Goal: Task Accomplishment & Management: Manage account settings

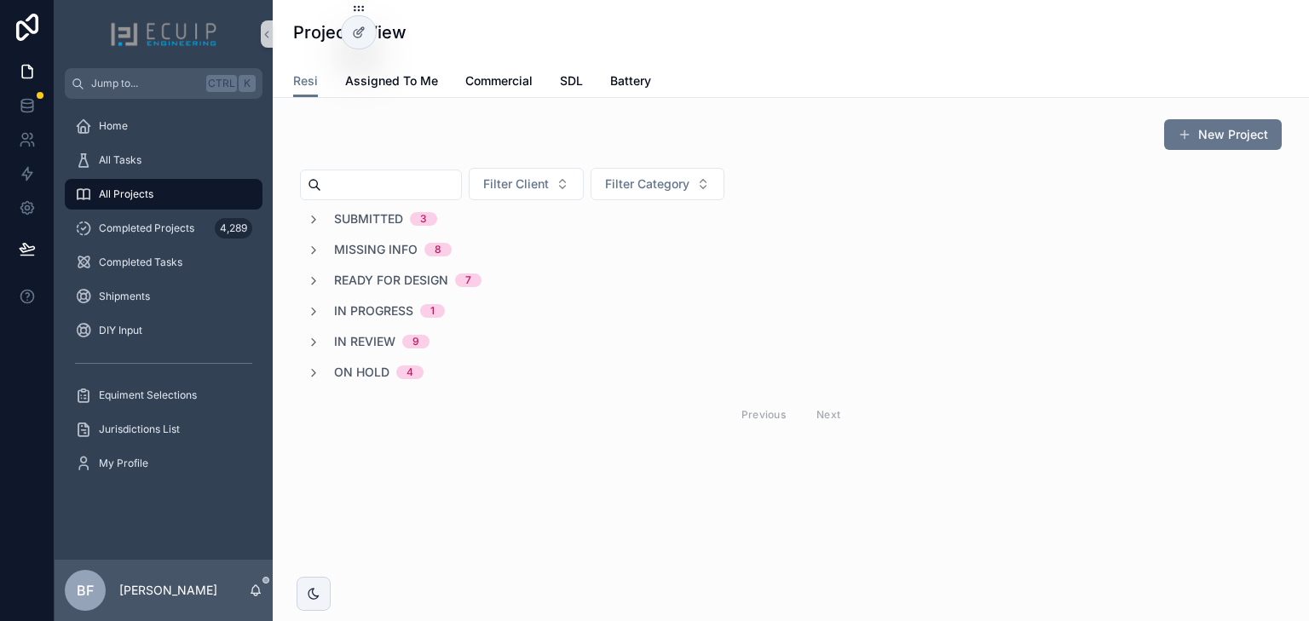
click at [373, 371] on span "On Hold" at bounding box center [361, 372] width 55 height 17
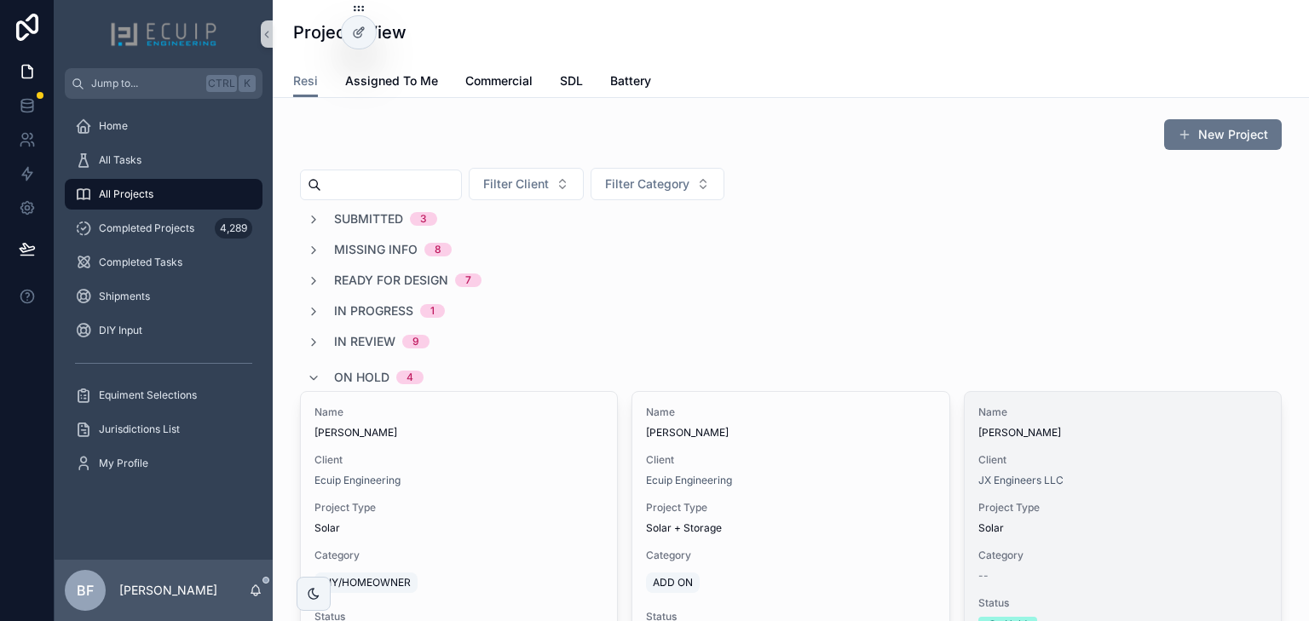
click at [1071, 465] on span "Client" at bounding box center [1122, 460] width 289 height 14
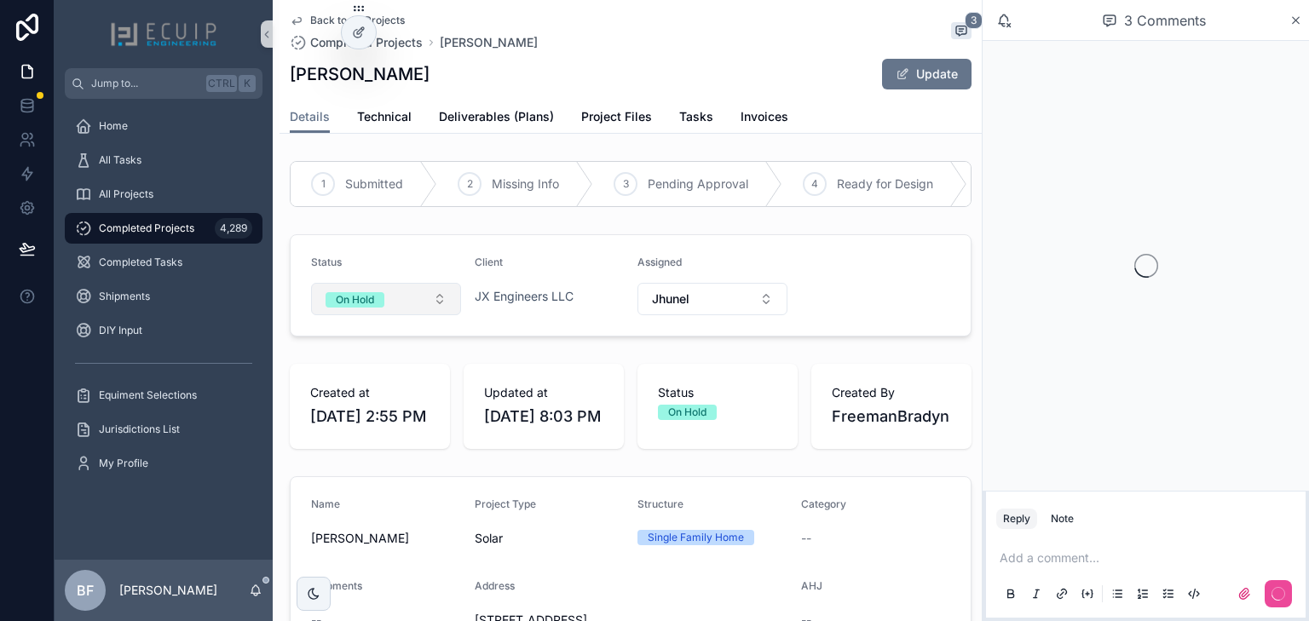
click at [386, 310] on button "On Hold" at bounding box center [386, 299] width 150 height 32
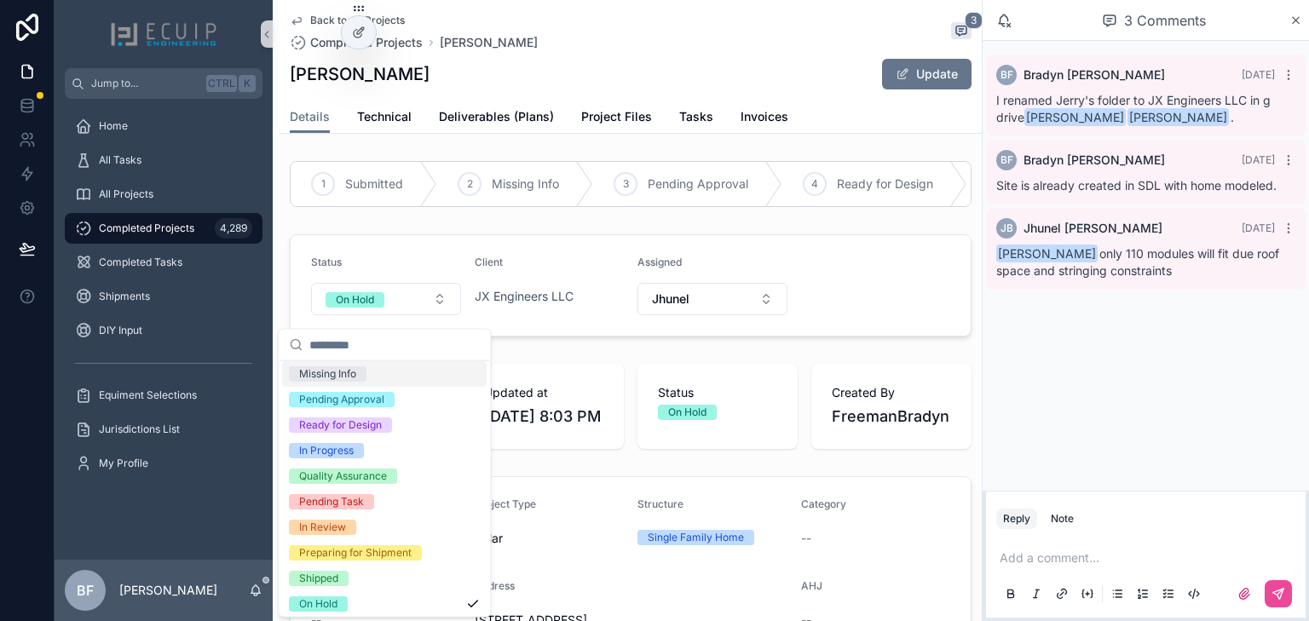
scroll to position [135, 0]
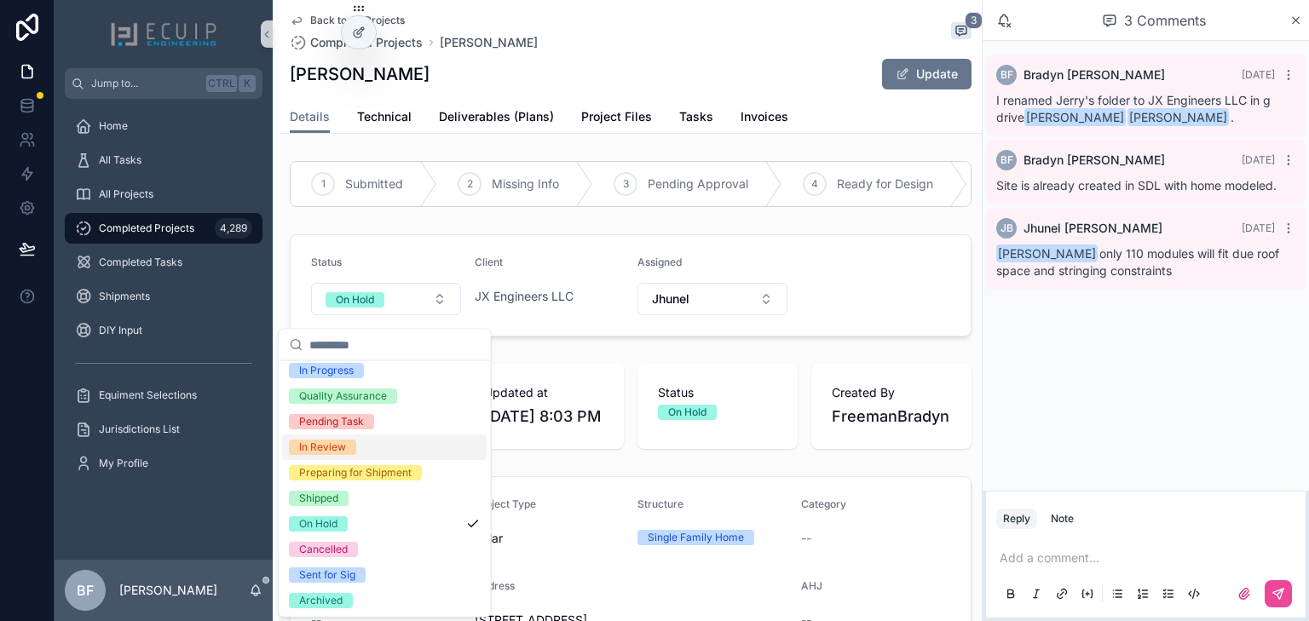
click at [331, 445] on div "In Review" at bounding box center [322, 447] width 47 height 15
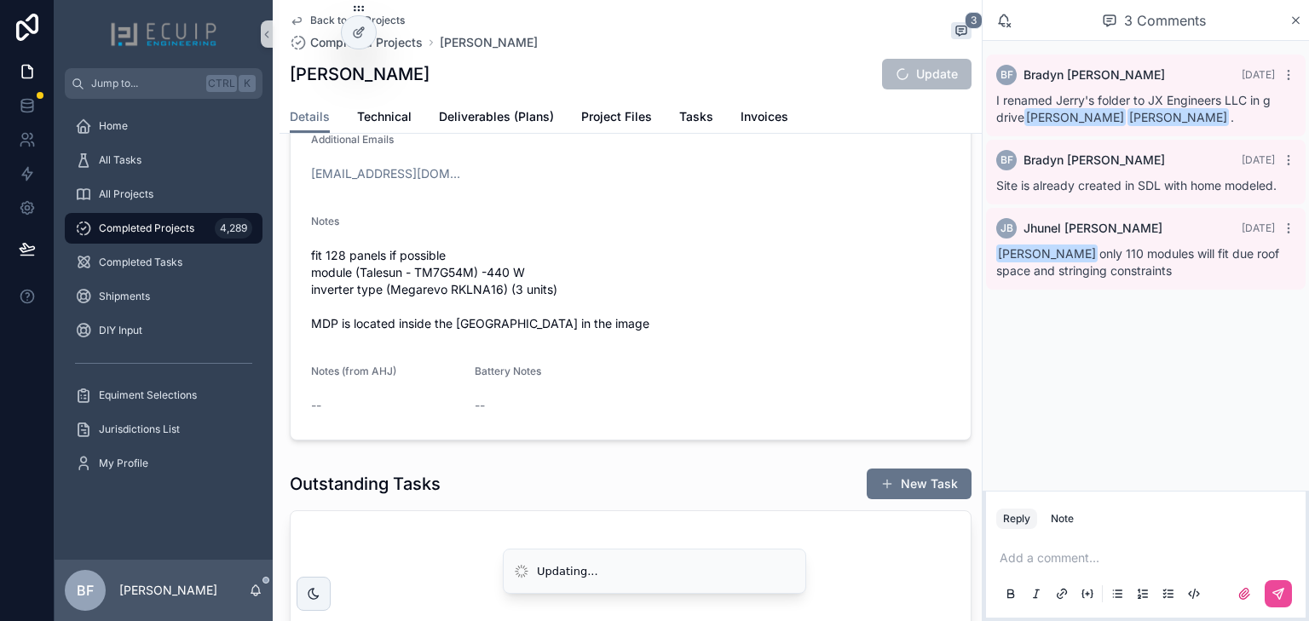
scroll to position [614, 0]
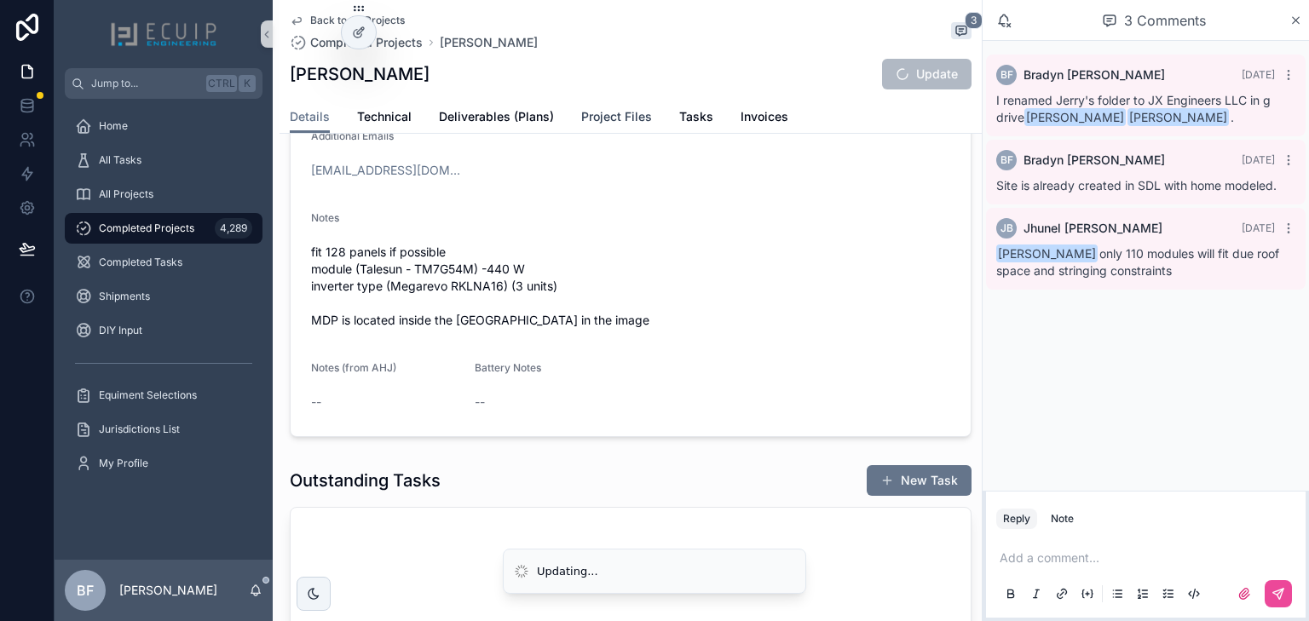
click at [608, 123] on span "Project Files" at bounding box center [616, 116] width 71 height 17
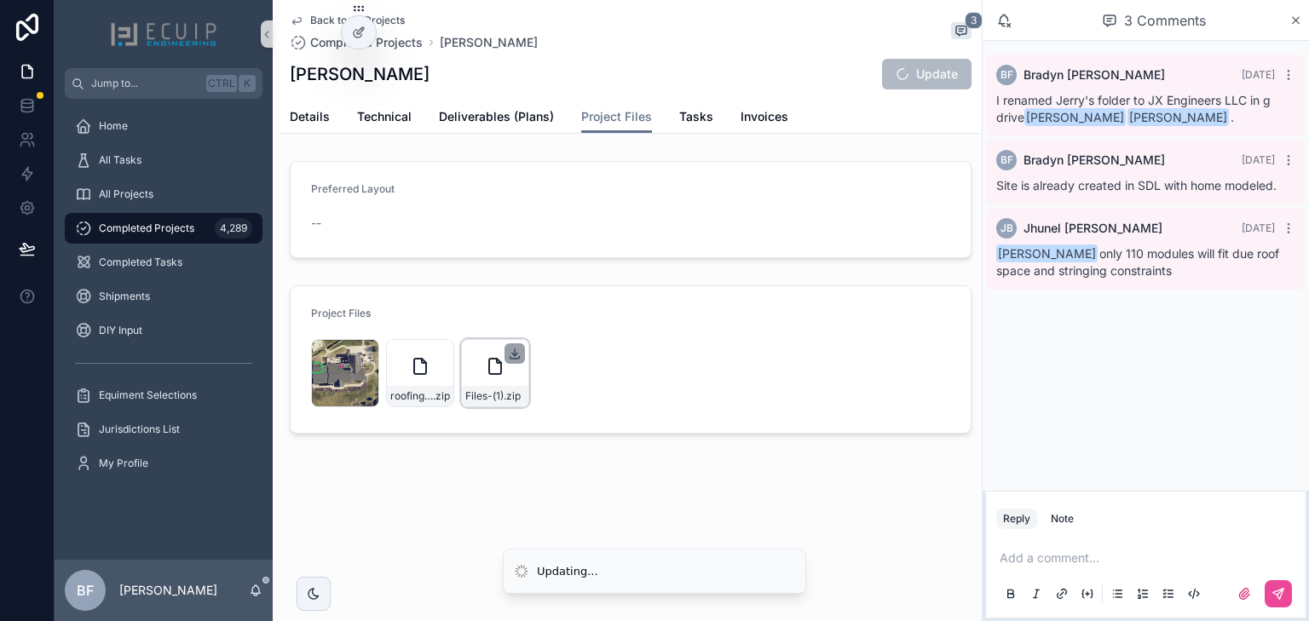
click at [517, 355] on icon "scrollable content" at bounding box center [515, 354] width 14 height 14
click at [439, 351] on icon "scrollable content" at bounding box center [440, 354] width 14 height 14
click at [320, 124] on span "Details" at bounding box center [310, 116] width 40 height 17
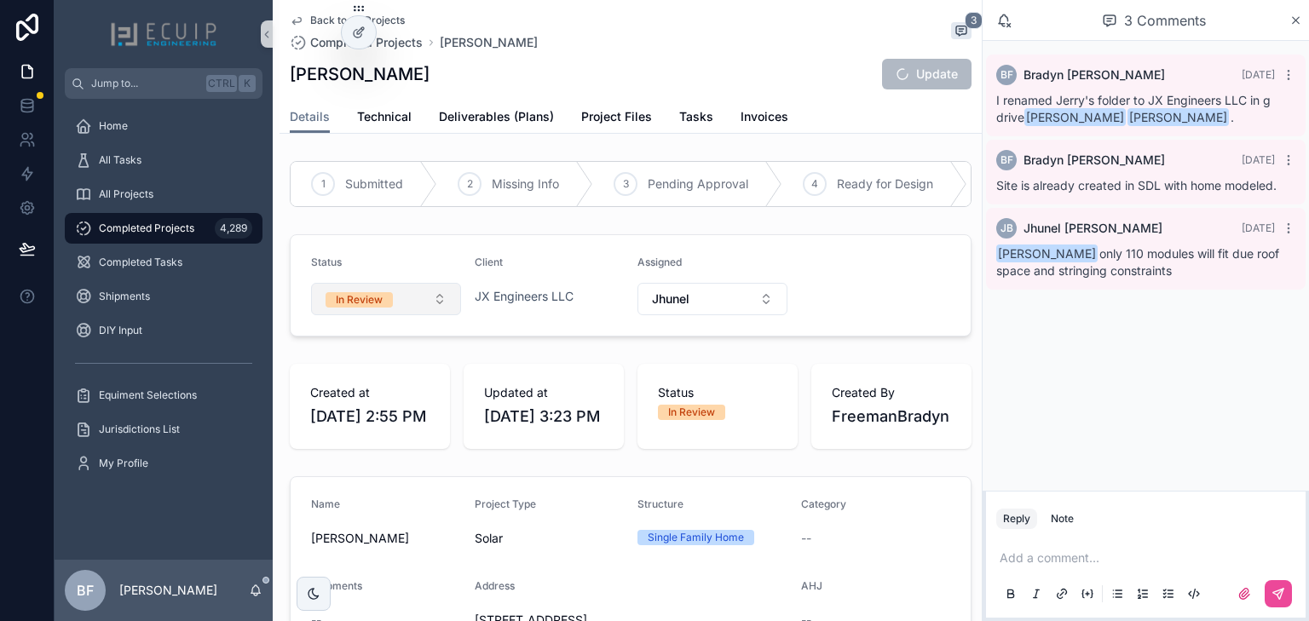
click at [402, 315] on button "In Review" at bounding box center [386, 299] width 150 height 32
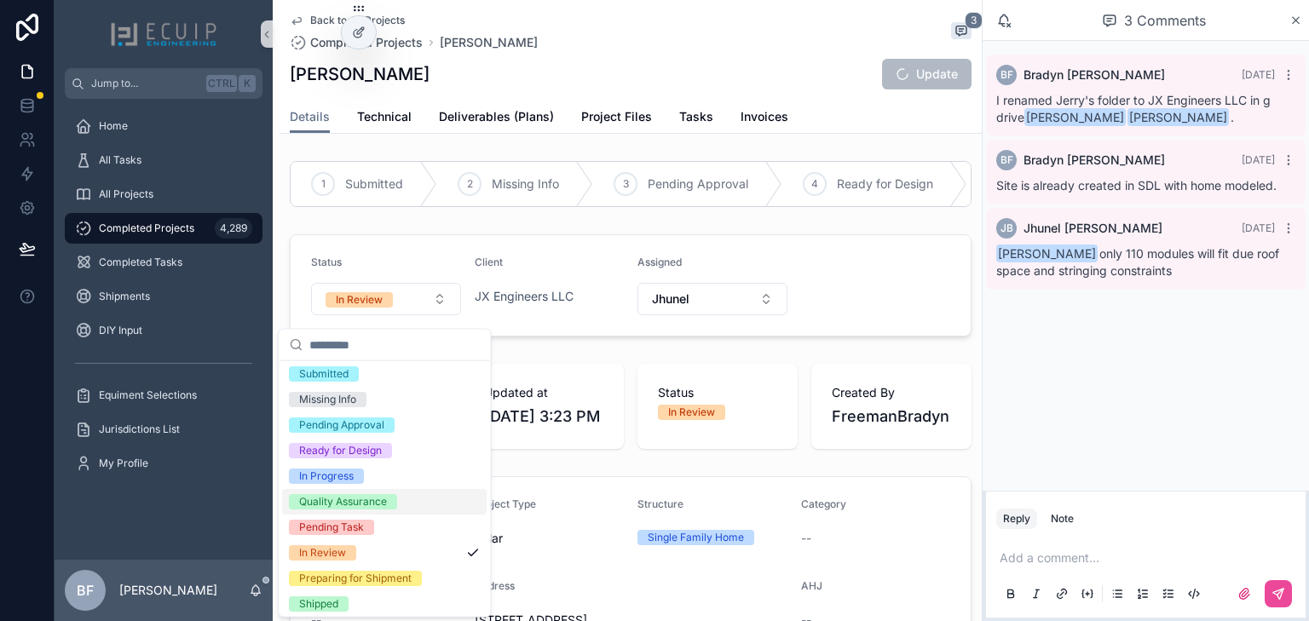
scroll to position [135, 0]
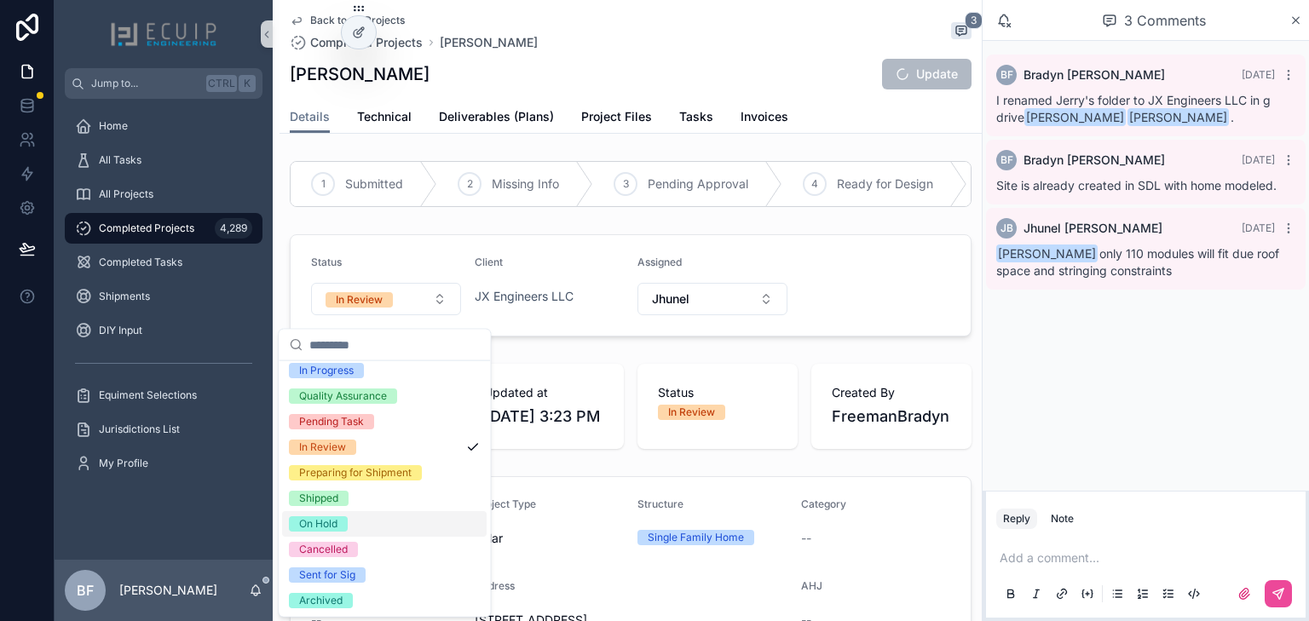
click at [338, 515] on div "On Hold" at bounding box center [384, 524] width 205 height 26
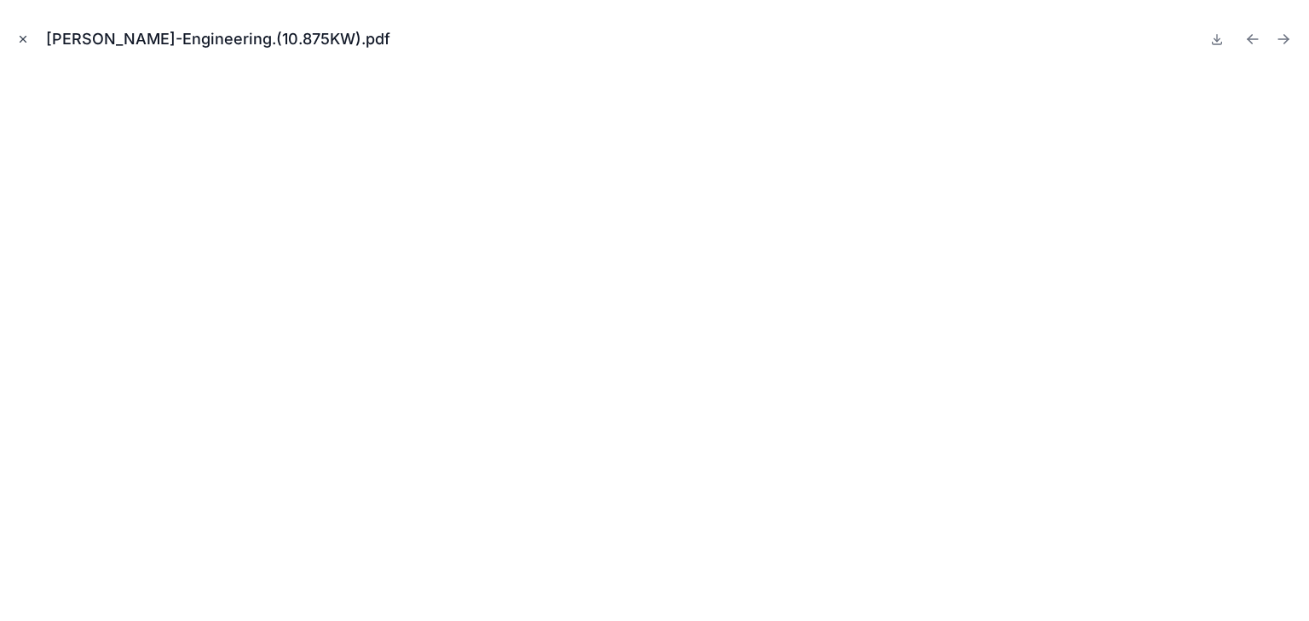
click at [14, 41] on button "Close modal" at bounding box center [23, 39] width 19 height 19
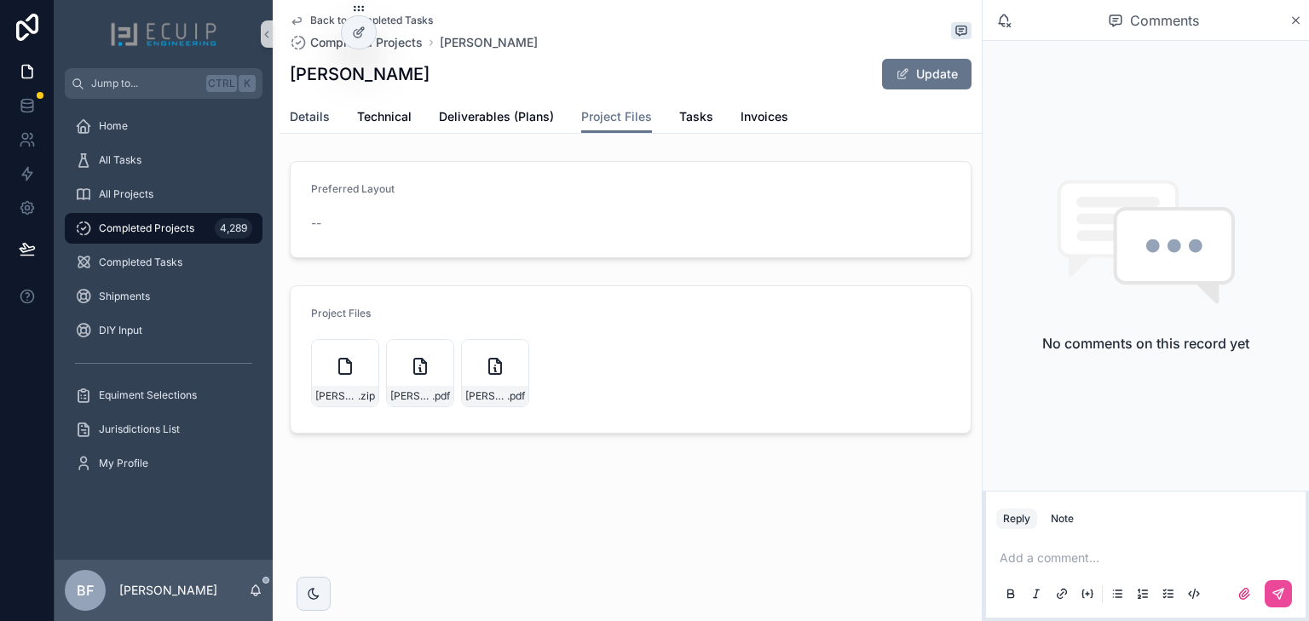
click at [297, 122] on span "Details" at bounding box center [310, 116] width 40 height 17
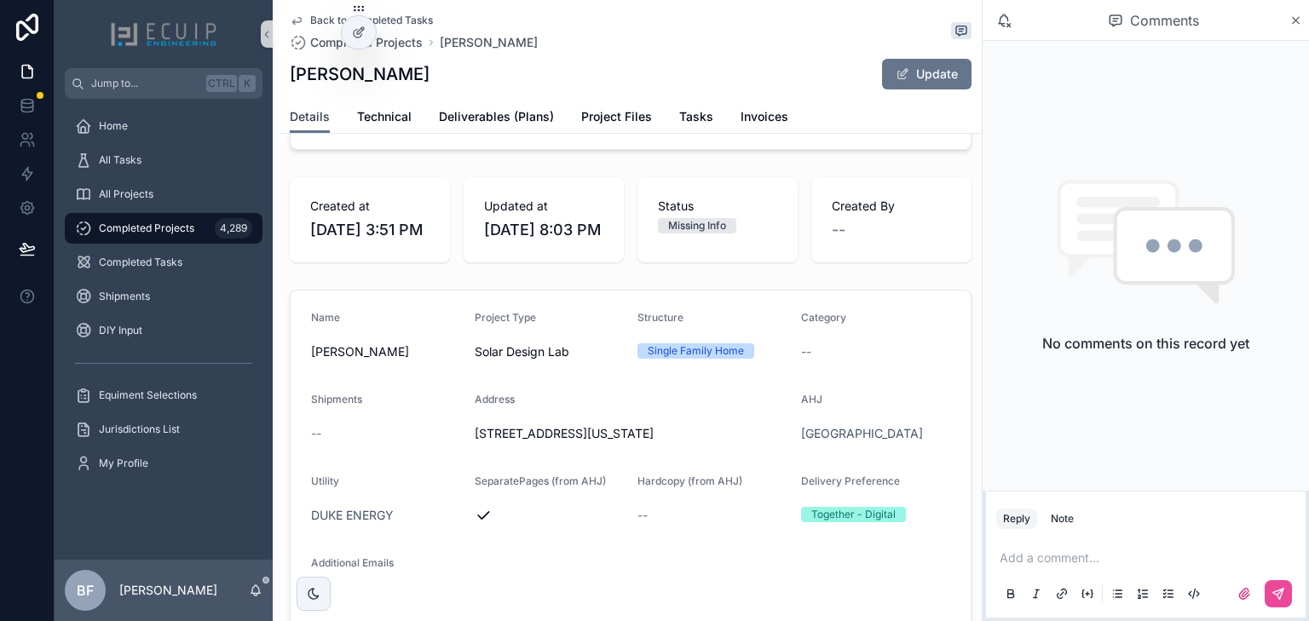
scroll to position [409, 0]
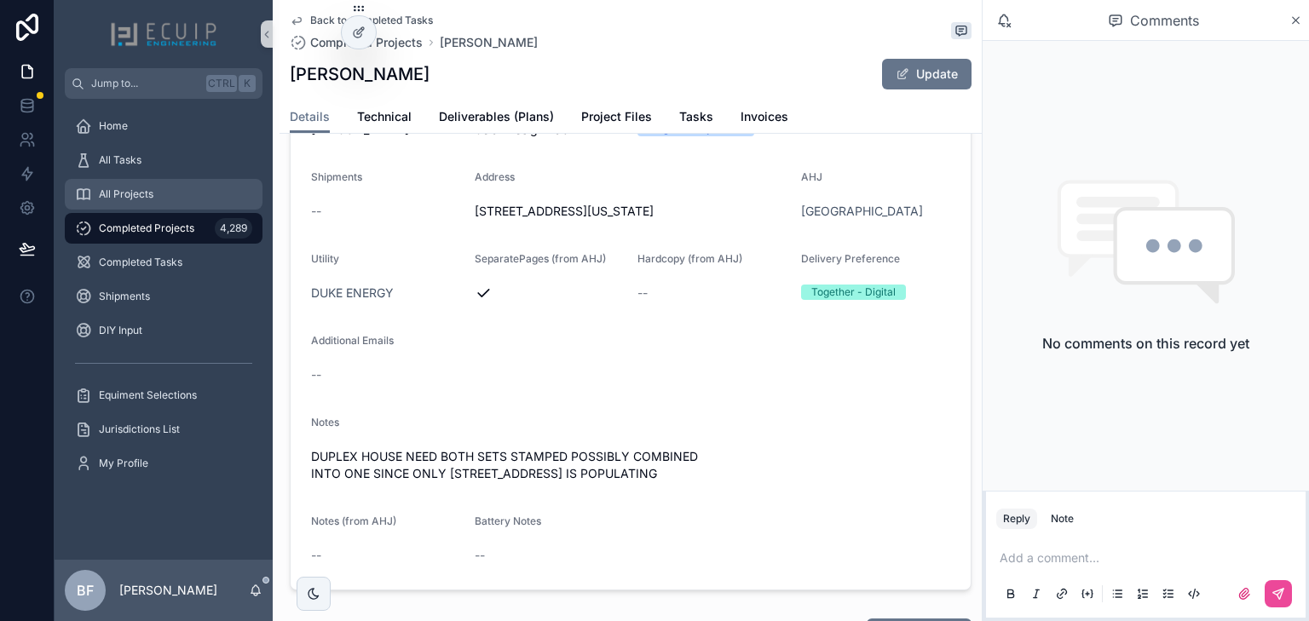
click at [116, 191] on span "All Projects" at bounding box center [126, 194] width 55 height 14
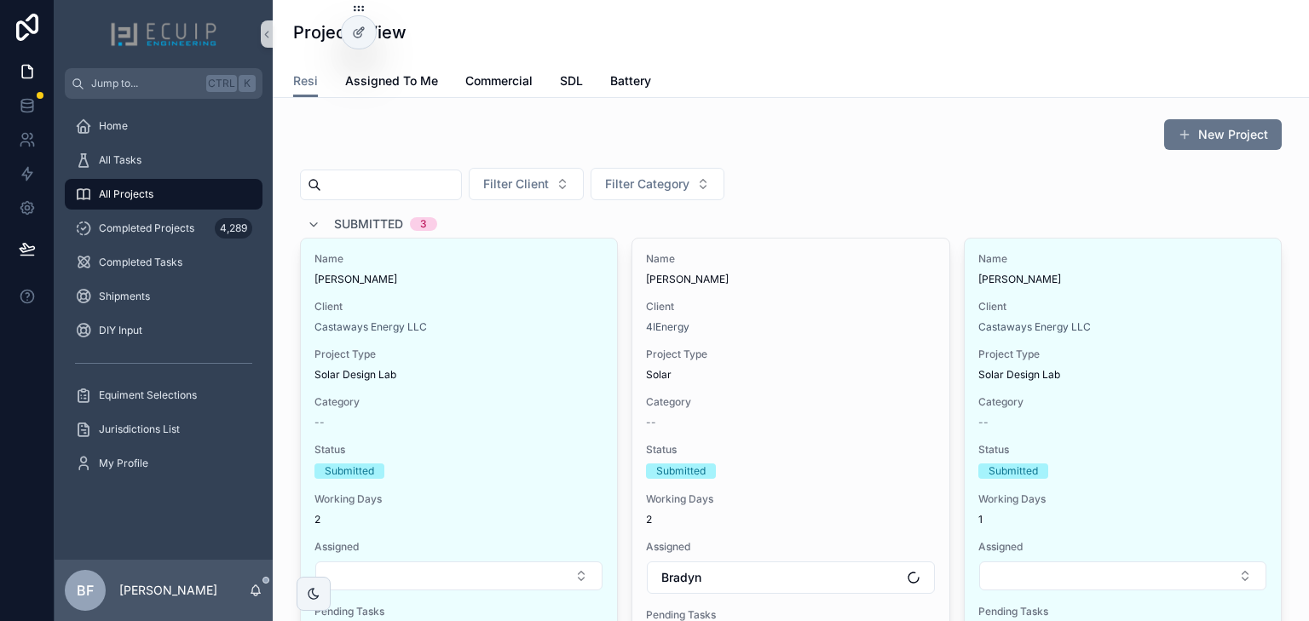
click at [450, 193] on input "scrollable content" at bounding box center [391, 185] width 140 height 24
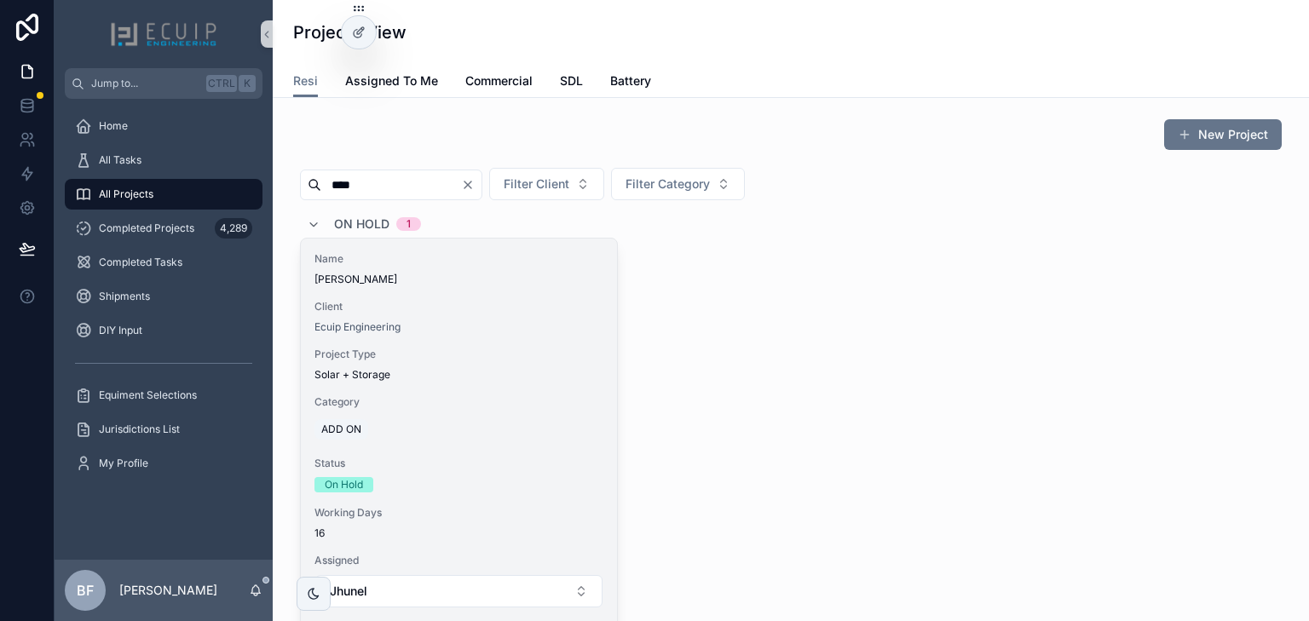
type input "****"
click at [422, 276] on span "[PERSON_NAME]" at bounding box center [458, 280] width 289 height 14
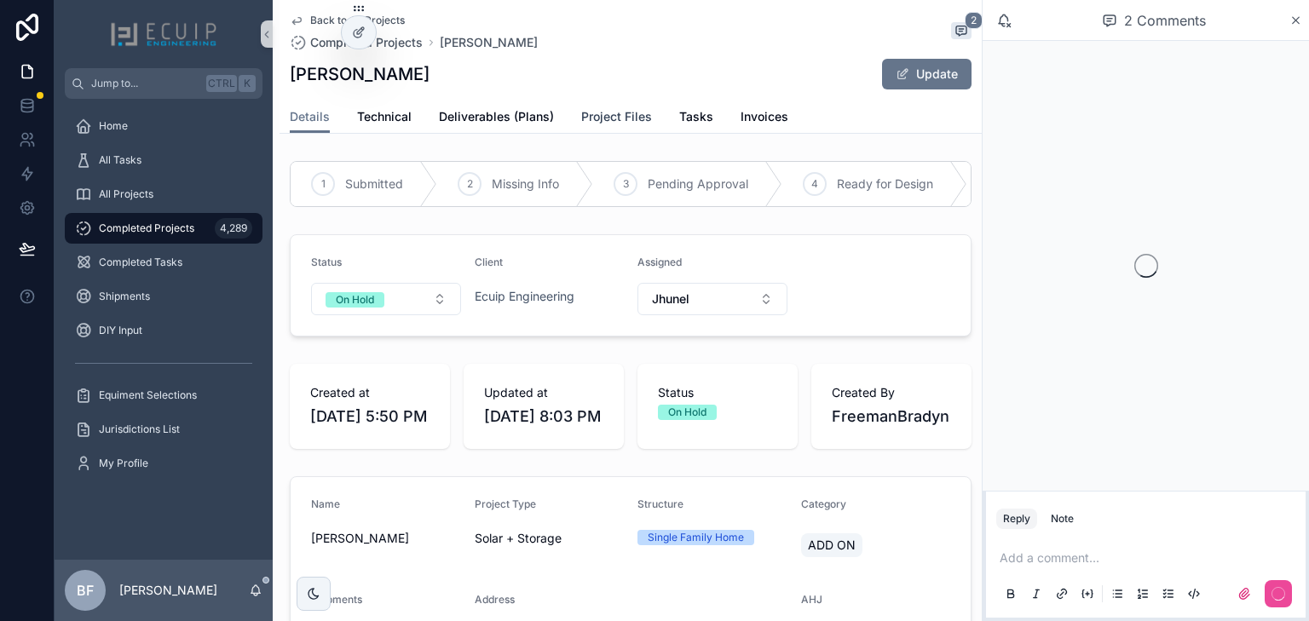
click at [603, 115] on span "Project Files" at bounding box center [616, 116] width 71 height 17
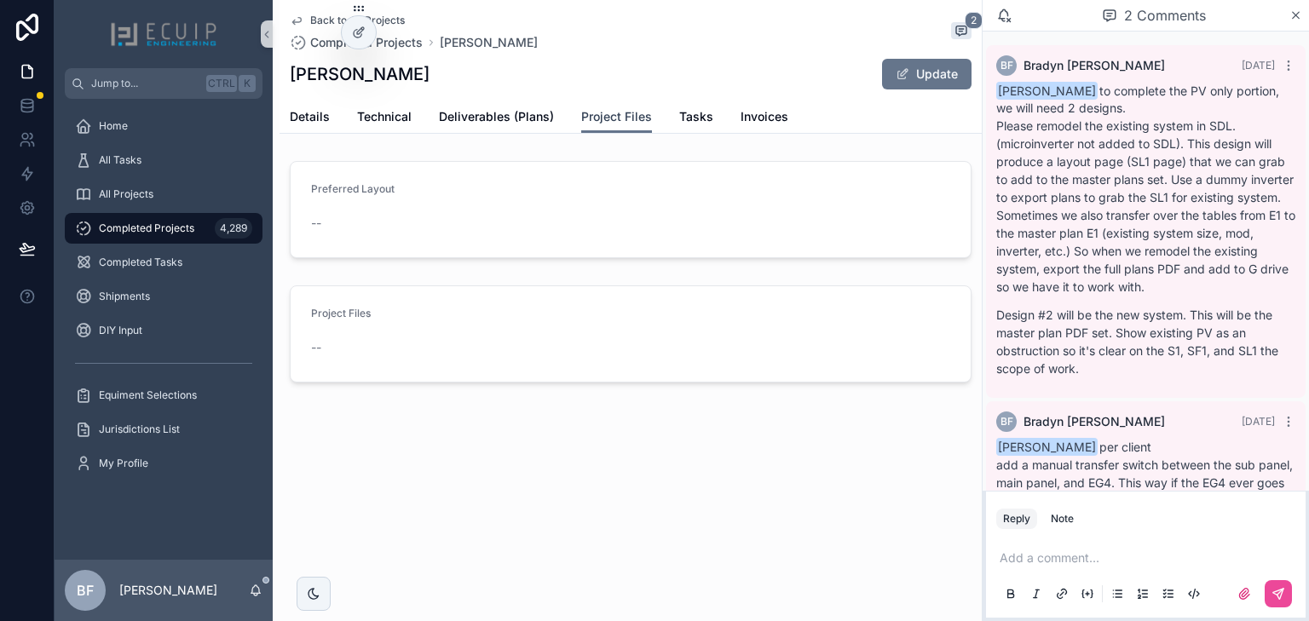
scroll to position [134, 0]
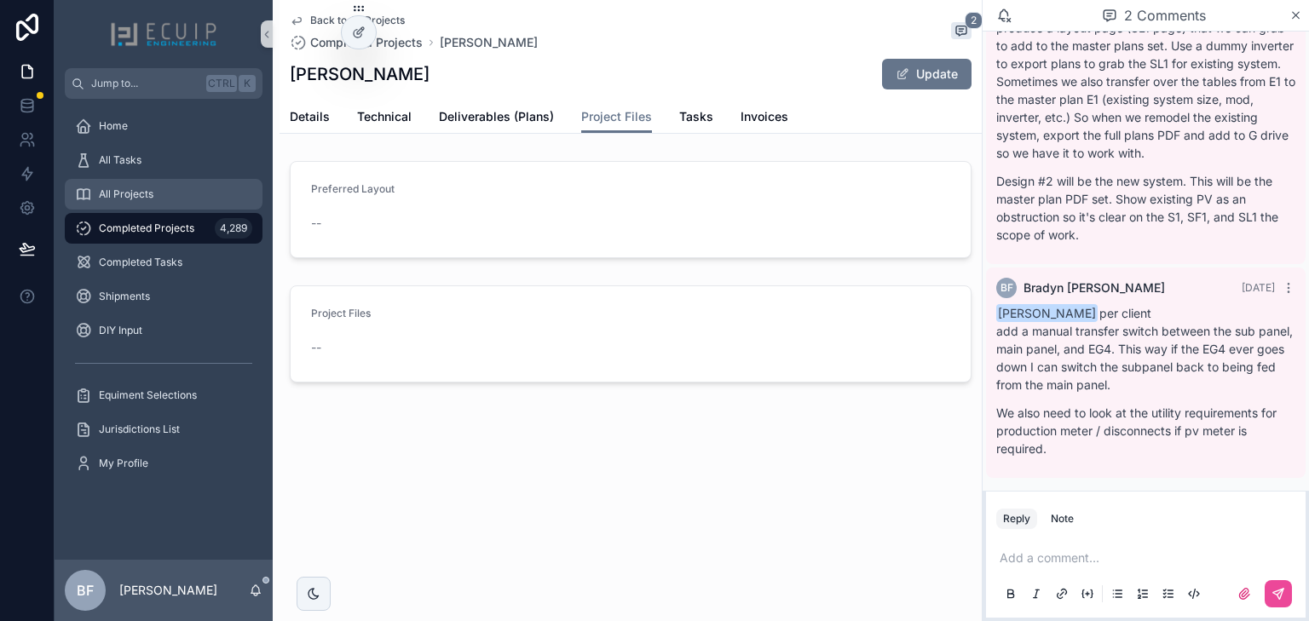
click at [162, 180] on link "All Projects" at bounding box center [164, 194] width 198 height 31
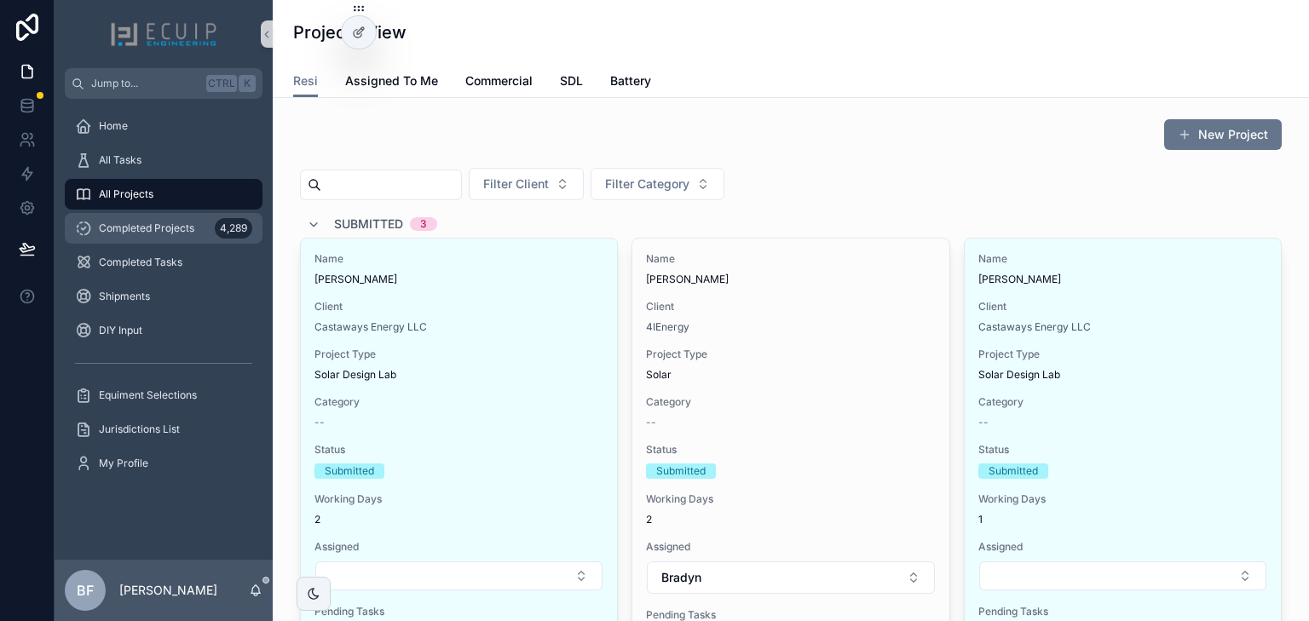
click at [221, 221] on div "4,289" at bounding box center [233, 228] width 37 height 20
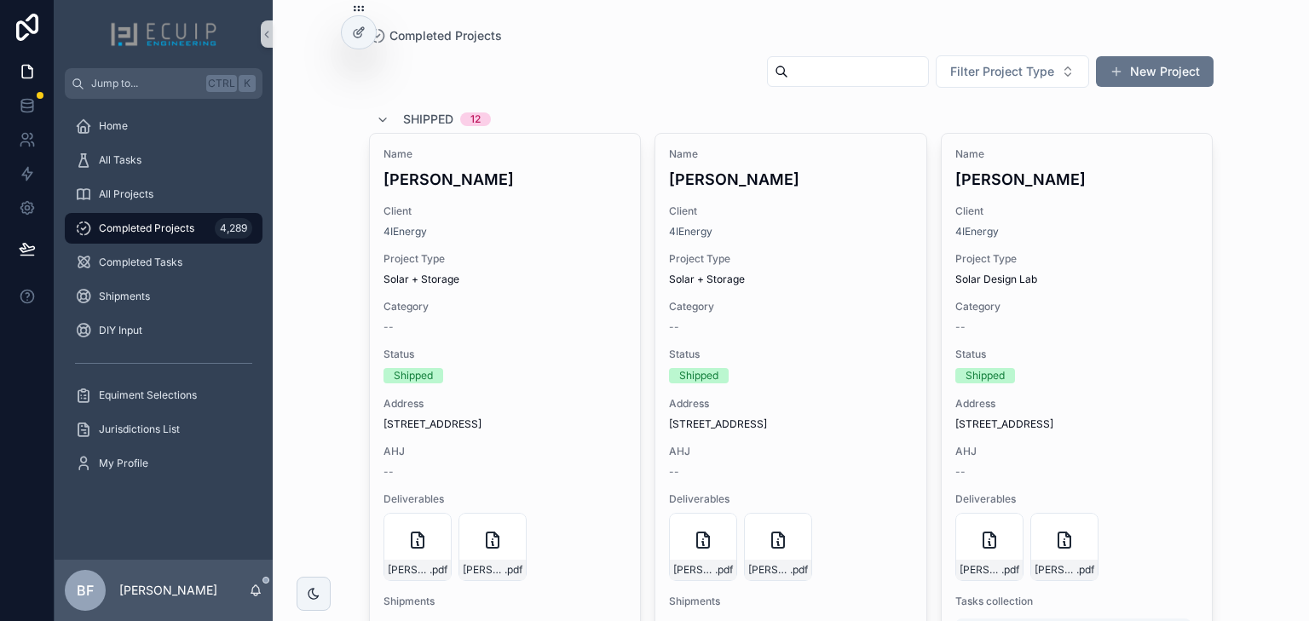
click at [788, 78] on input "scrollable content" at bounding box center [858, 72] width 140 height 24
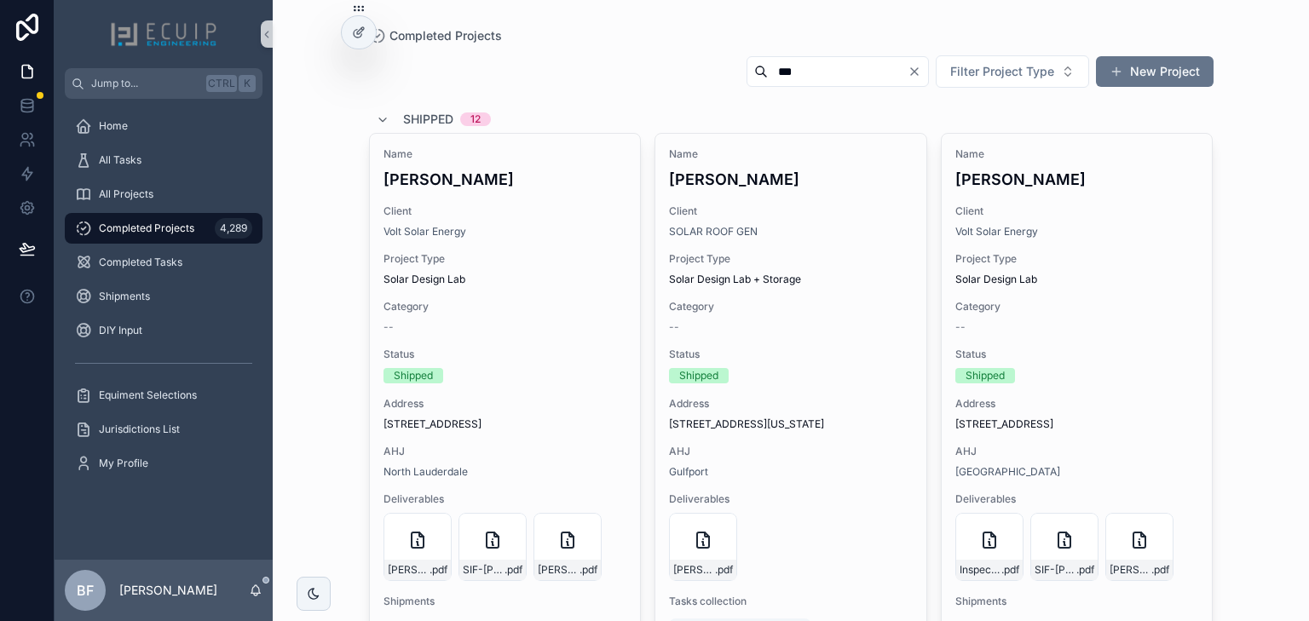
click at [779, 37] on div "Completed Projects" at bounding box center [791, 35] width 844 height 17
click at [782, 72] on input "***" at bounding box center [838, 72] width 140 height 24
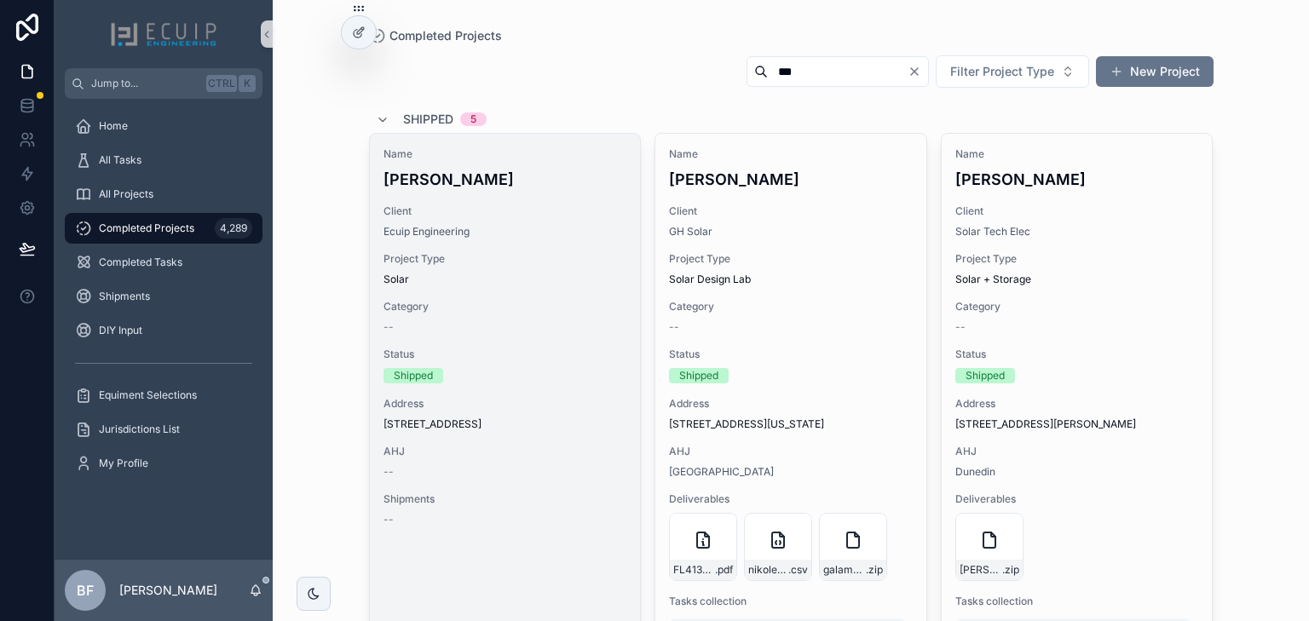
type input "***"
click at [540, 205] on span "Client" at bounding box center [505, 212] width 244 height 14
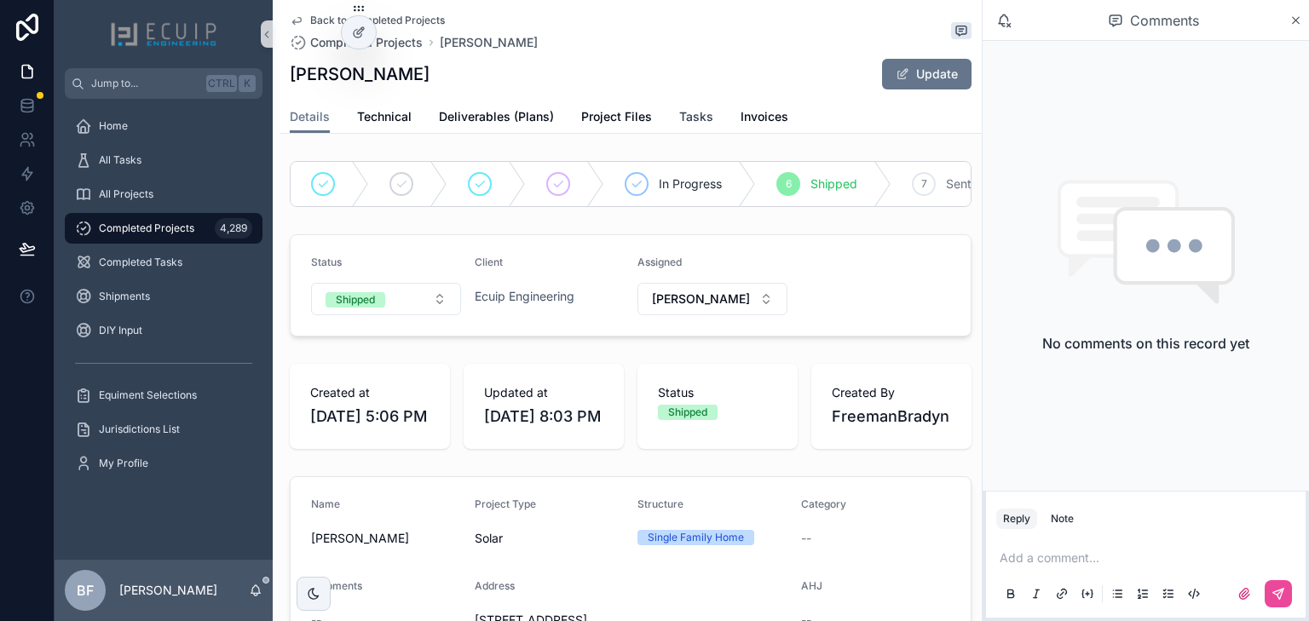
click at [684, 112] on span "Tasks" at bounding box center [696, 116] width 34 height 17
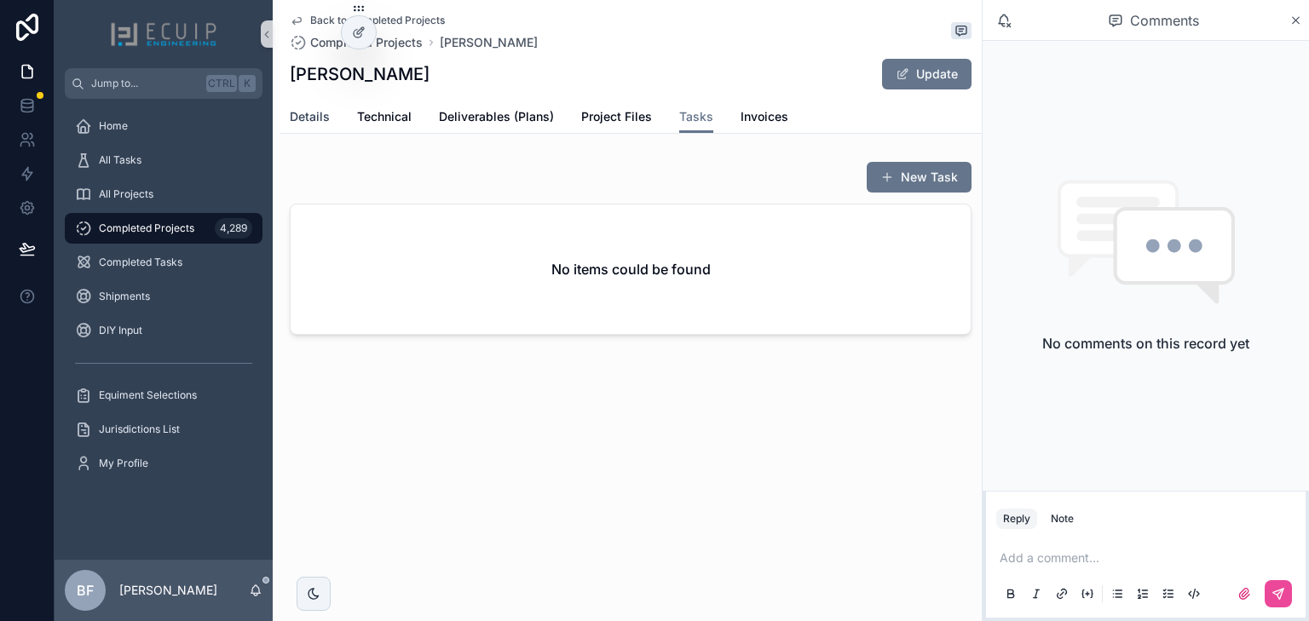
click at [307, 109] on span "Details" at bounding box center [310, 116] width 40 height 17
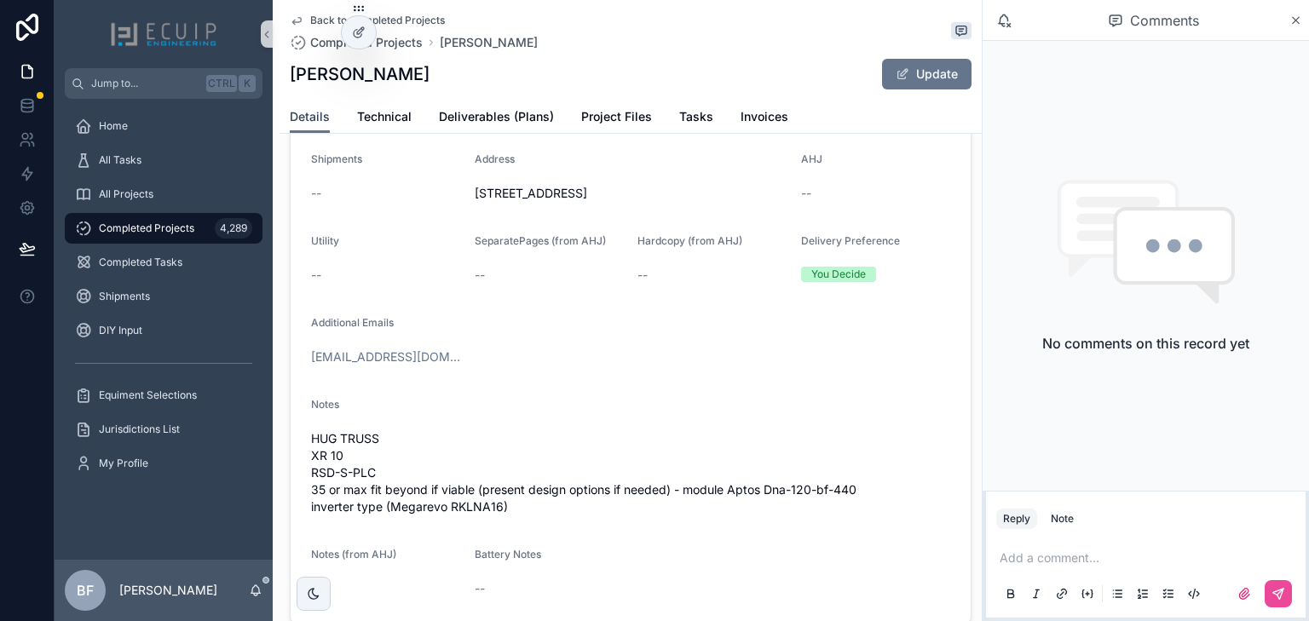
scroll to position [614, 0]
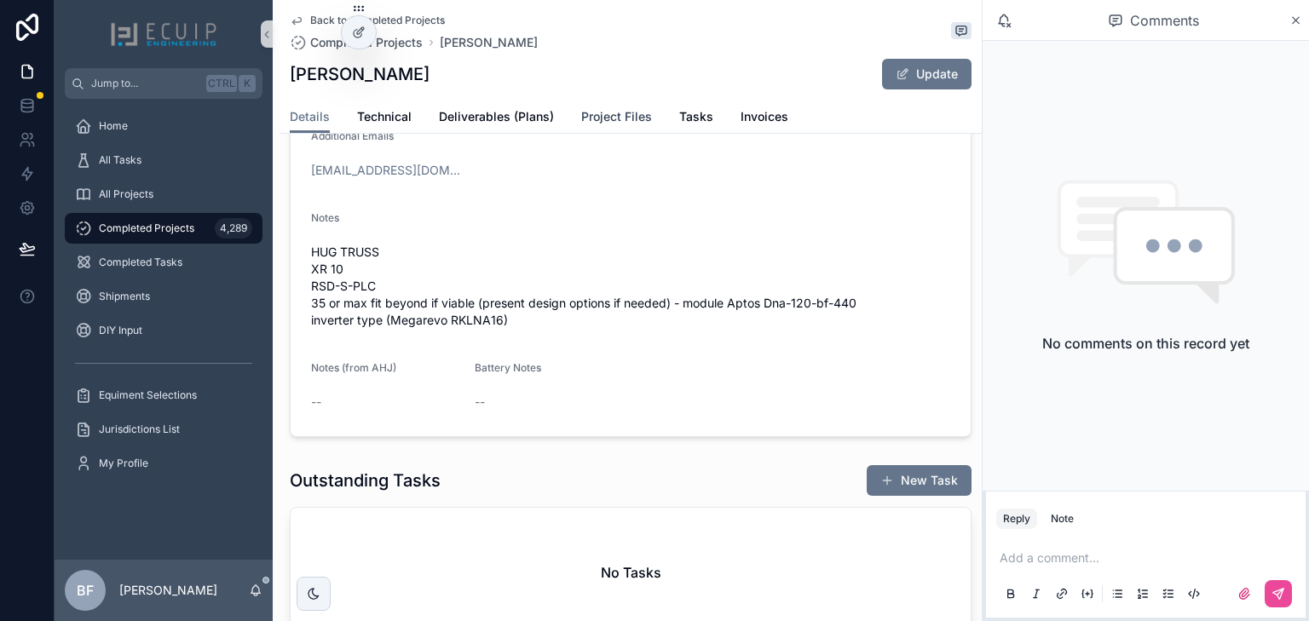
click at [610, 126] on link "Project Files" at bounding box center [616, 118] width 71 height 34
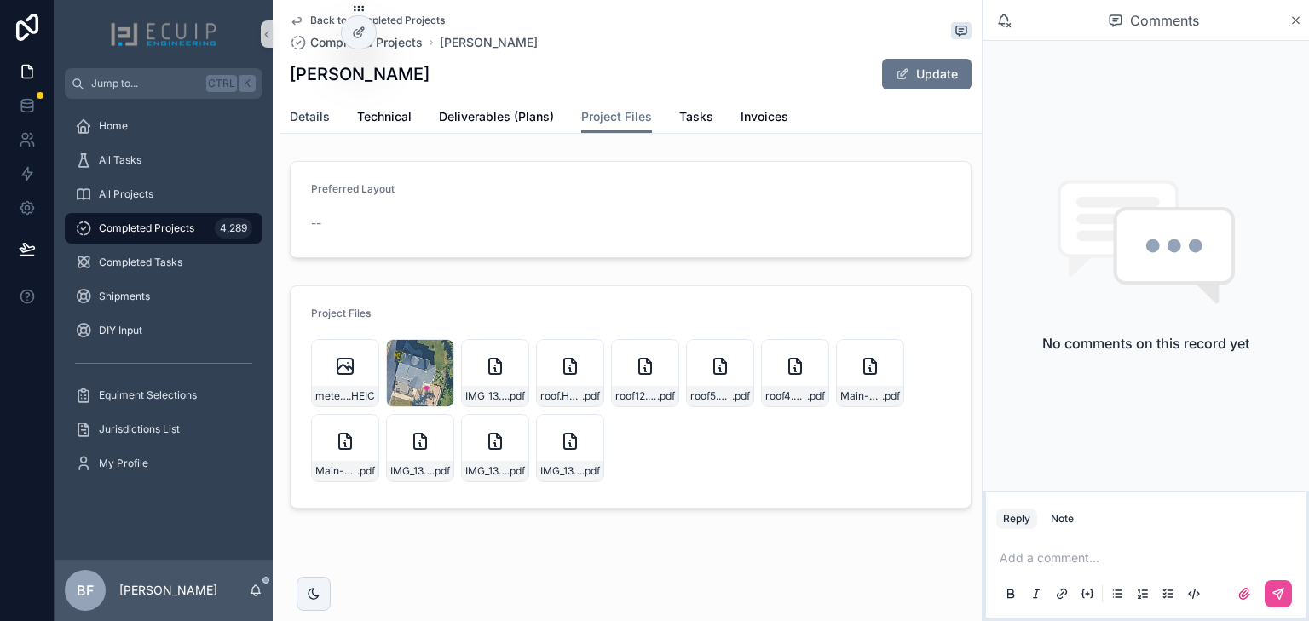
click at [318, 116] on span "Details" at bounding box center [310, 116] width 40 height 17
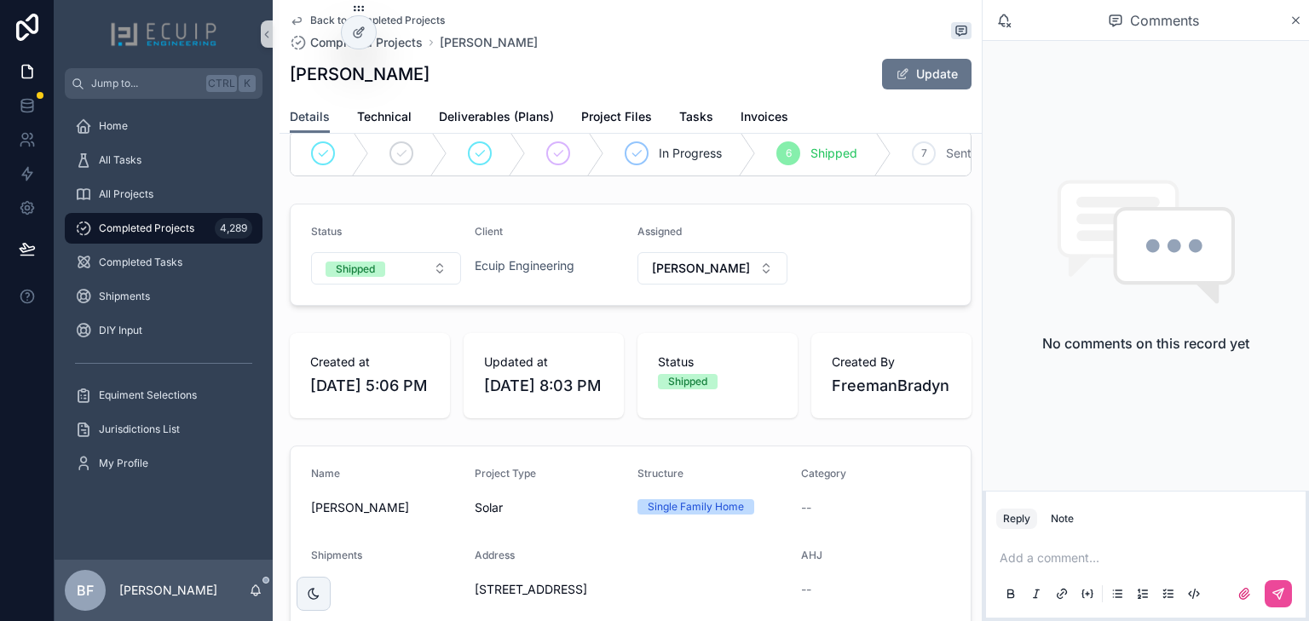
scroll to position [136, 0]
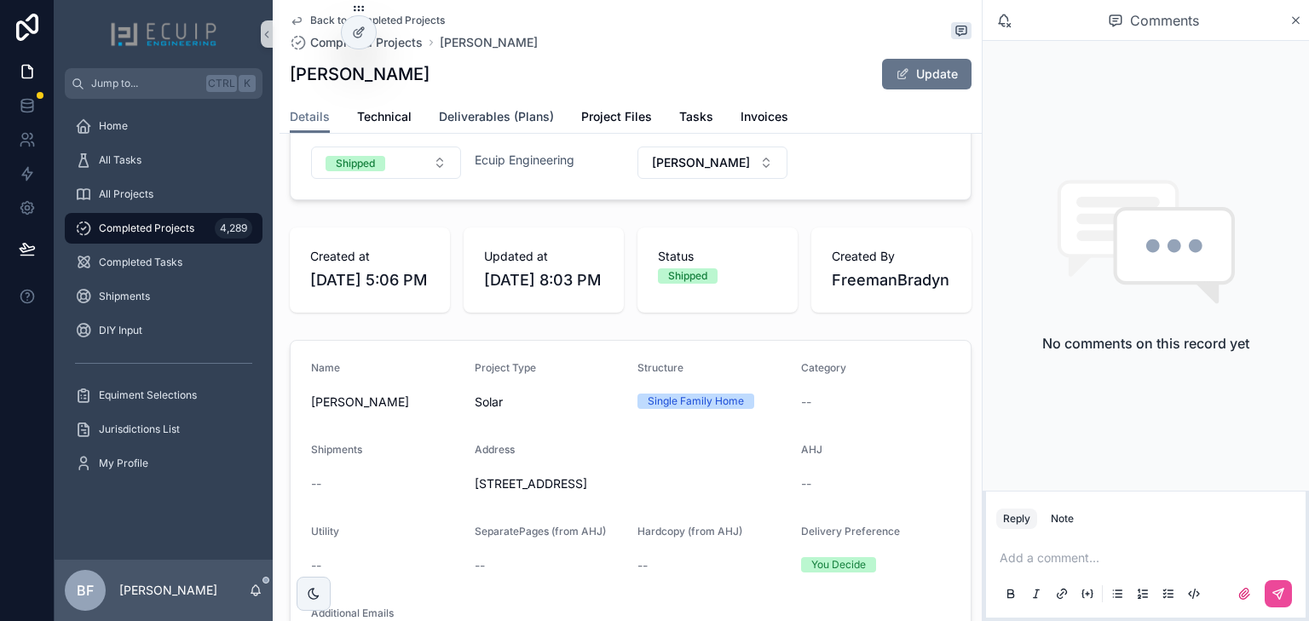
click at [547, 119] on span "Deliverables (Plans)" at bounding box center [496, 116] width 115 height 17
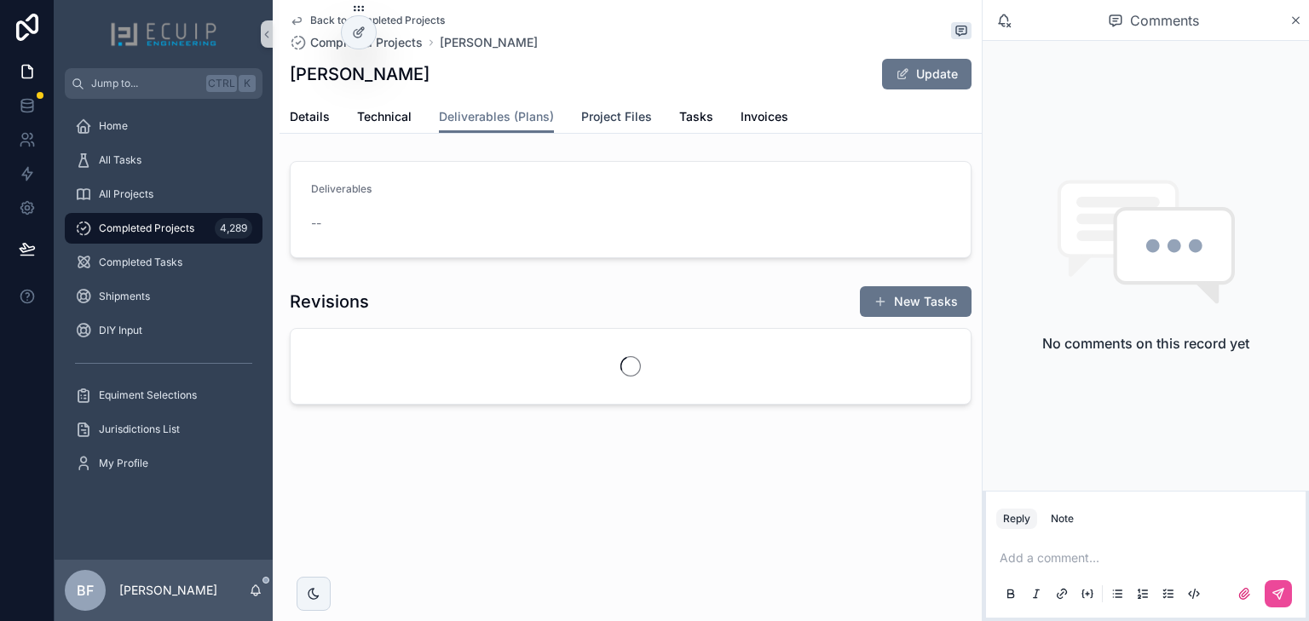
click at [583, 117] on span "Project Files" at bounding box center [616, 116] width 71 height 17
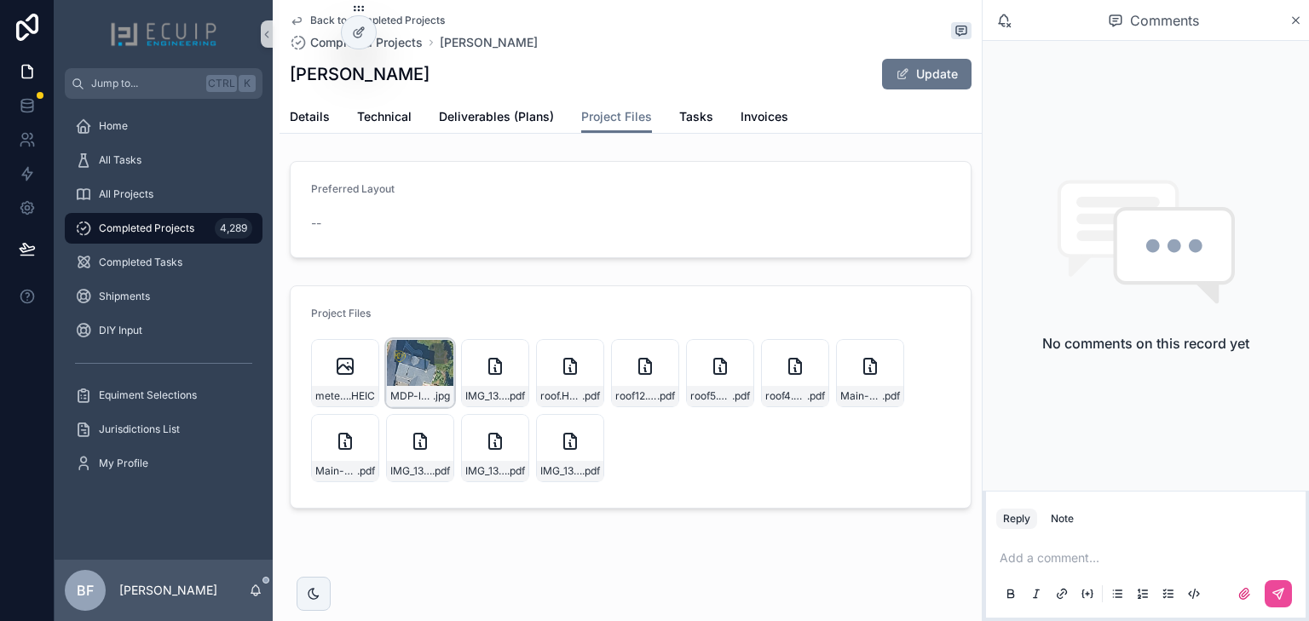
click at [409, 360] on div "MDP-location .jpg" at bounding box center [420, 373] width 68 height 68
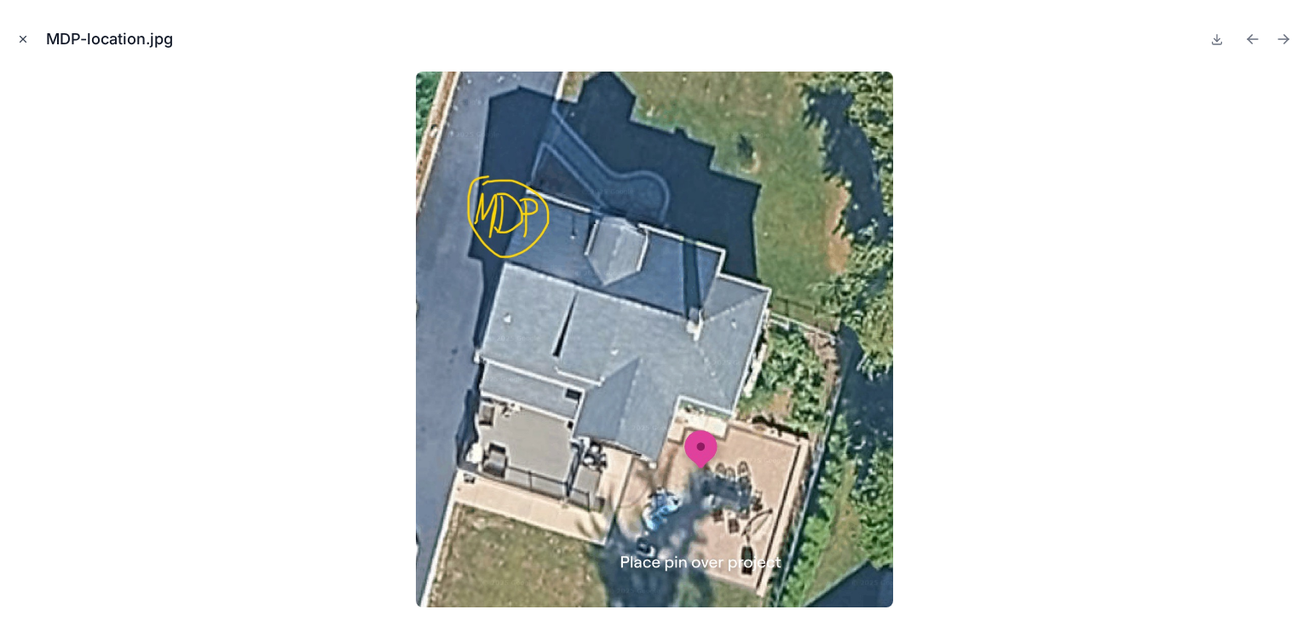
click at [26, 37] on icon "Close modal" at bounding box center [23, 40] width 6 height 6
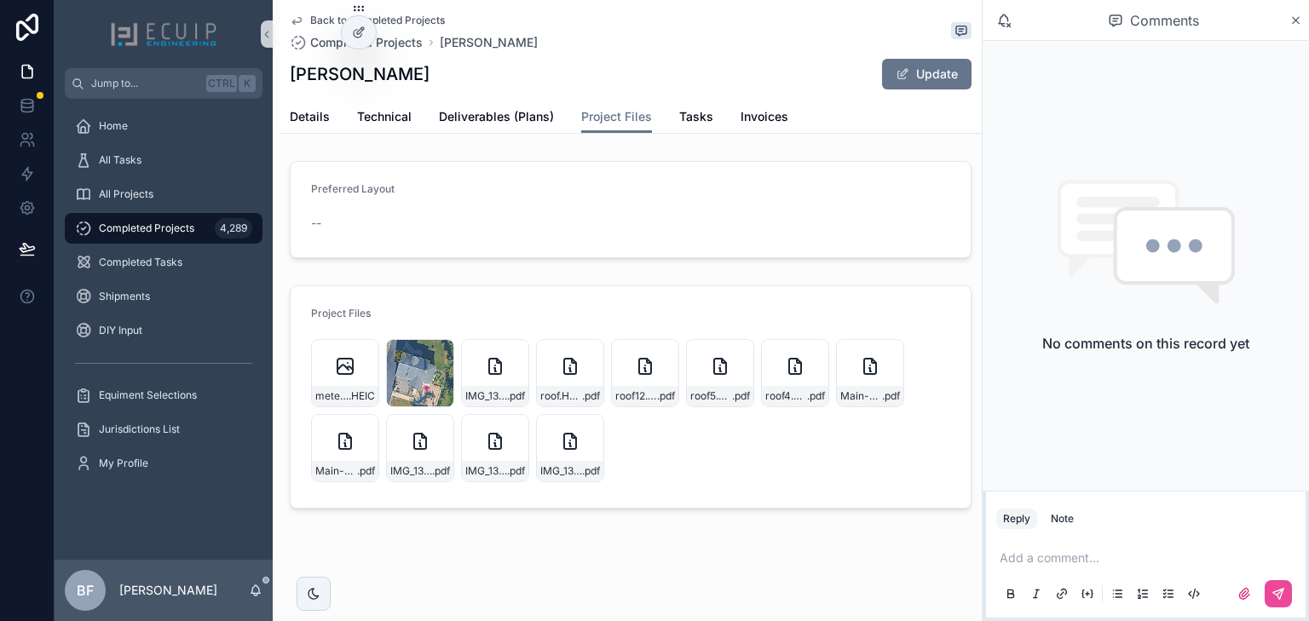
click at [153, 221] on div "Completed Projects 4,289" at bounding box center [163, 228] width 177 height 27
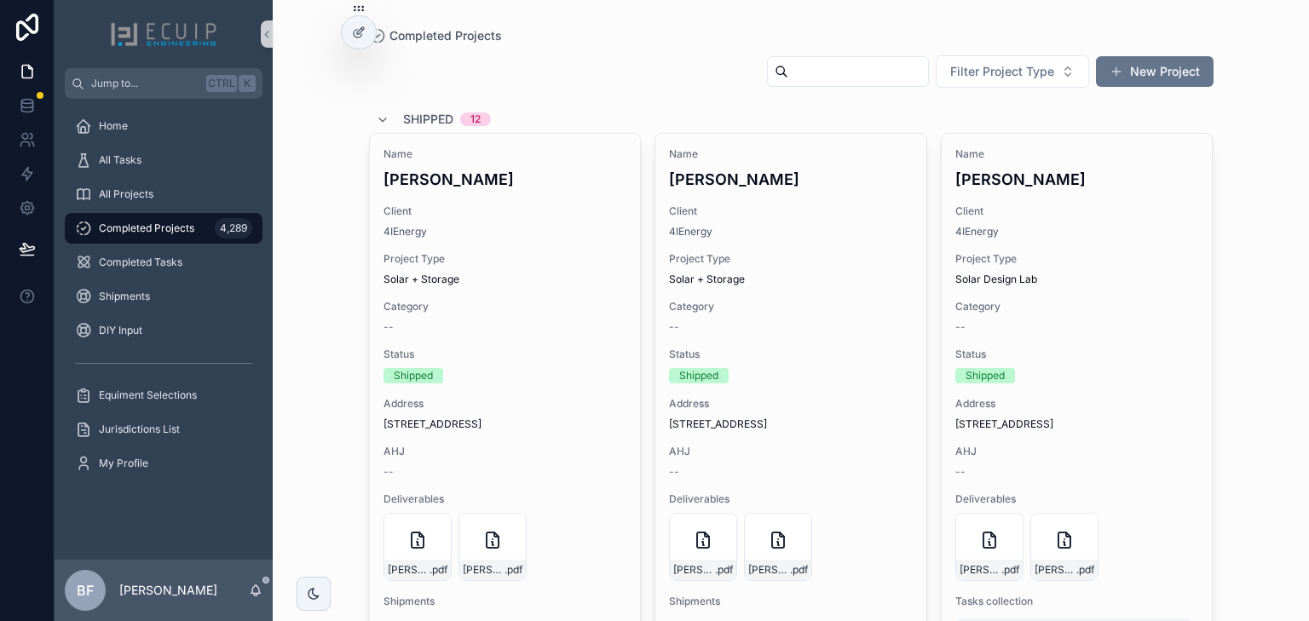
click at [816, 69] on input "scrollable content" at bounding box center [858, 72] width 140 height 24
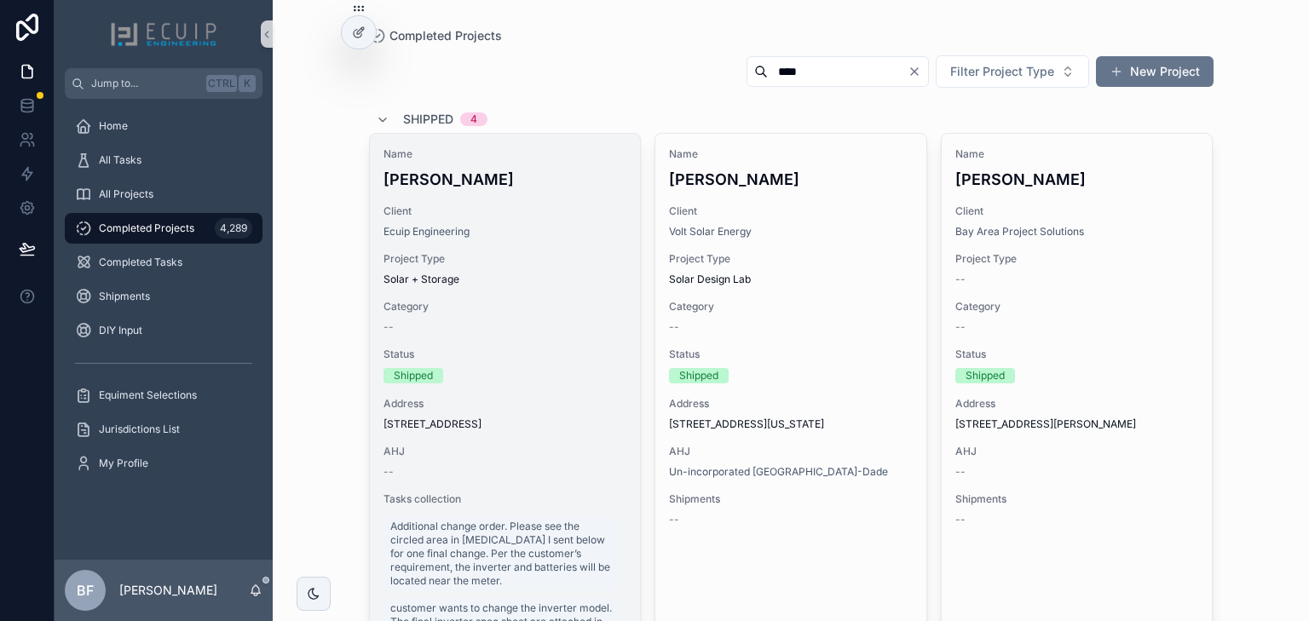
type input "****"
click at [536, 175] on h4 "[PERSON_NAME]" at bounding box center [505, 179] width 244 height 23
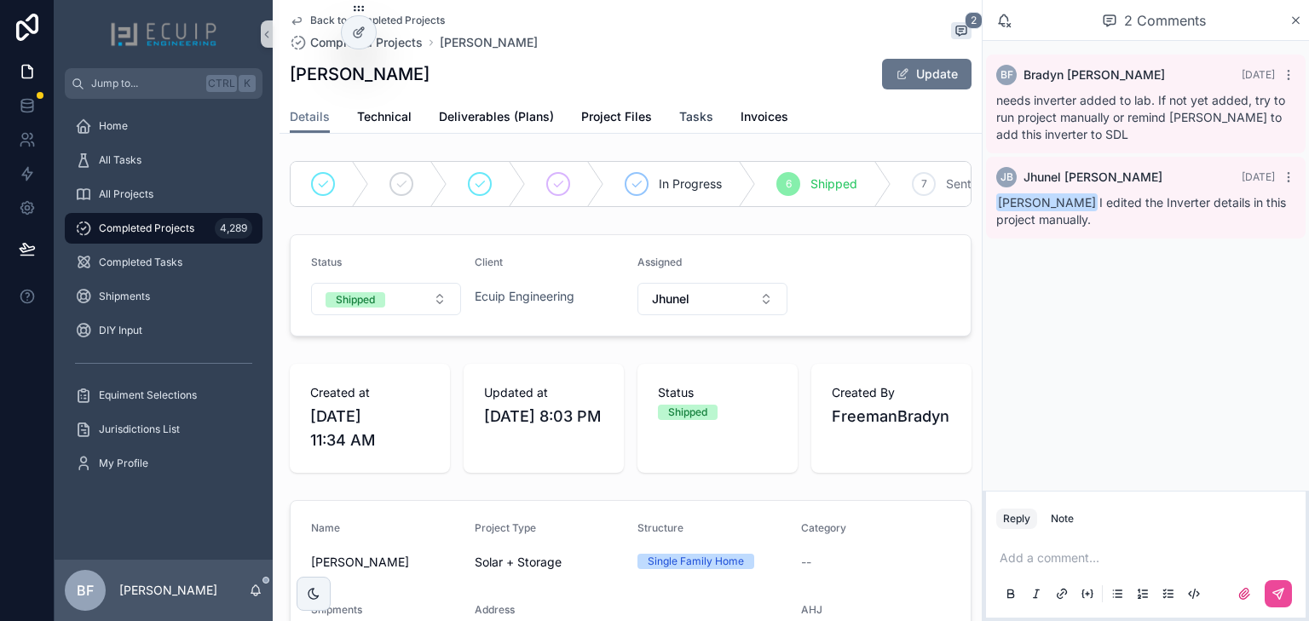
click at [699, 123] on span "Tasks" at bounding box center [696, 116] width 34 height 17
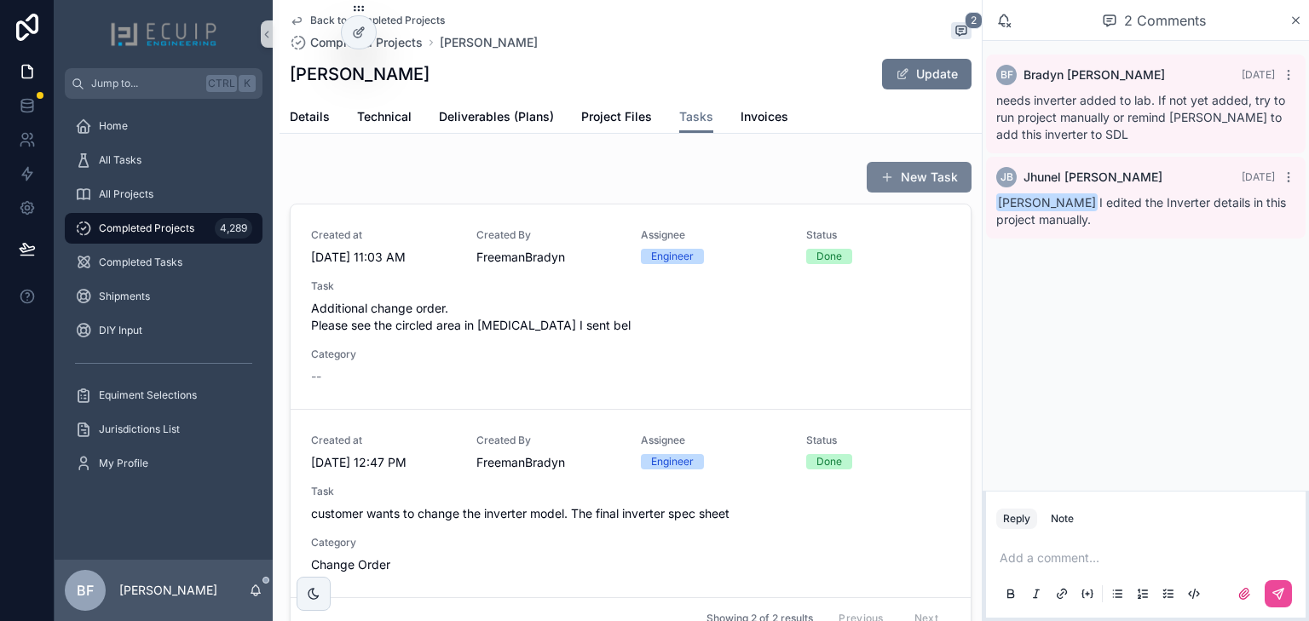
click at [888, 176] on button "New Task" at bounding box center [919, 177] width 105 height 31
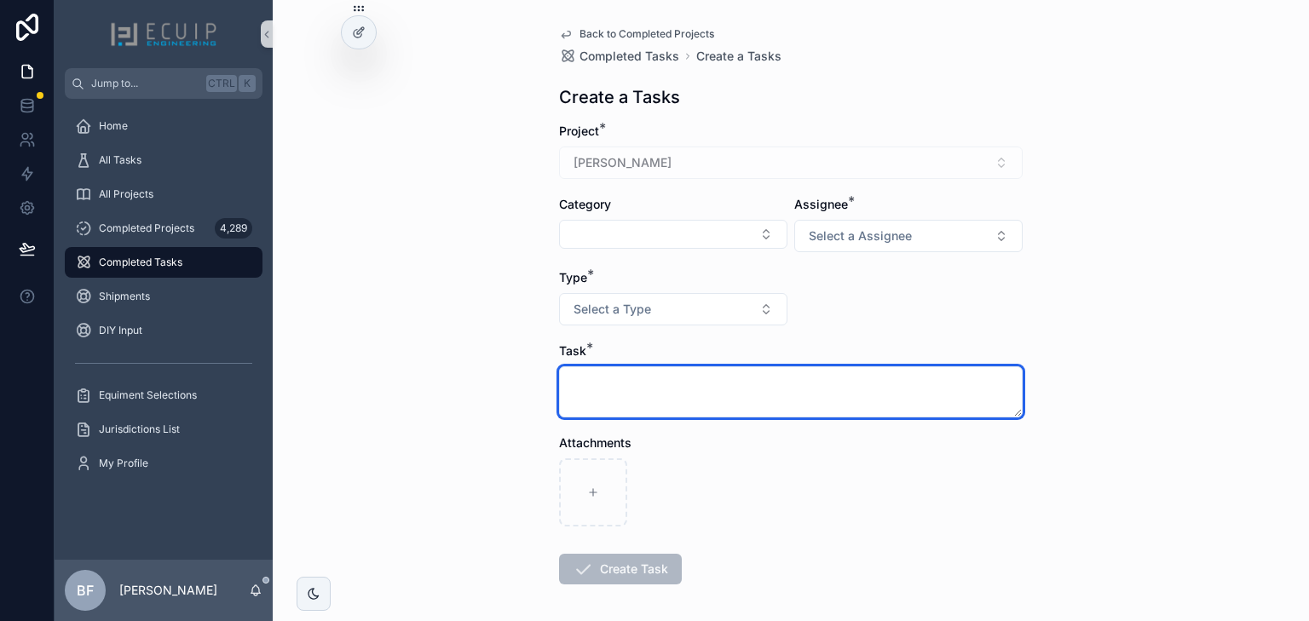
click at [786, 385] on textarea "scrollable content" at bounding box center [791, 391] width 464 height 51
paste textarea "**********"
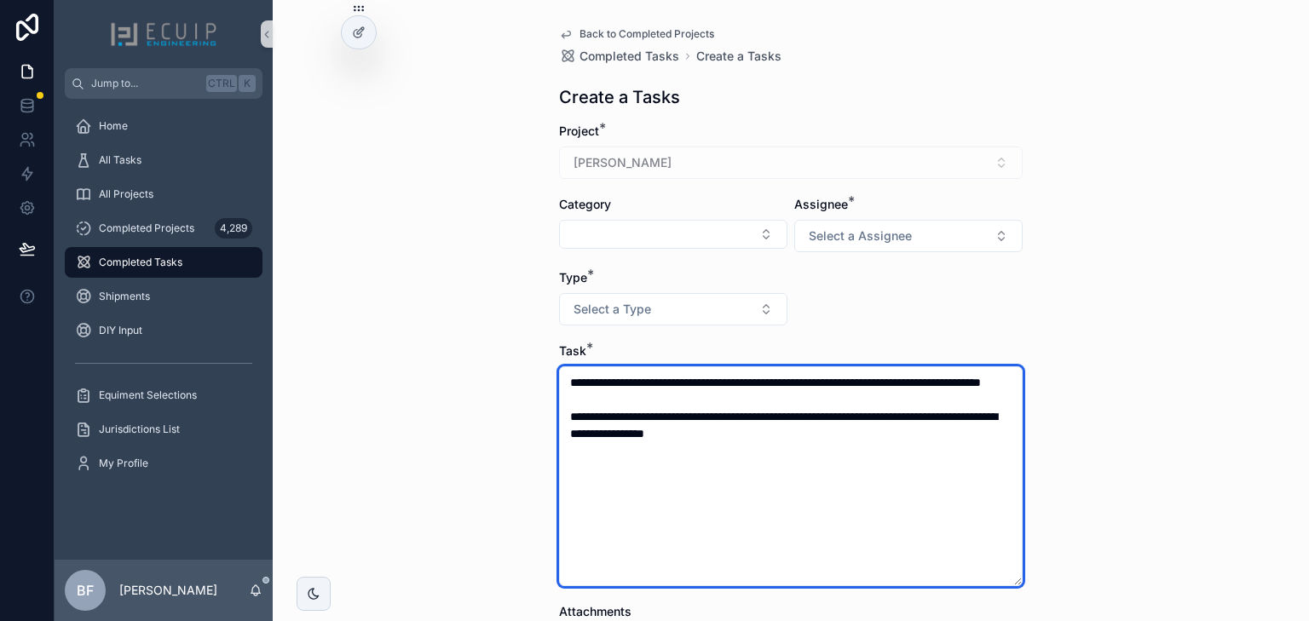
type textarea "**********"
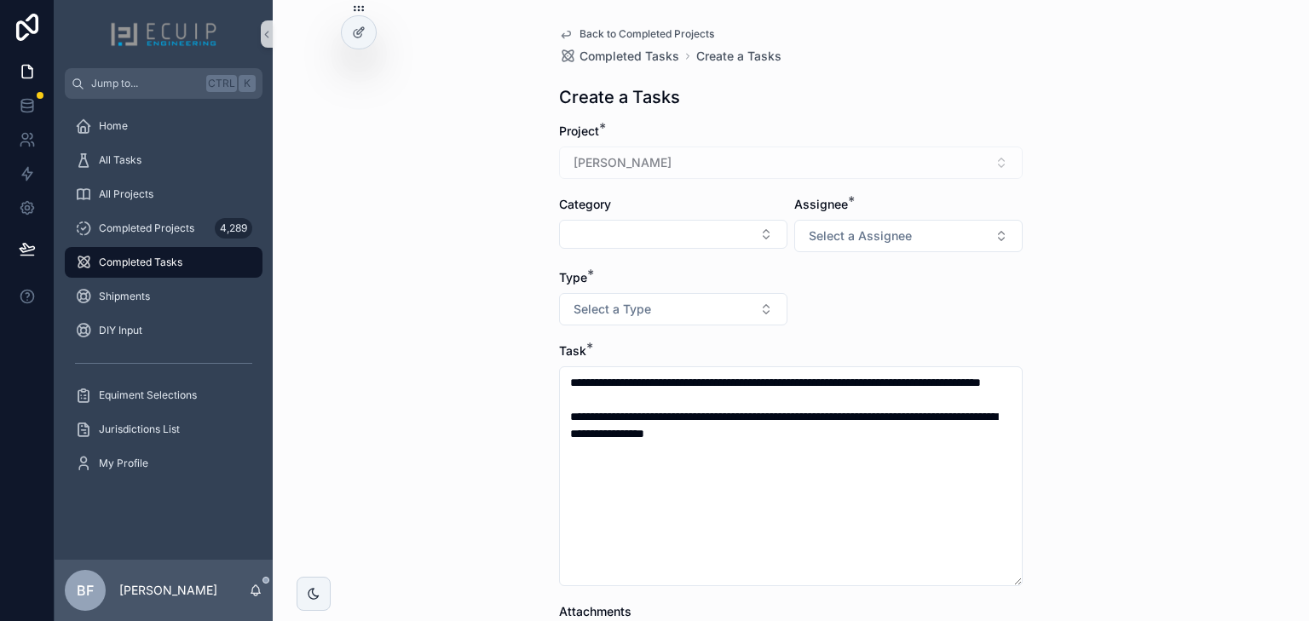
click at [658, 291] on div "Type * Select a Type" at bounding box center [673, 297] width 228 height 56
click at [677, 318] on button "Select a Type" at bounding box center [673, 309] width 228 height 32
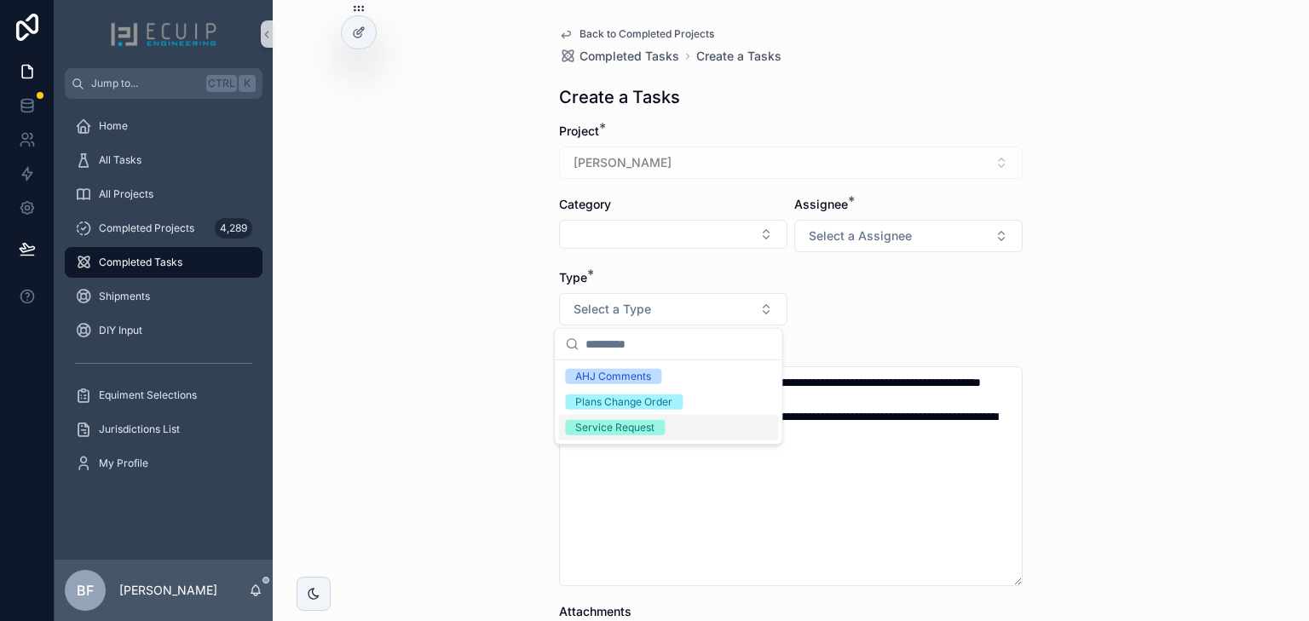
click at [657, 428] on span "Service Request" at bounding box center [615, 427] width 100 height 15
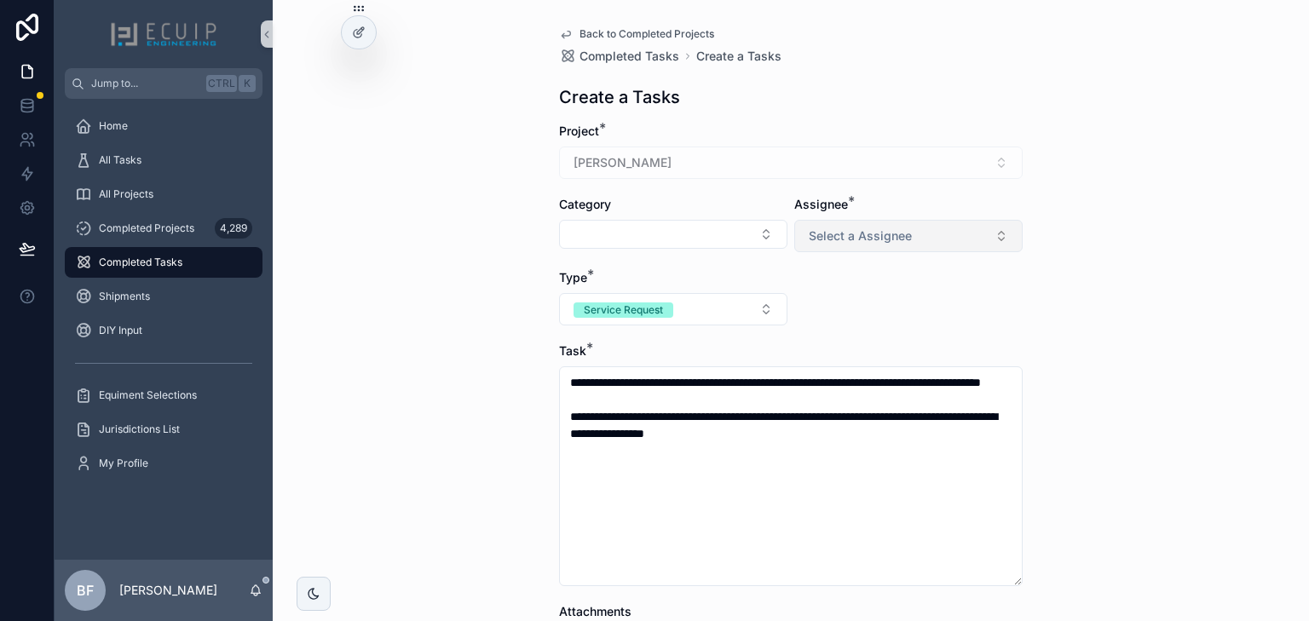
click at [938, 233] on button "Select a Assignee" at bounding box center [908, 236] width 228 height 32
click at [836, 305] on div "Engineer" at bounding box center [831, 303] width 43 height 15
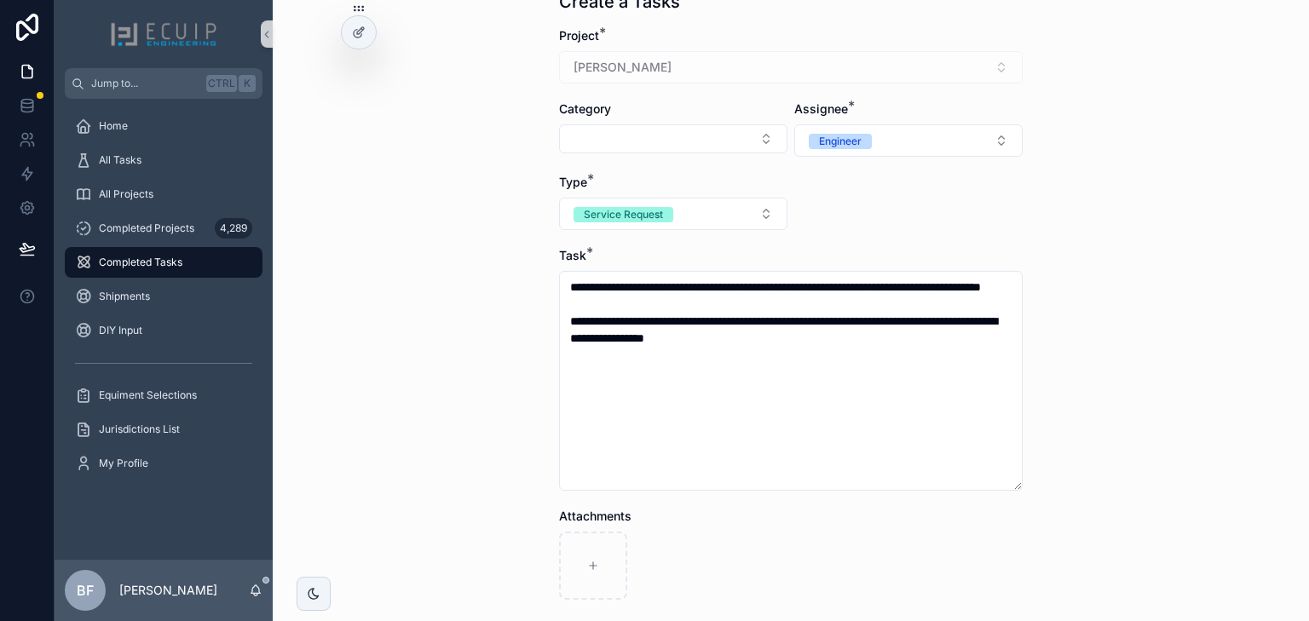
scroll to position [240, 0]
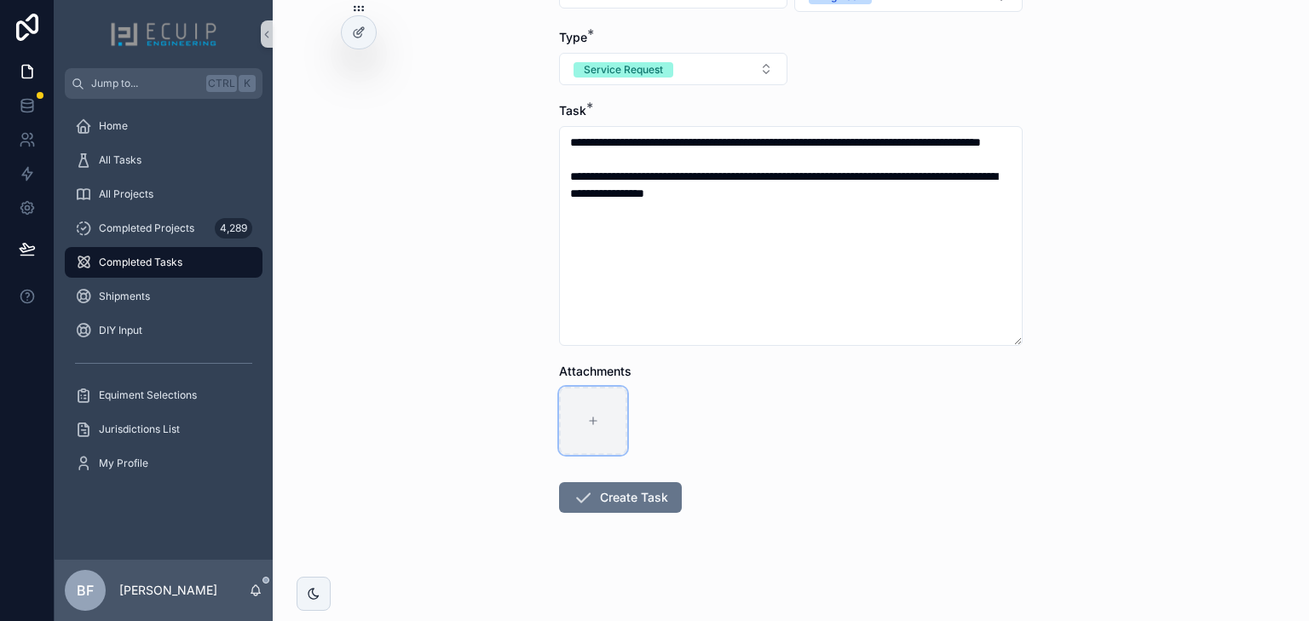
click at [592, 427] on div "scrollable content" at bounding box center [593, 421] width 68 height 68
type input "**********"
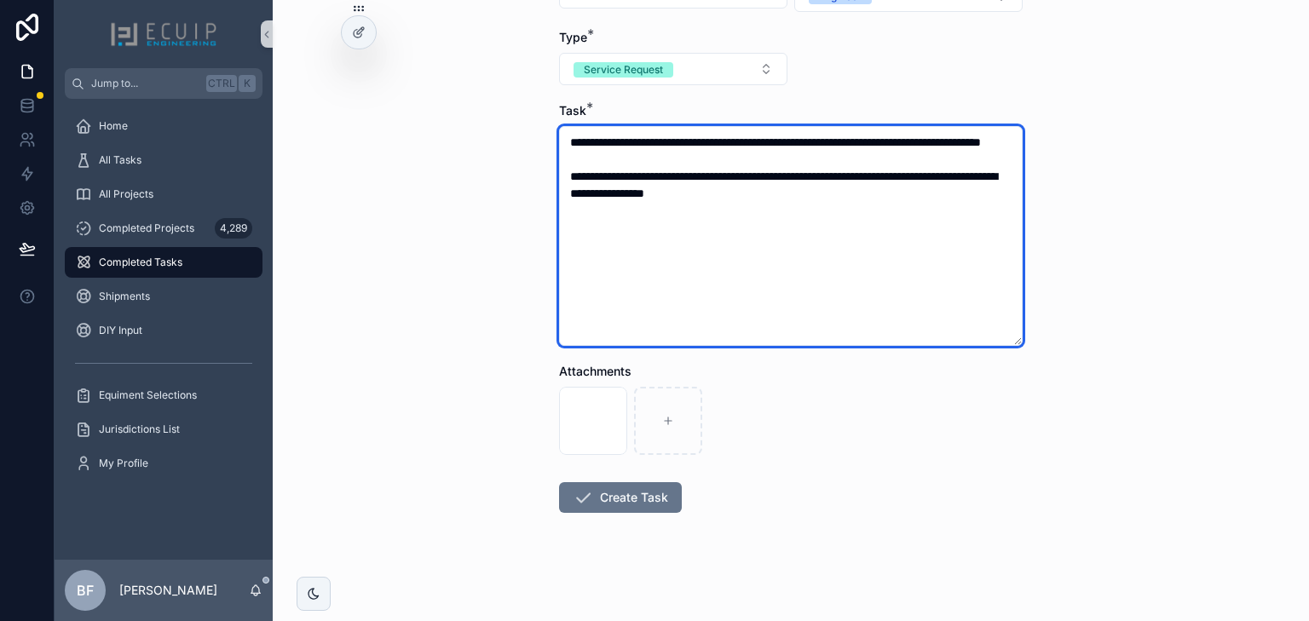
drag, startPoint x: 761, startPoint y: 154, endPoint x: 830, endPoint y: 145, distance: 69.7
click at [830, 145] on textarea "**********" at bounding box center [791, 236] width 464 height 220
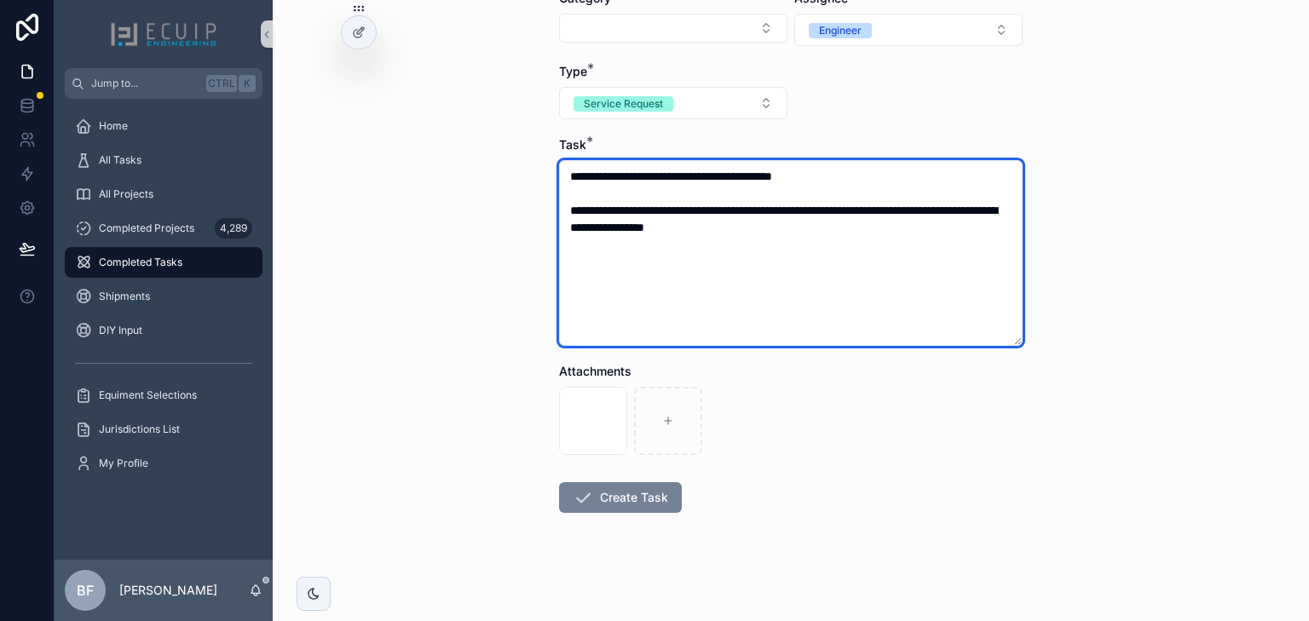
type textarea "**********"
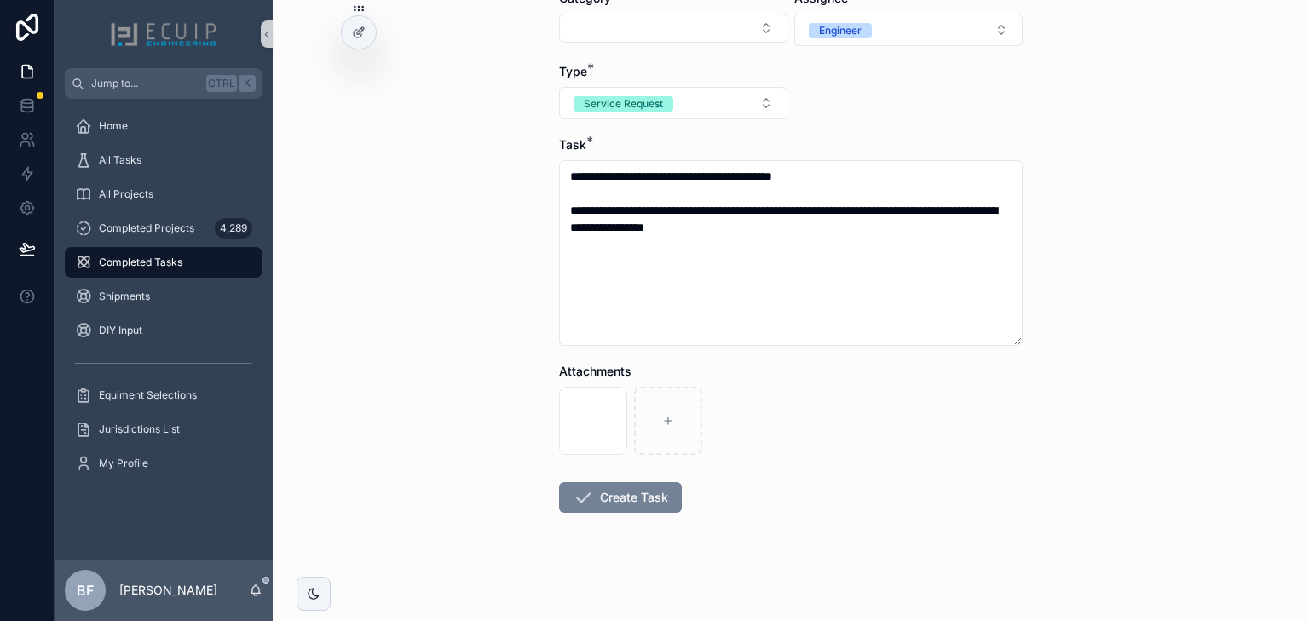
click at [645, 498] on button "Create Task" at bounding box center [620, 497] width 123 height 31
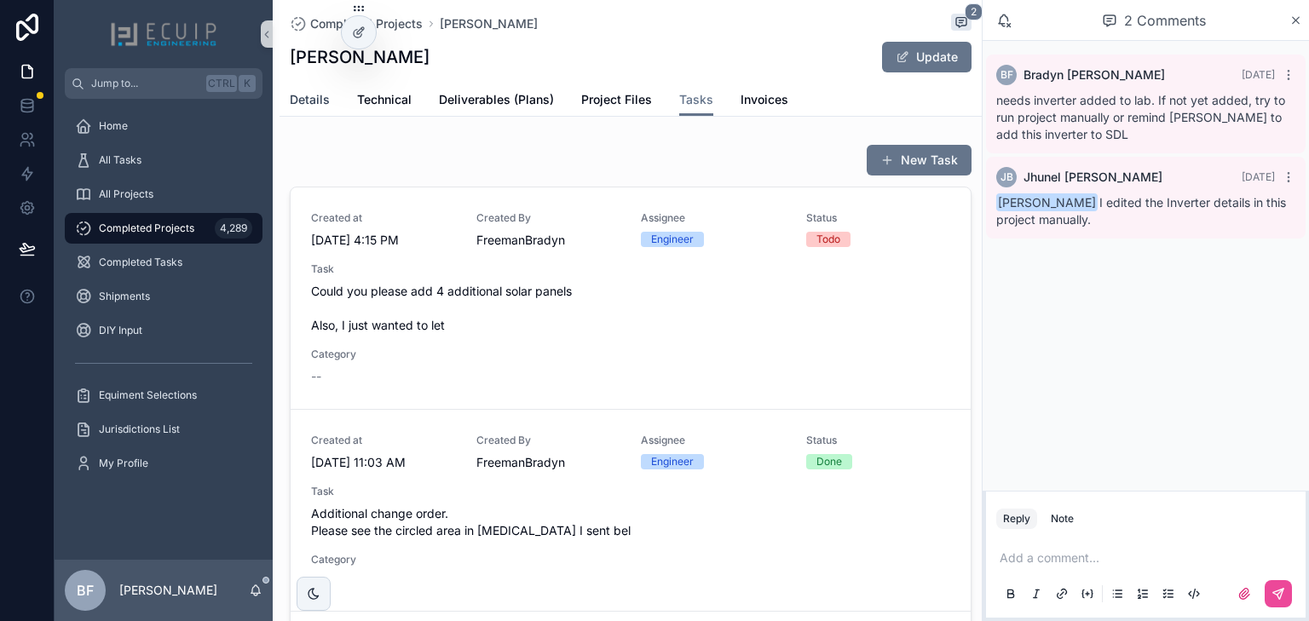
click at [304, 116] on link "Details" at bounding box center [310, 101] width 40 height 34
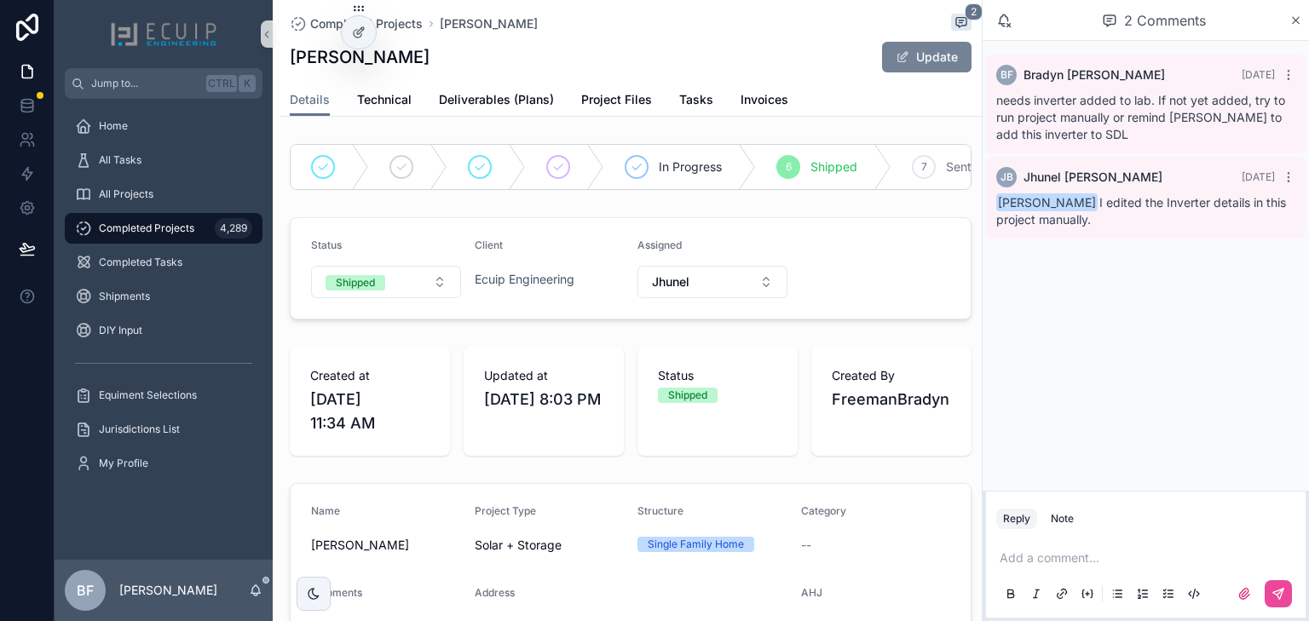
click at [907, 59] on button "Update" at bounding box center [926, 57] width 89 height 31
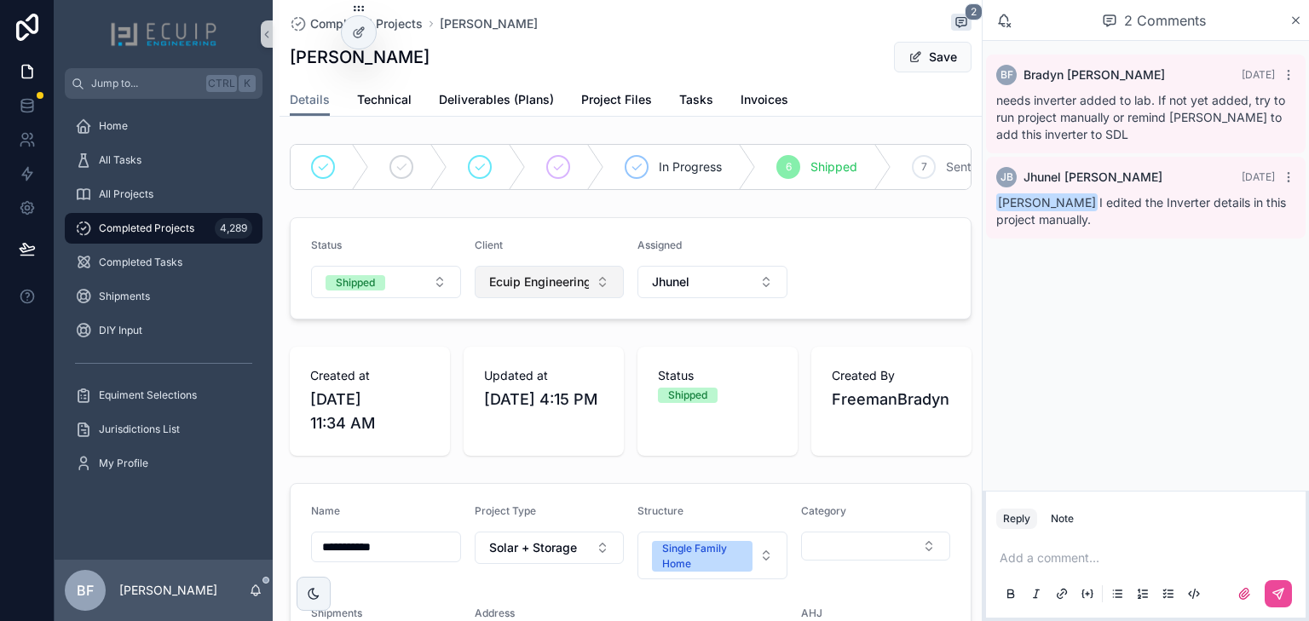
click at [540, 291] on span "Ecuip Engineering" at bounding box center [539, 282] width 101 height 17
type input "**"
click at [535, 365] on span "JX Engineers LLC" at bounding box center [498, 361] width 99 height 17
click at [929, 57] on button "Save" at bounding box center [933, 57] width 78 height 31
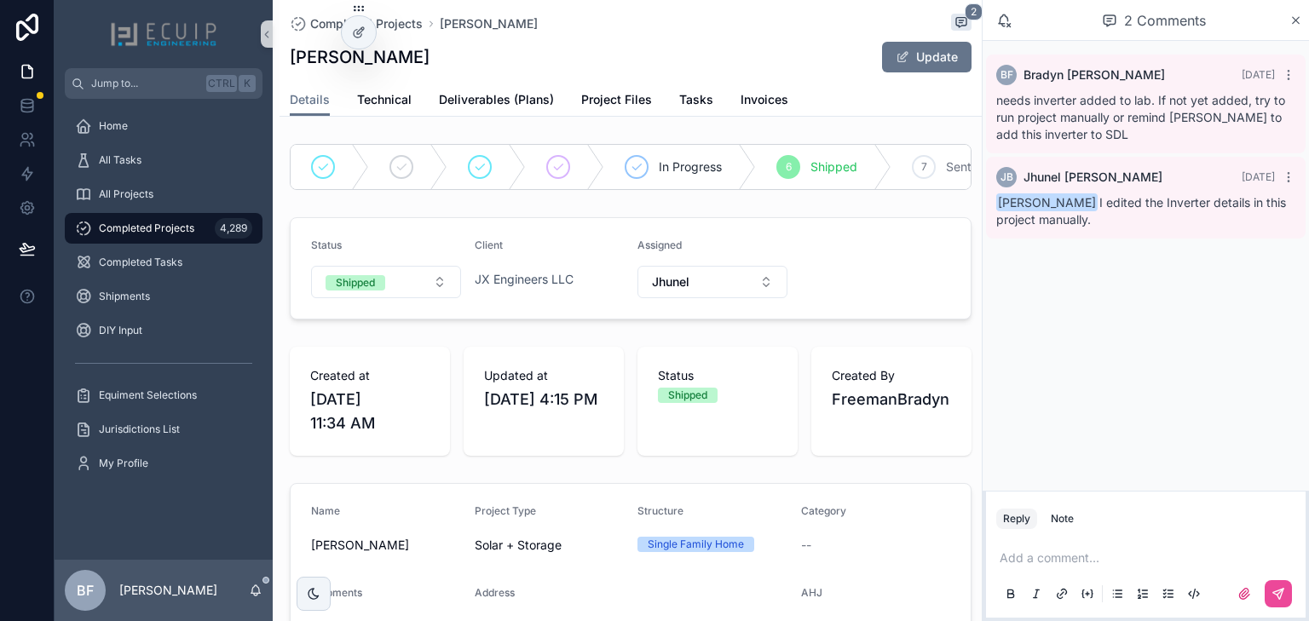
click at [179, 228] on span "Completed Projects" at bounding box center [146, 229] width 95 height 14
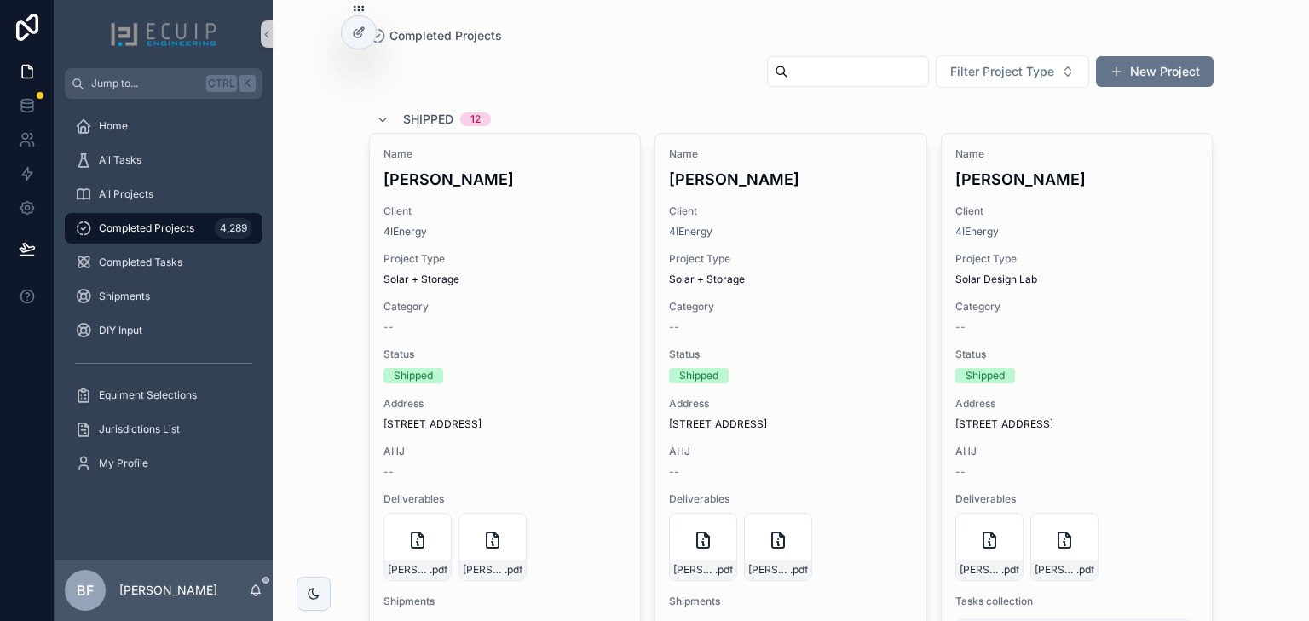
click at [873, 82] on input "scrollable content" at bounding box center [858, 72] width 140 height 24
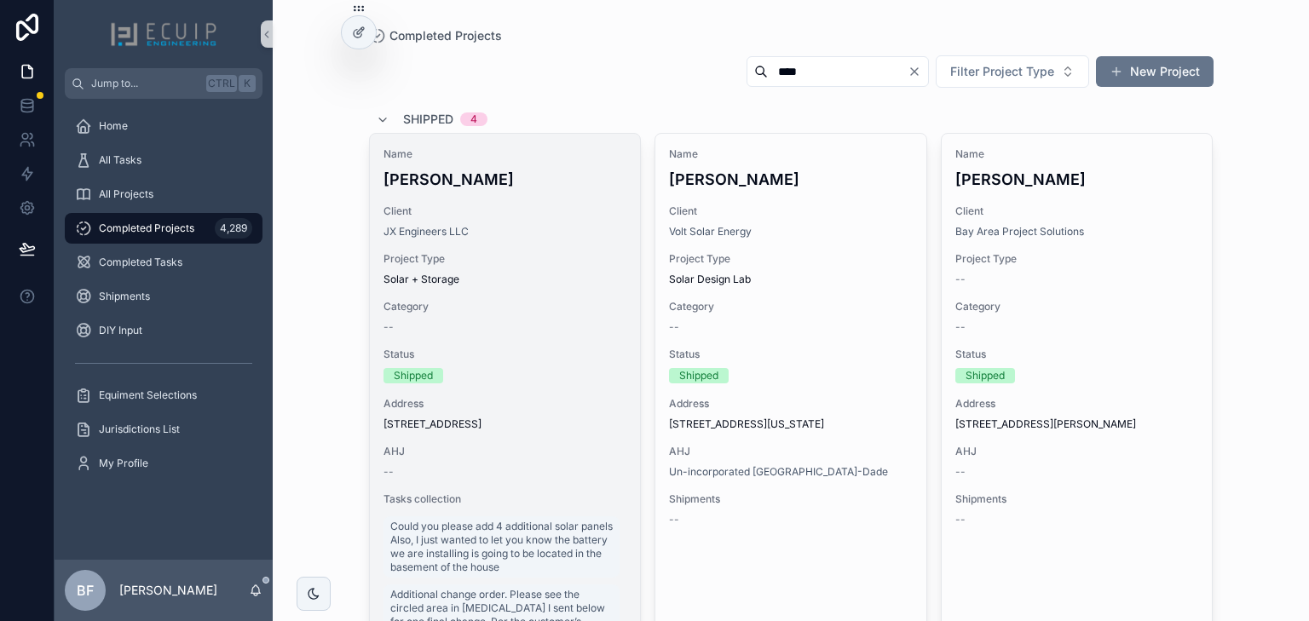
type input "****"
click at [481, 225] on div "JX Engineers LLC" at bounding box center [505, 232] width 244 height 14
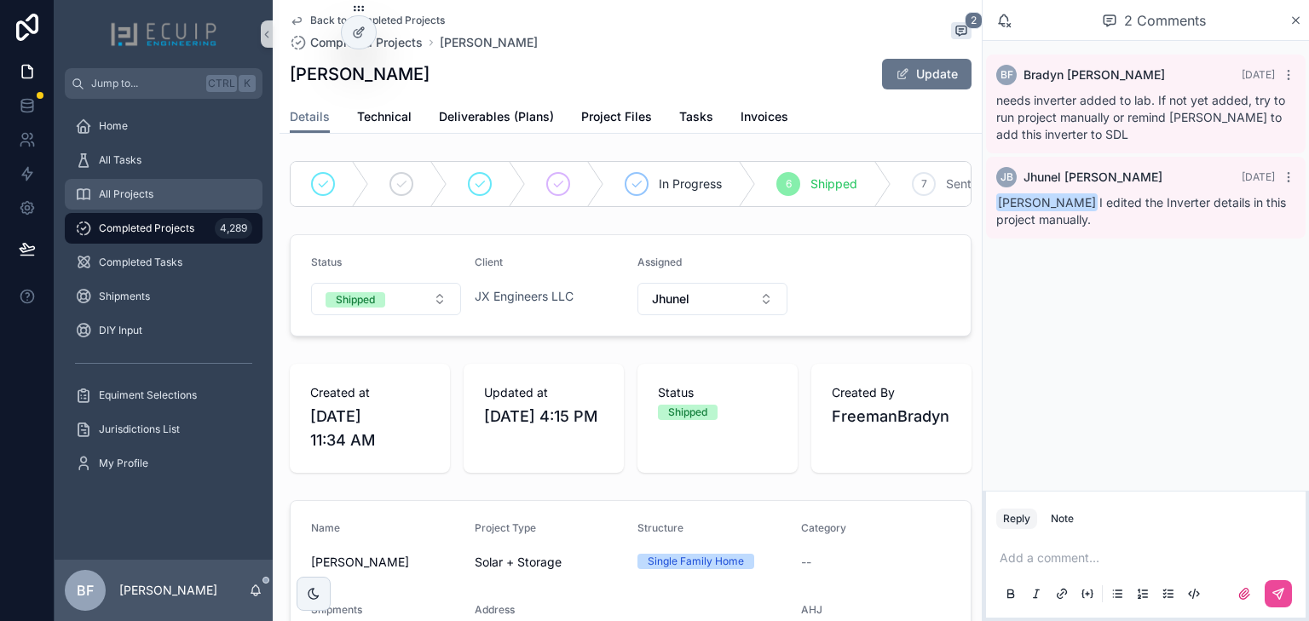
click at [191, 181] on div "All Projects" at bounding box center [163, 194] width 177 height 27
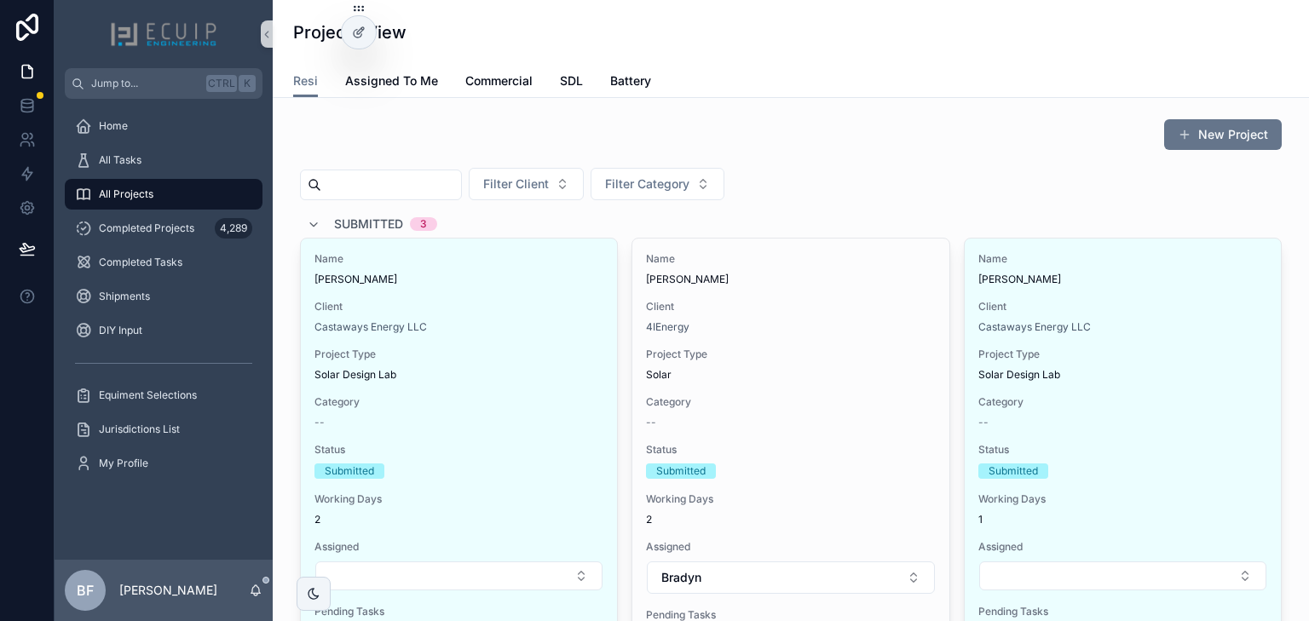
click at [422, 174] on input "scrollable content" at bounding box center [391, 185] width 140 height 24
drag, startPoint x: 158, startPoint y: 205, endPoint x: 160, endPoint y: 218, distance: 13.0
click at [158, 205] on div "All Projects" at bounding box center [163, 194] width 177 height 27
click at [377, 198] on div "scrollable content" at bounding box center [381, 185] width 162 height 31
click at [395, 190] on input "scrollable content" at bounding box center [391, 185] width 140 height 24
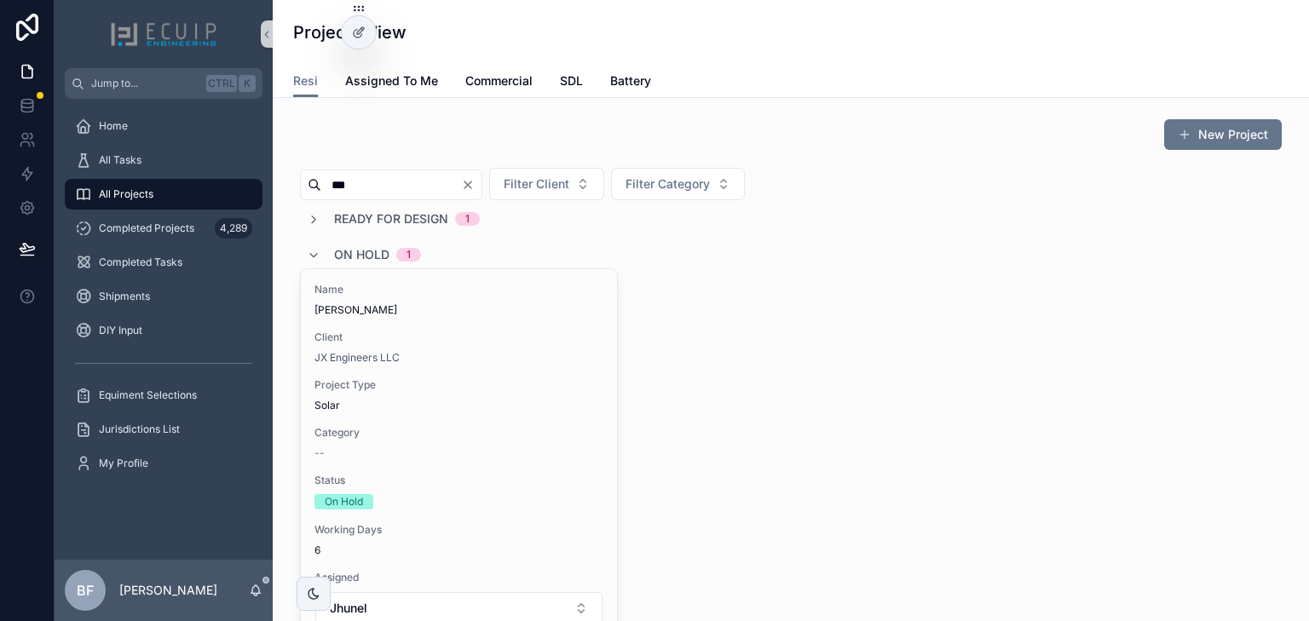
type input "***"
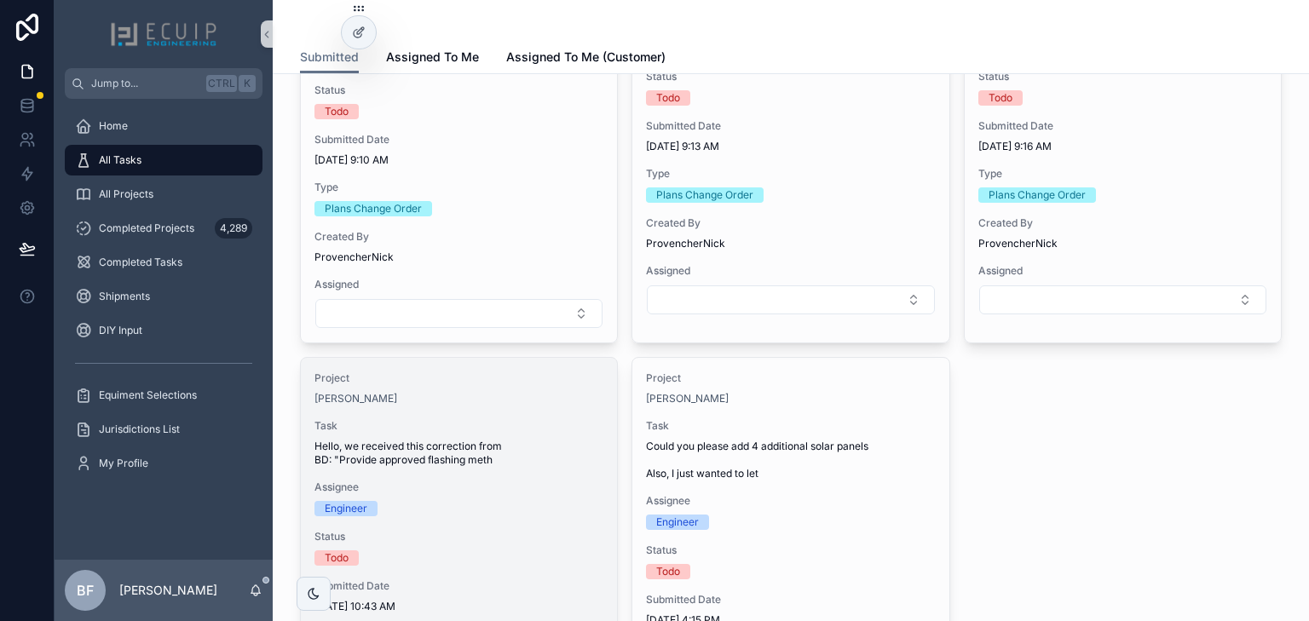
scroll to position [2386, 0]
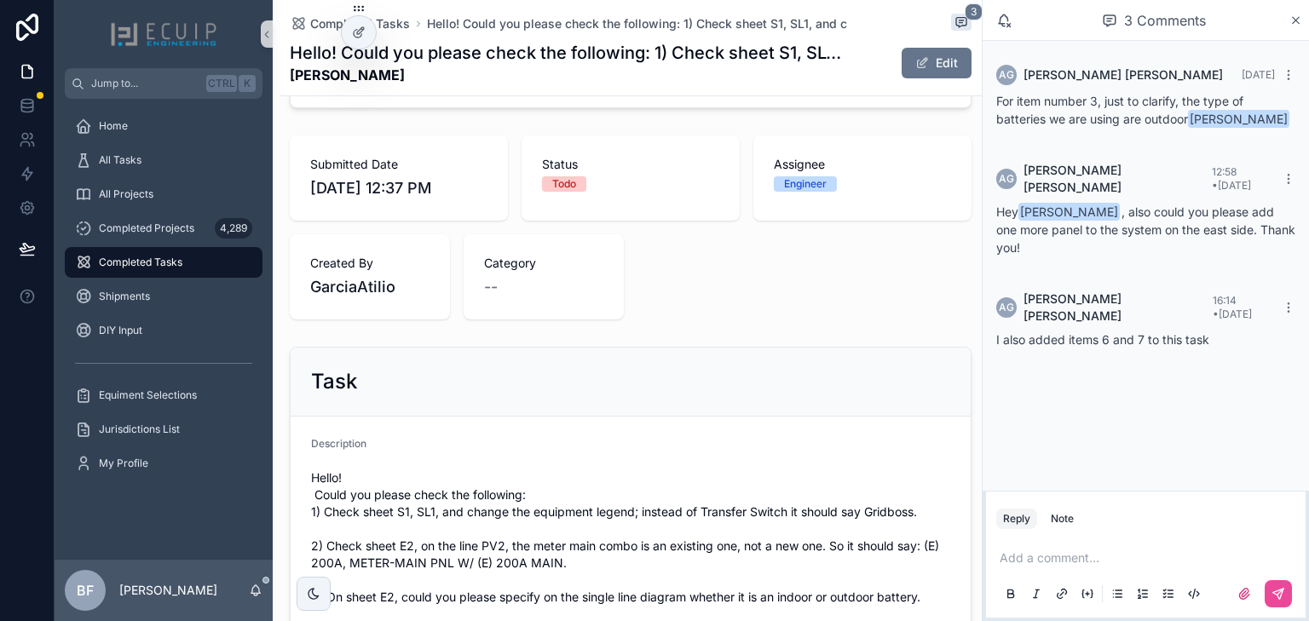
scroll to position [21, 0]
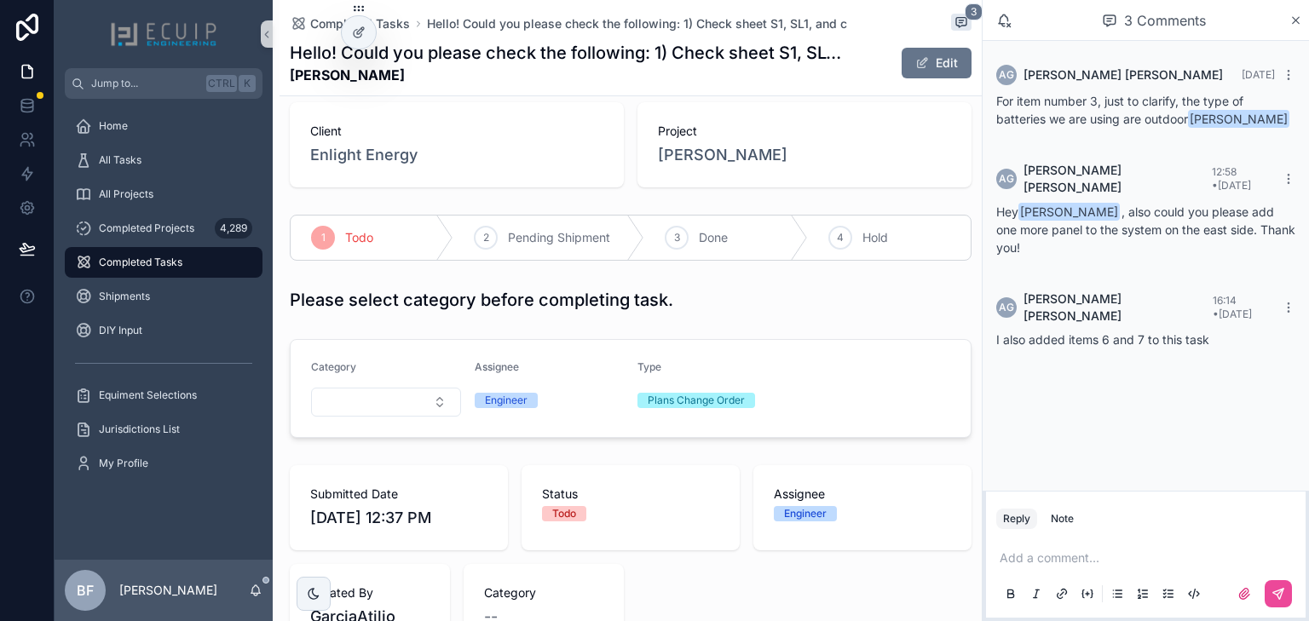
click at [1060, 553] on p "scrollable content" at bounding box center [1149, 558] width 299 height 17
drag, startPoint x: 1159, startPoint y: 515, endPoint x: 1167, endPoint y: 513, distance: 8.7
click at [1161, 515] on span "Atilio Garcia" at bounding box center [1251, 512] width 205 height 17
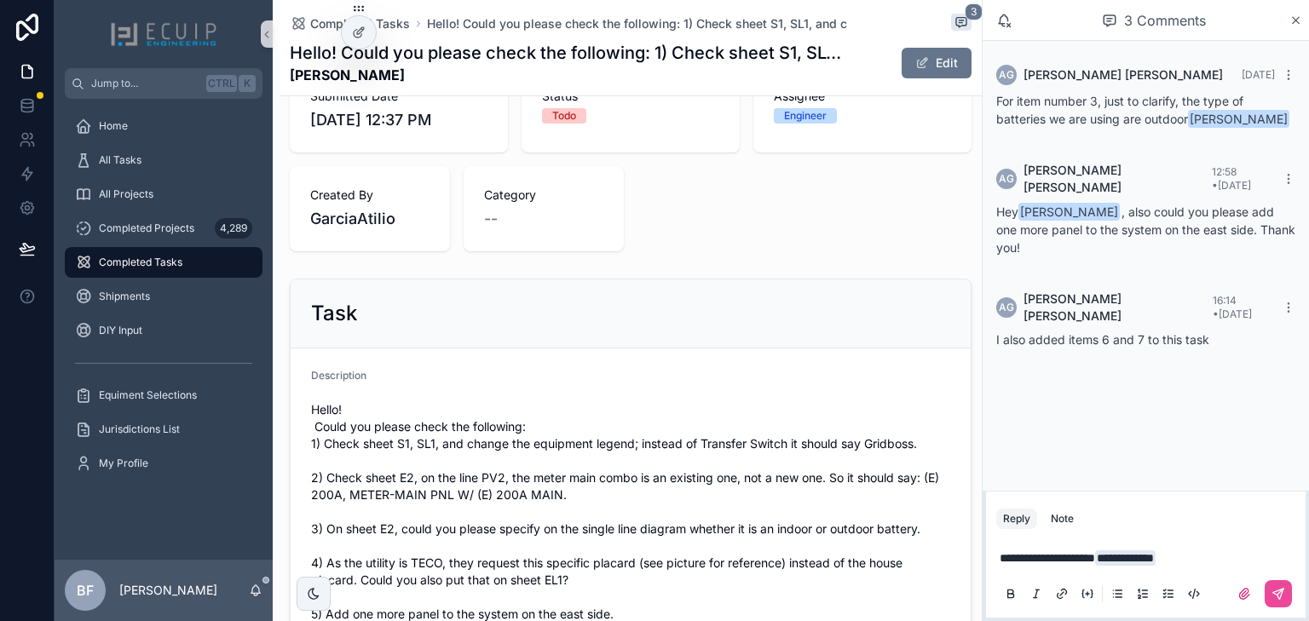
scroll to position [430, 0]
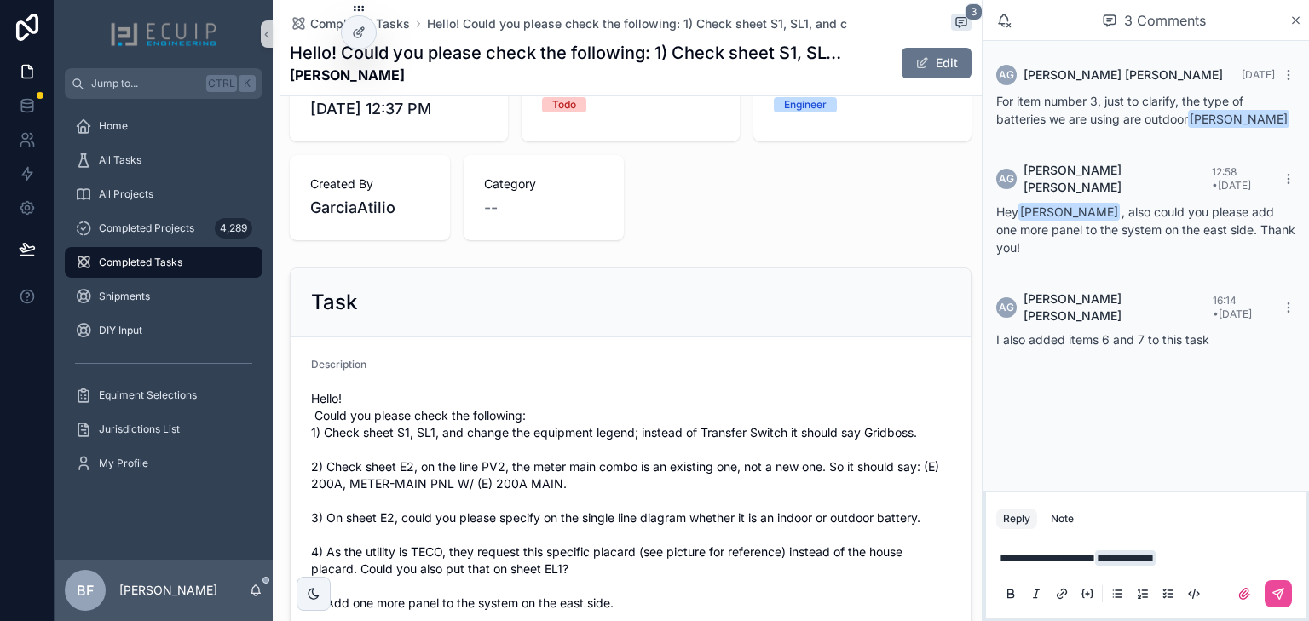
click at [1242, 546] on div "**********" at bounding box center [1145, 575] width 299 height 72
click at [1226, 561] on p "**********" at bounding box center [1149, 558] width 299 height 17
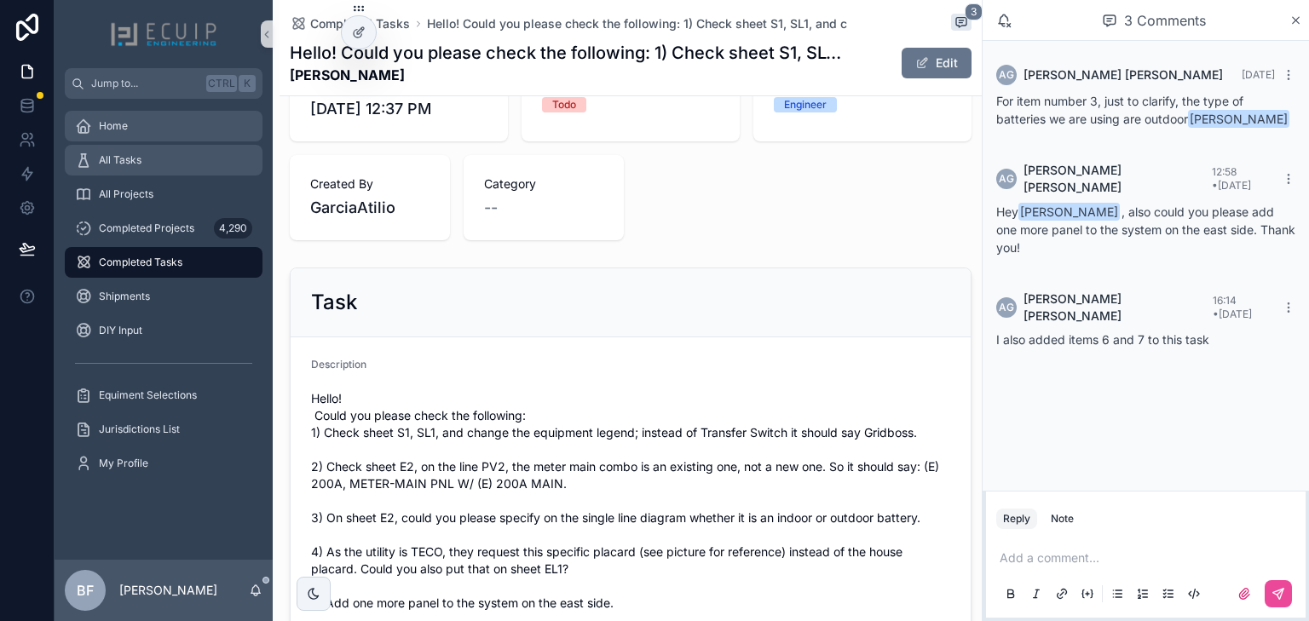
drag, startPoint x: 171, startPoint y: 158, endPoint x: 249, endPoint y: 115, distance: 88.9
click at [171, 158] on div "All Tasks" at bounding box center [163, 160] width 177 height 27
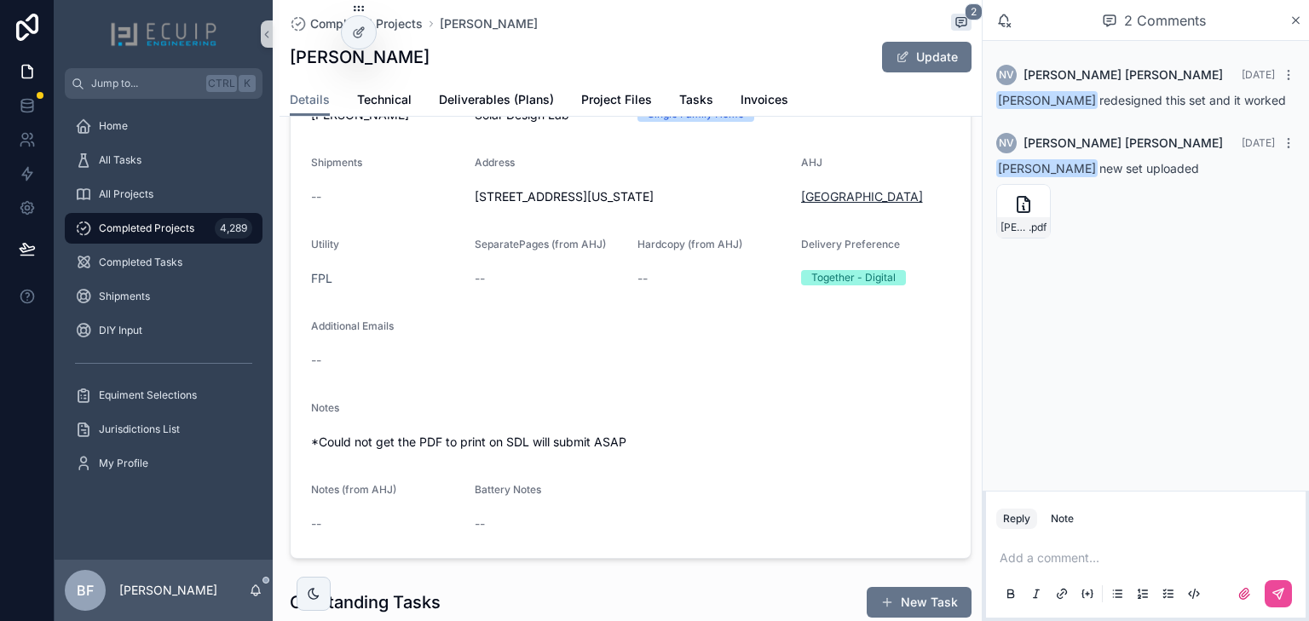
scroll to position [409, 0]
click at [687, 106] on span "Tasks" at bounding box center [696, 99] width 34 height 17
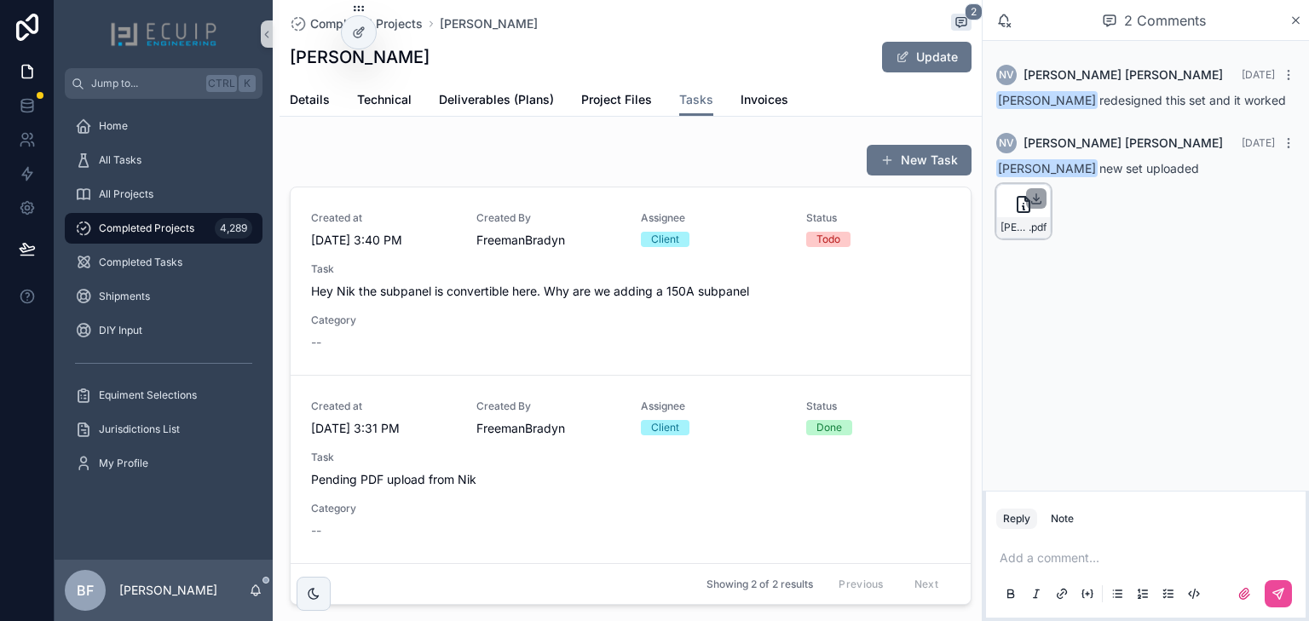
click at [1036, 198] on icon "scrollable content" at bounding box center [1036, 199] width 14 height 14
click at [753, 291] on span "Hey Nik the subpanel is convertible here. Why are we adding a 150A subpanel" at bounding box center [630, 291] width 639 height 17
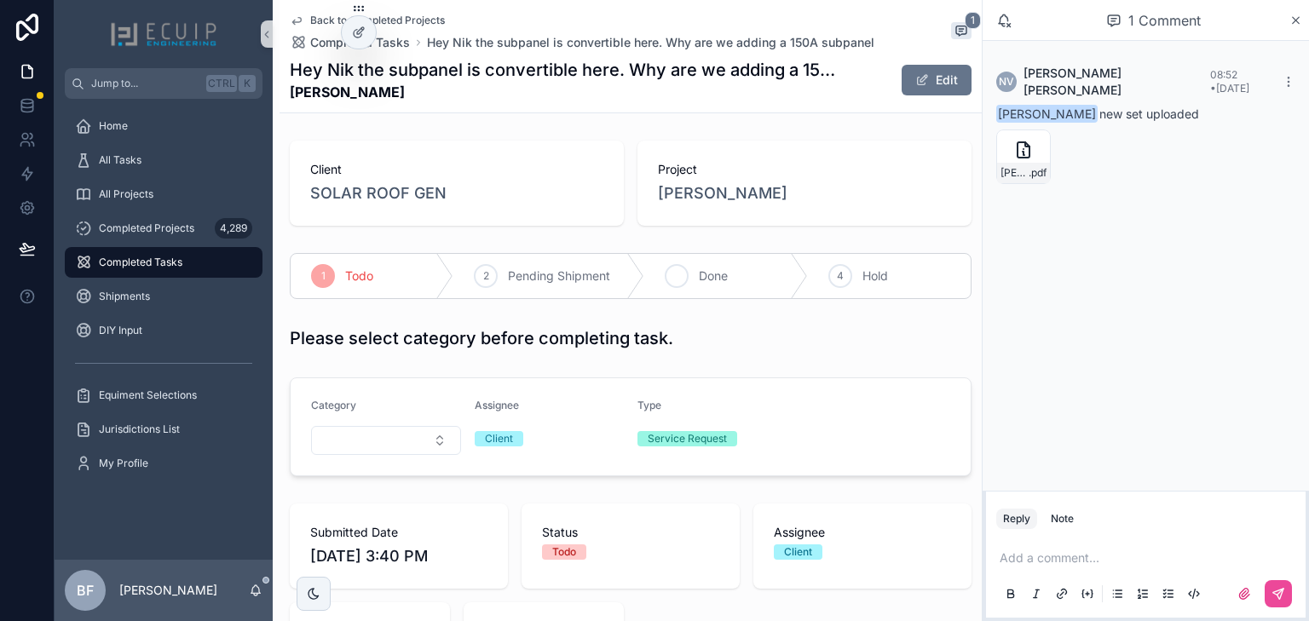
click at [685, 262] on div "3 Done" at bounding box center [725, 276] width 163 height 44
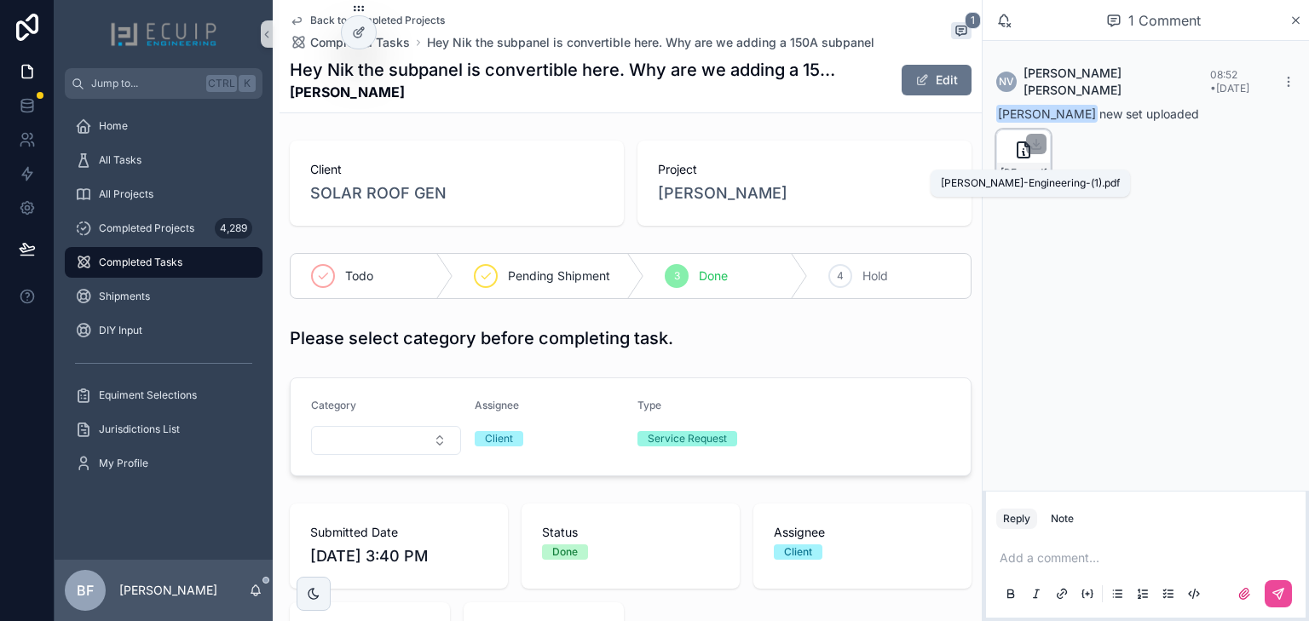
click at [1024, 166] on span "Daniel-Durant-Engineering-(1)" at bounding box center [1014, 173] width 28 height 14
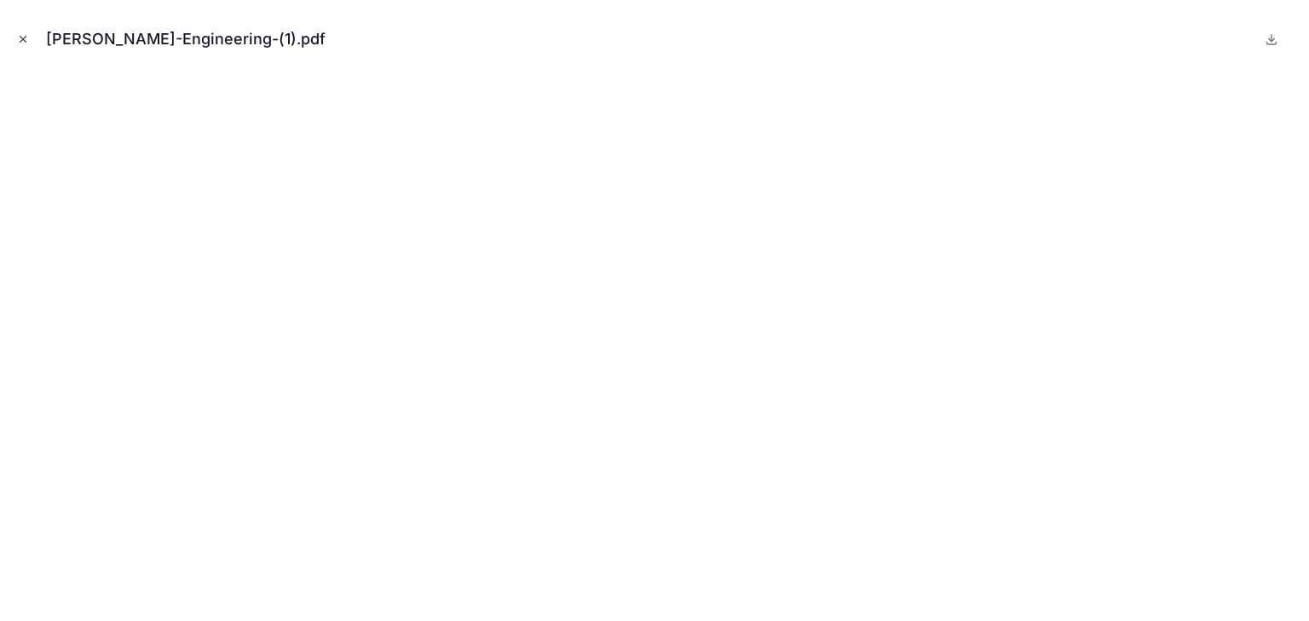
click at [23, 35] on icon "Close modal" at bounding box center [23, 39] width 12 height 12
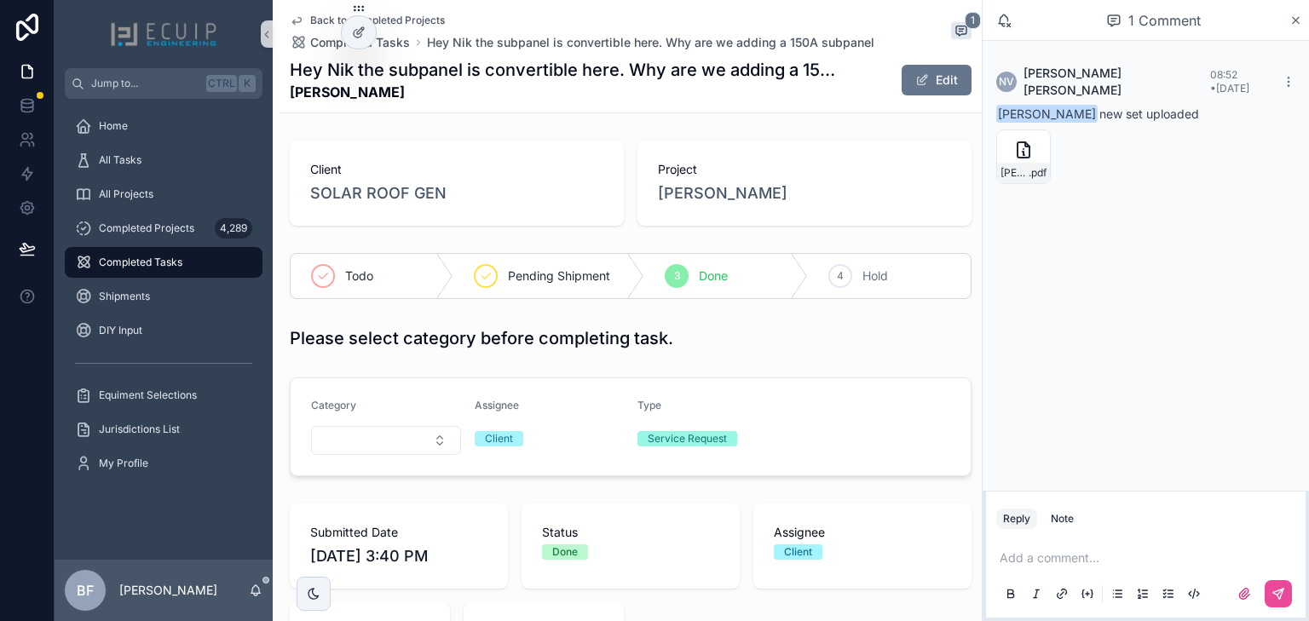
click at [715, 189] on span "Daniel Durant" at bounding box center [723, 193] width 130 height 24
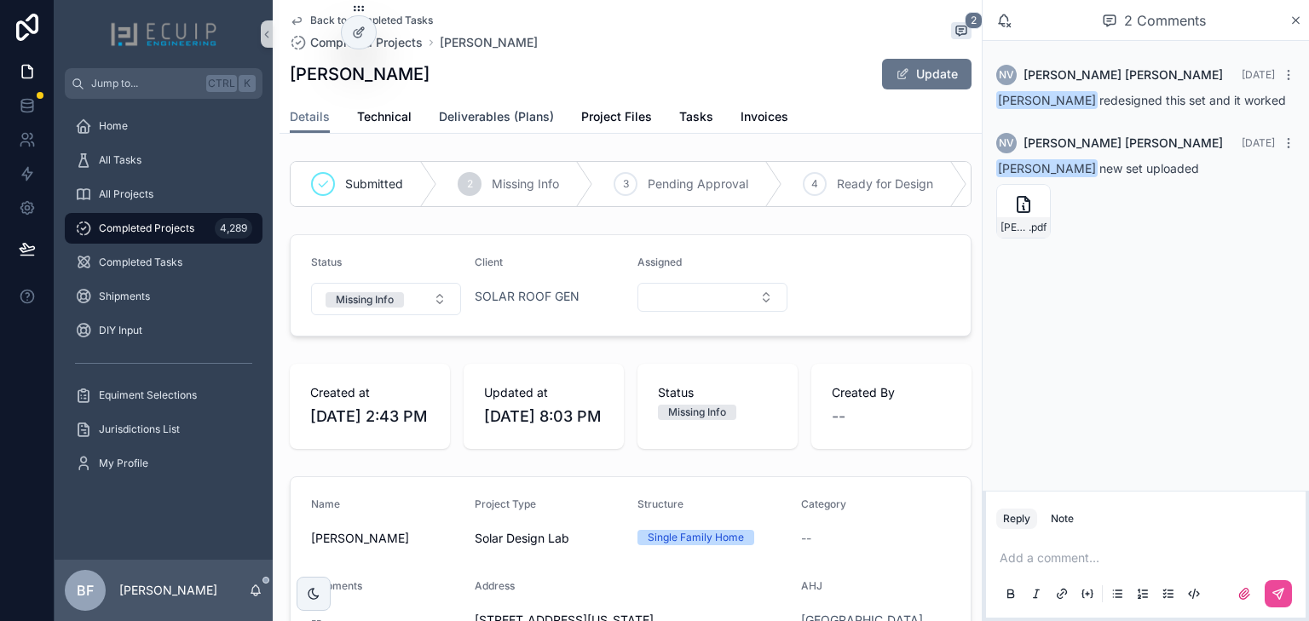
click at [519, 112] on span "Deliverables (Plans)" at bounding box center [496, 116] width 115 height 17
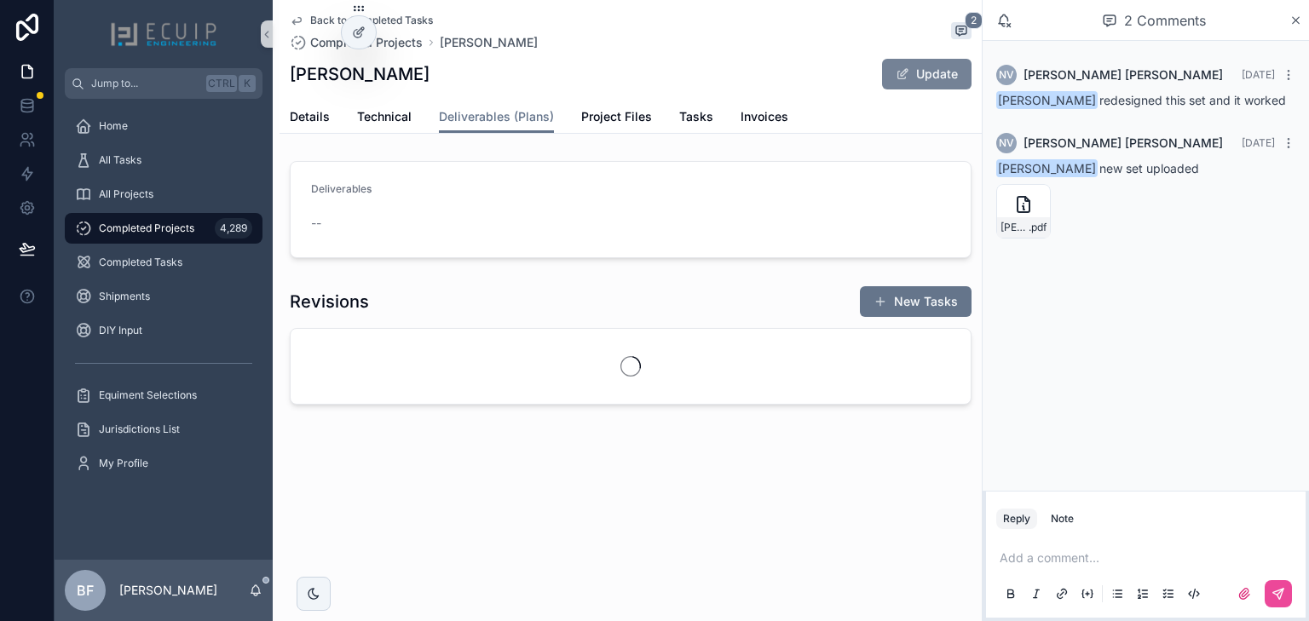
click at [902, 64] on button "Update" at bounding box center [926, 74] width 89 height 31
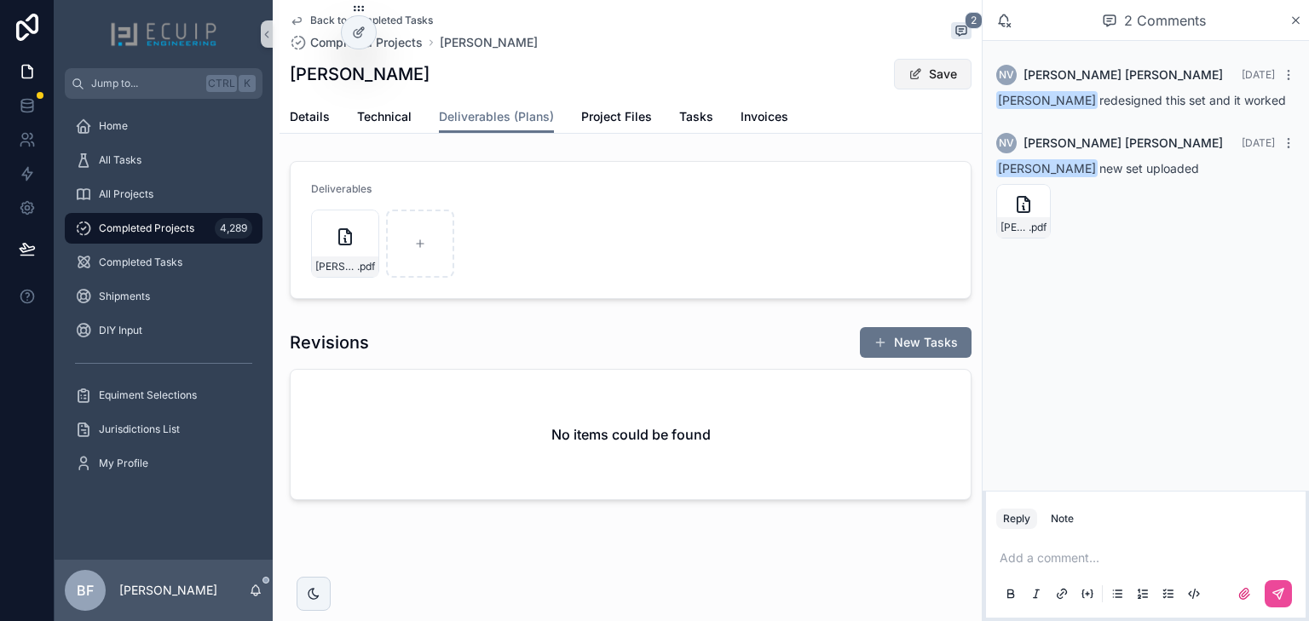
click at [928, 81] on button "Save" at bounding box center [933, 74] width 78 height 31
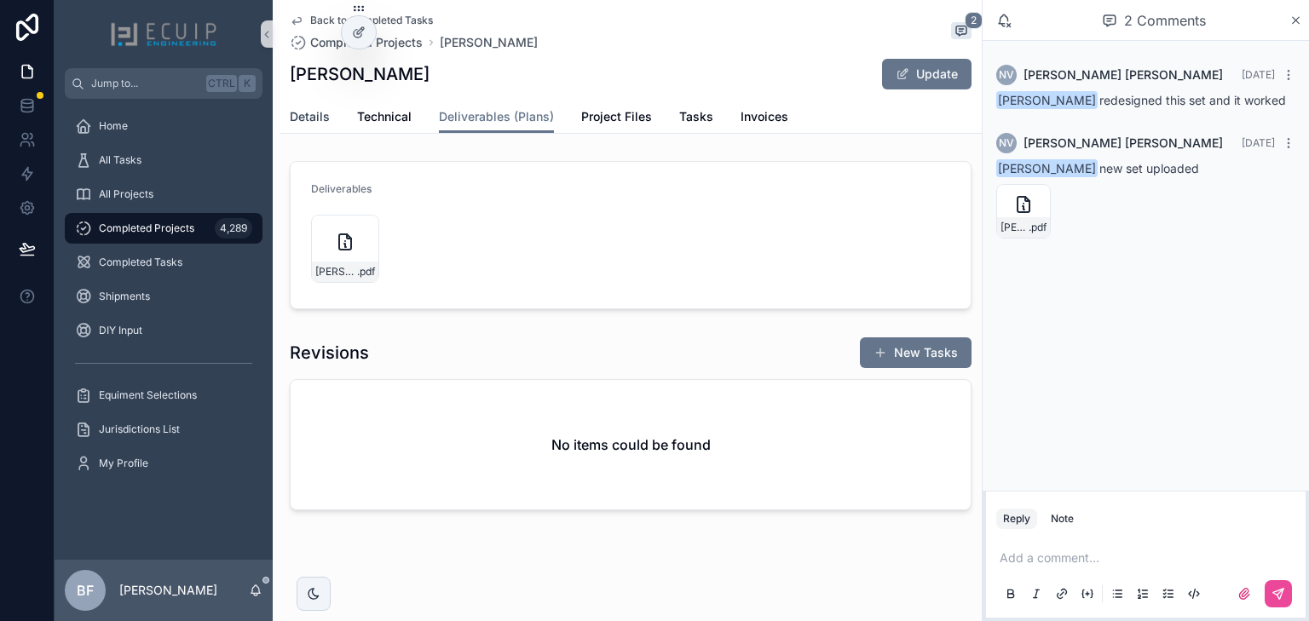
click at [316, 126] on link "Details" at bounding box center [310, 118] width 40 height 34
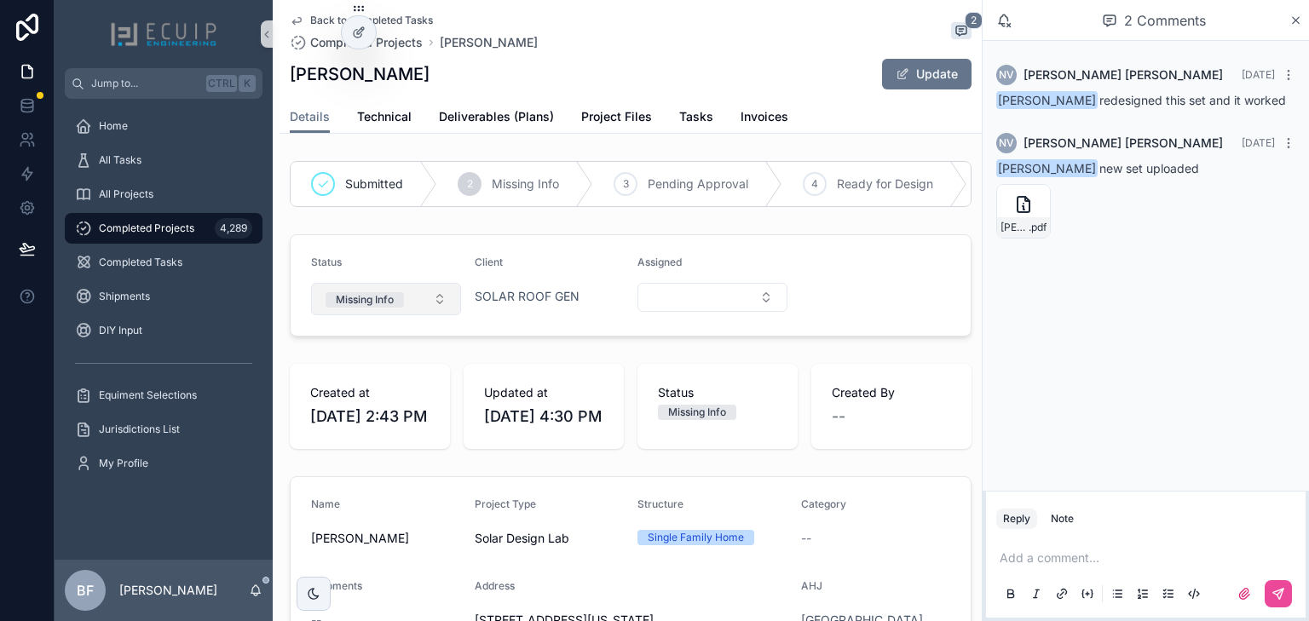
click at [368, 303] on div "Missing Info" at bounding box center [365, 299] width 58 height 15
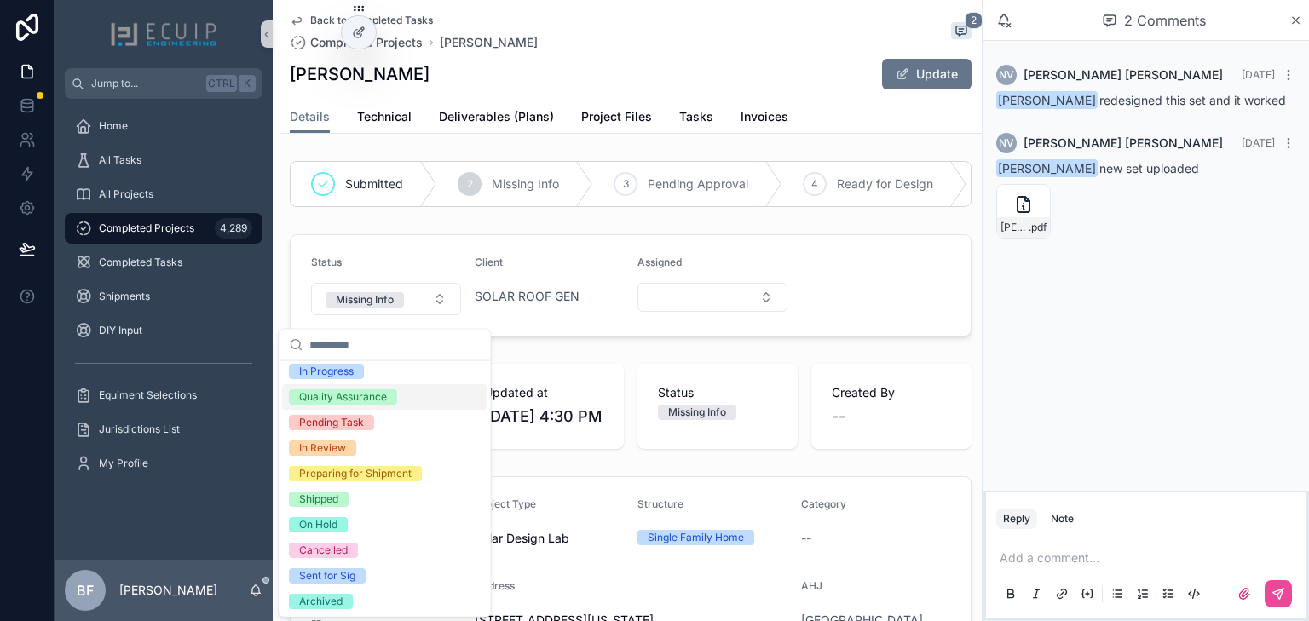
scroll to position [135, 0]
click at [330, 492] on div "Shipped" at bounding box center [318, 498] width 39 height 15
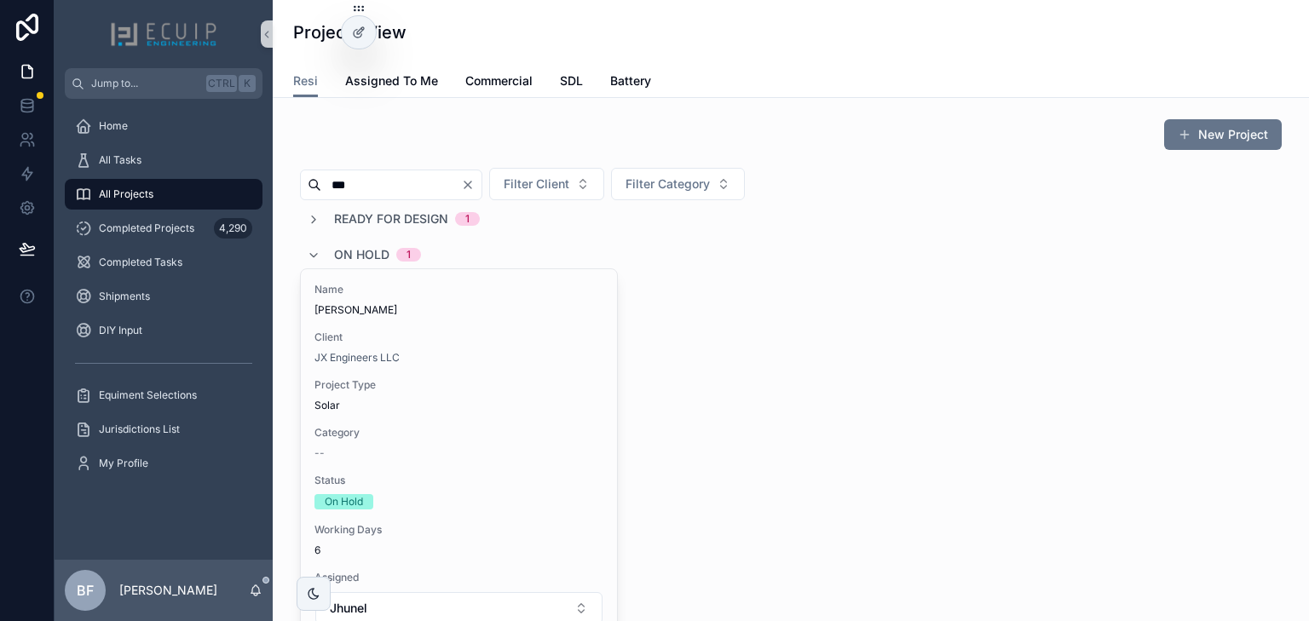
click at [475, 189] on icon "Clear" at bounding box center [468, 185] width 14 height 14
click at [162, 199] on div "All Projects" at bounding box center [163, 194] width 177 height 27
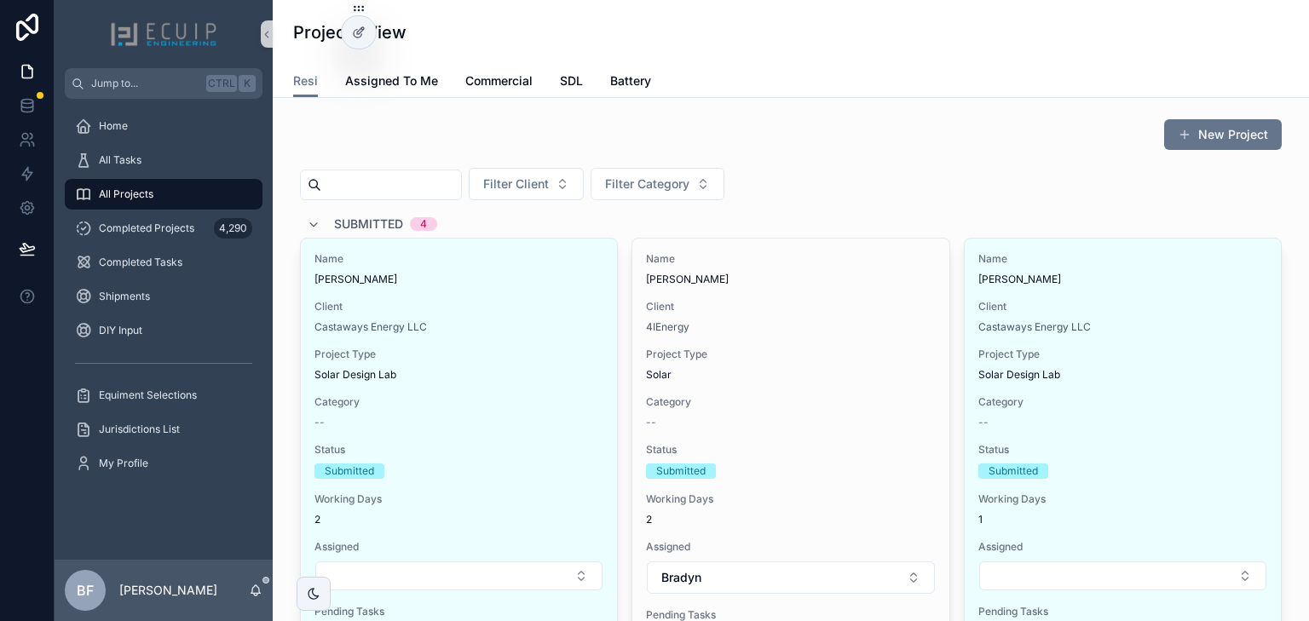
click at [364, 222] on span "Submitted" at bounding box center [368, 224] width 69 height 17
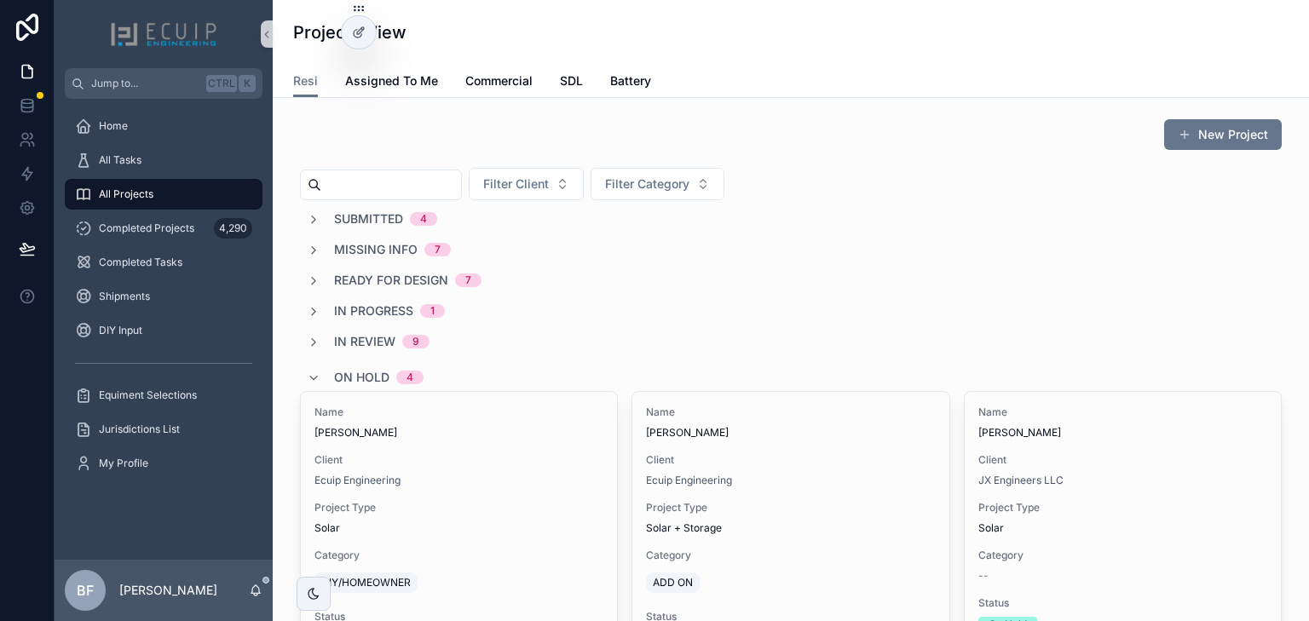
click at [361, 383] on span "On Hold" at bounding box center [361, 377] width 55 height 17
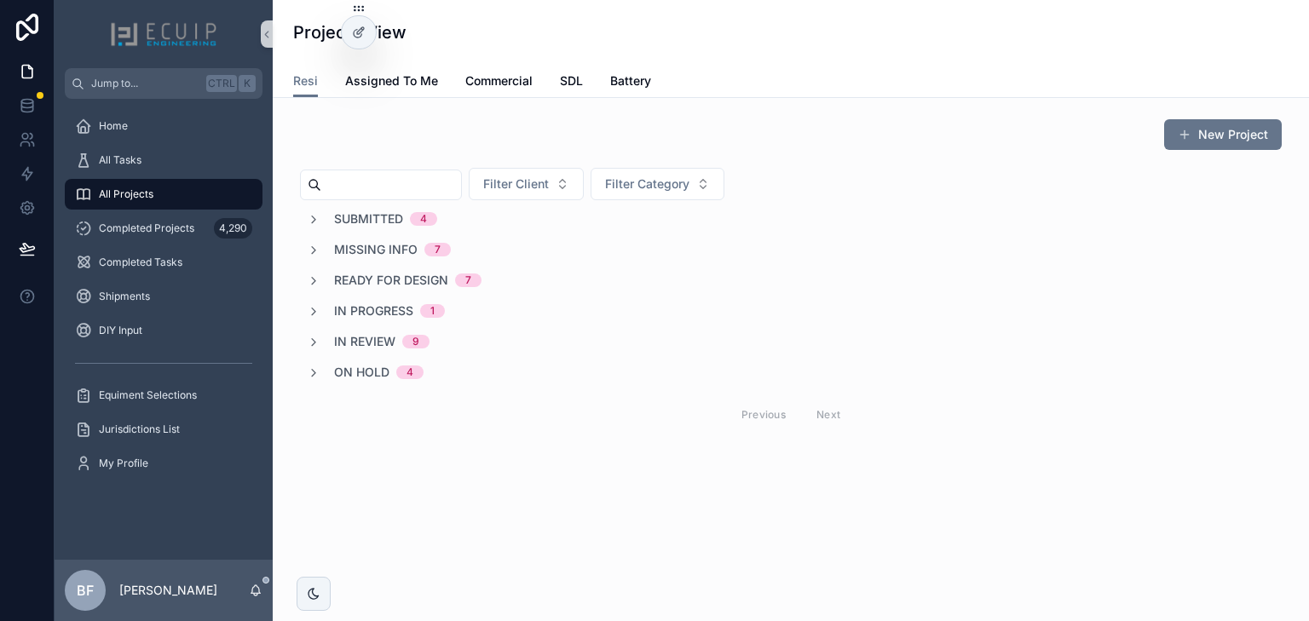
click at [375, 216] on span "Submitted" at bounding box center [368, 218] width 69 height 17
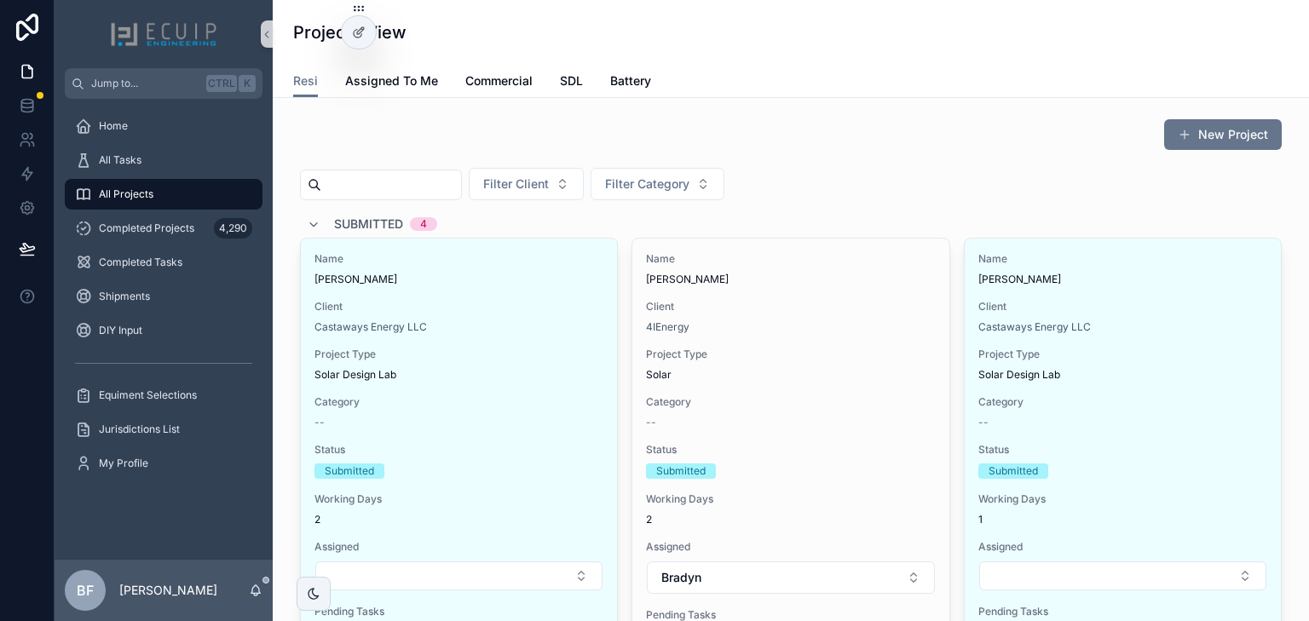
click at [420, 228] on div "4" at bounding box center [423, 224] width 7 height 14
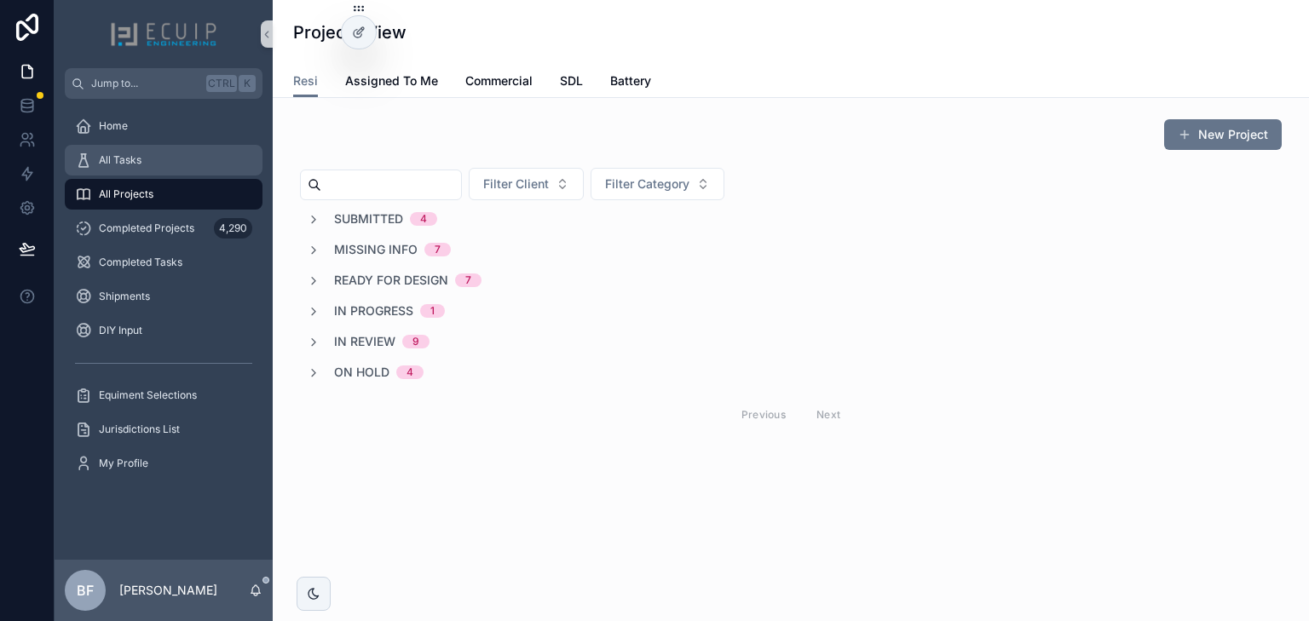
click at [148, 158] on div "All Tasks" at bounding box center [163, 160] width 177 height 27
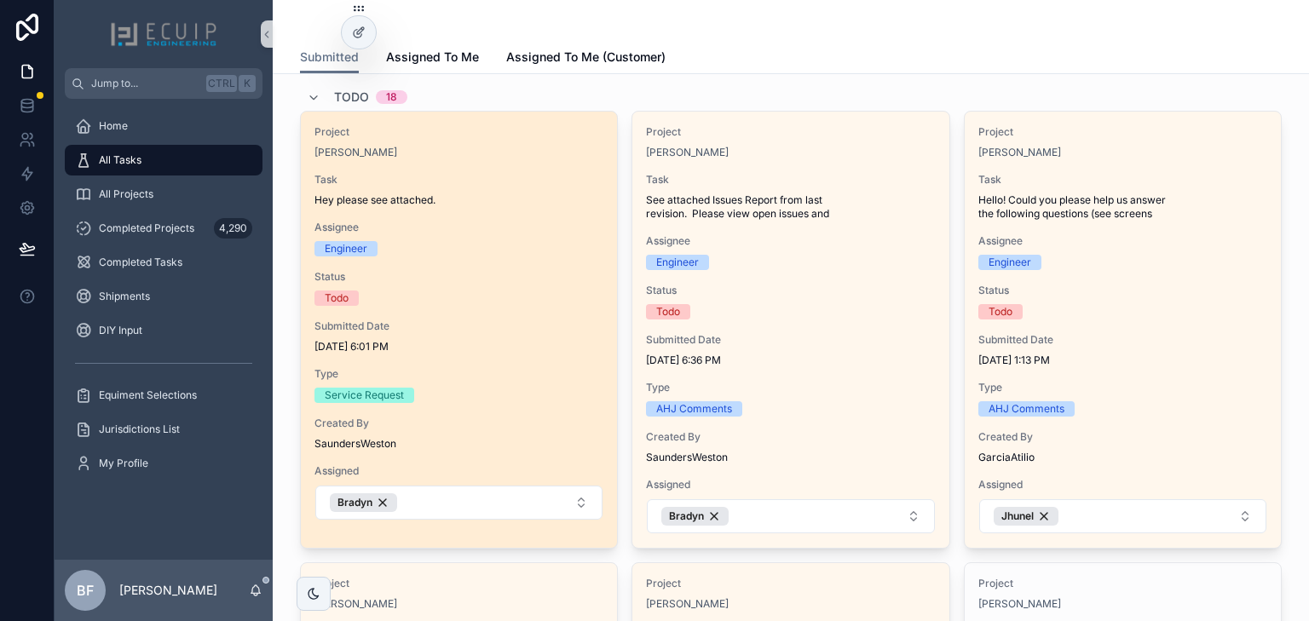
scroll to position [68, 0]
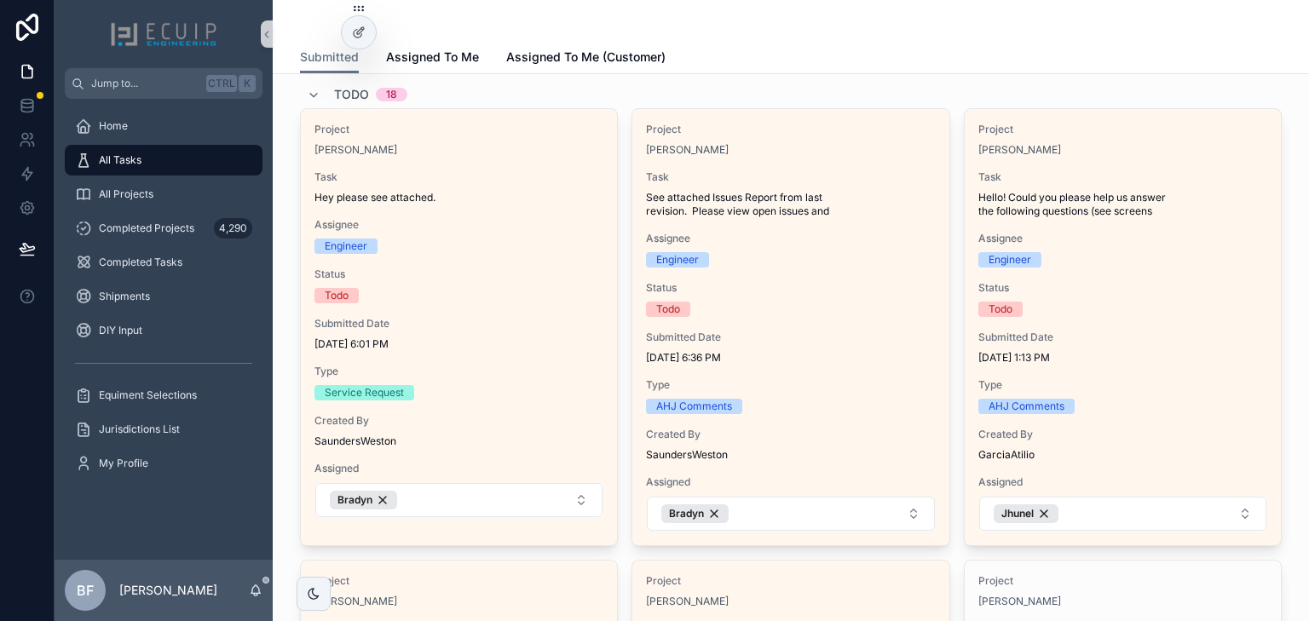
click at [962, 96] on div "Todo 18" at bounding box center [791, 94] width 982 height 27
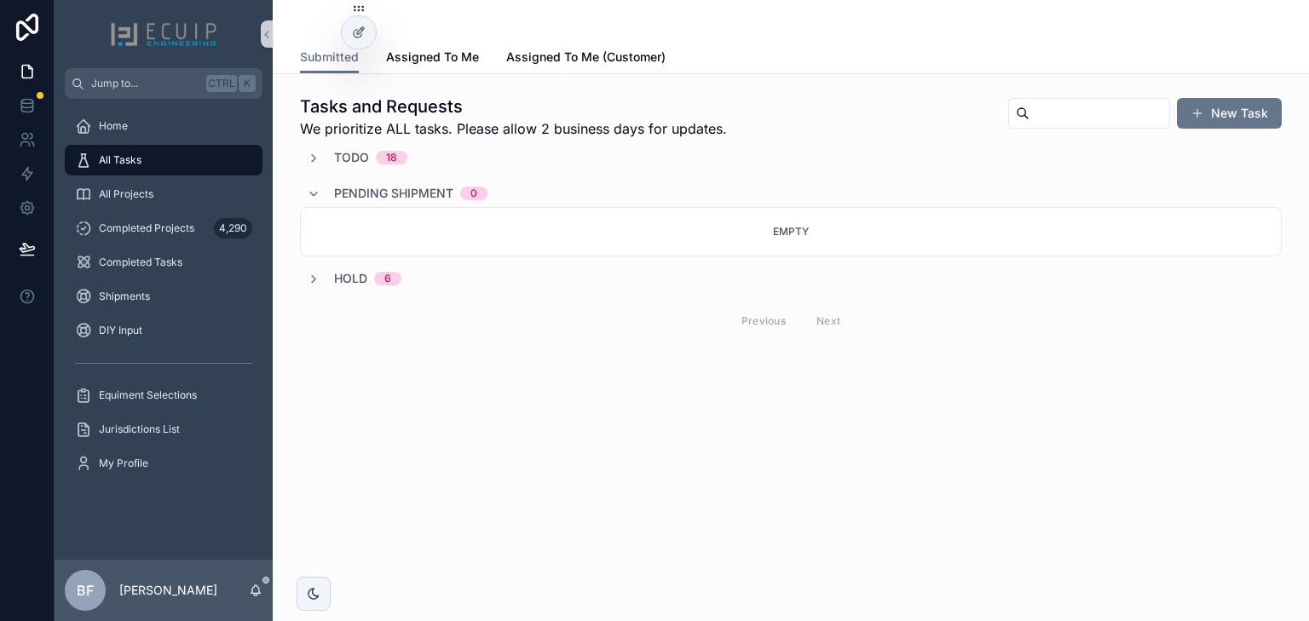
scroll to position [0, 0]
click at [994, 97] on div "New Task" at bounding box center [1137, 113] width 287 height 32
click at [994, 101] on div "New Task" at bounding box center [1137, 113] width 287 height 32
click at [937, 119] on div "Tasks and Requests We prioritize ALL tasks. Please allow 2 business days for up…" at bounding box center [791, 117] width 982 height 44
click at [358, 158] on span "Todo" at bounding box center [351, 157] width 35 height 17
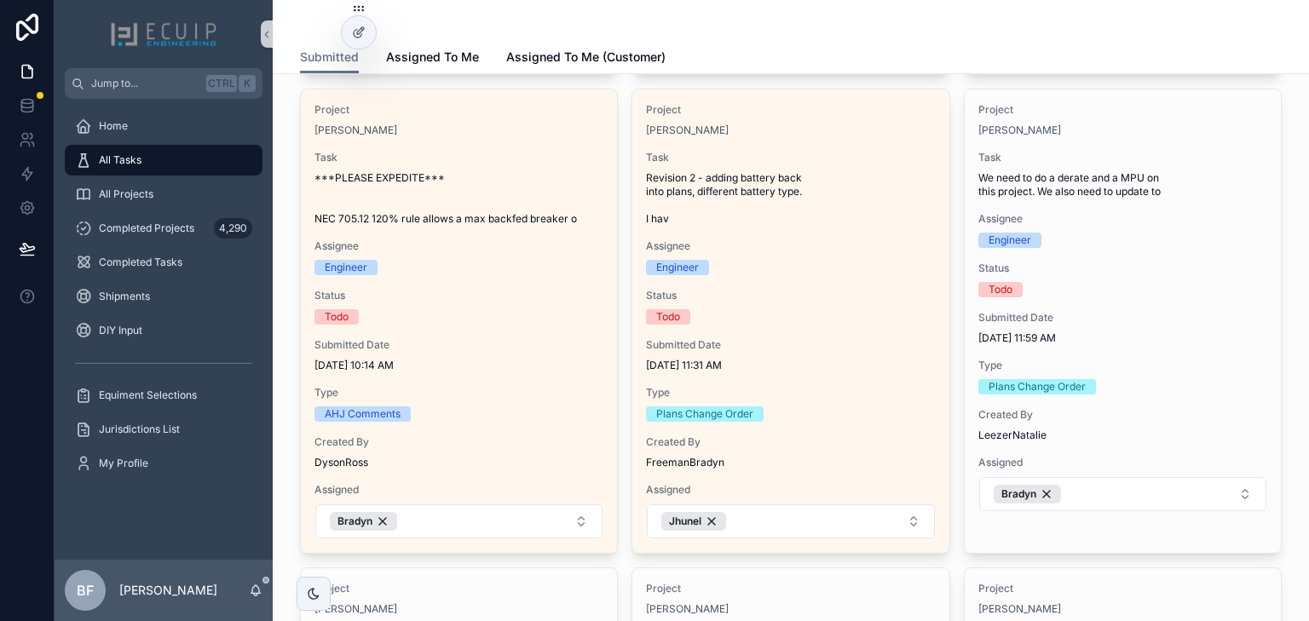
scroll to position [545, 0]
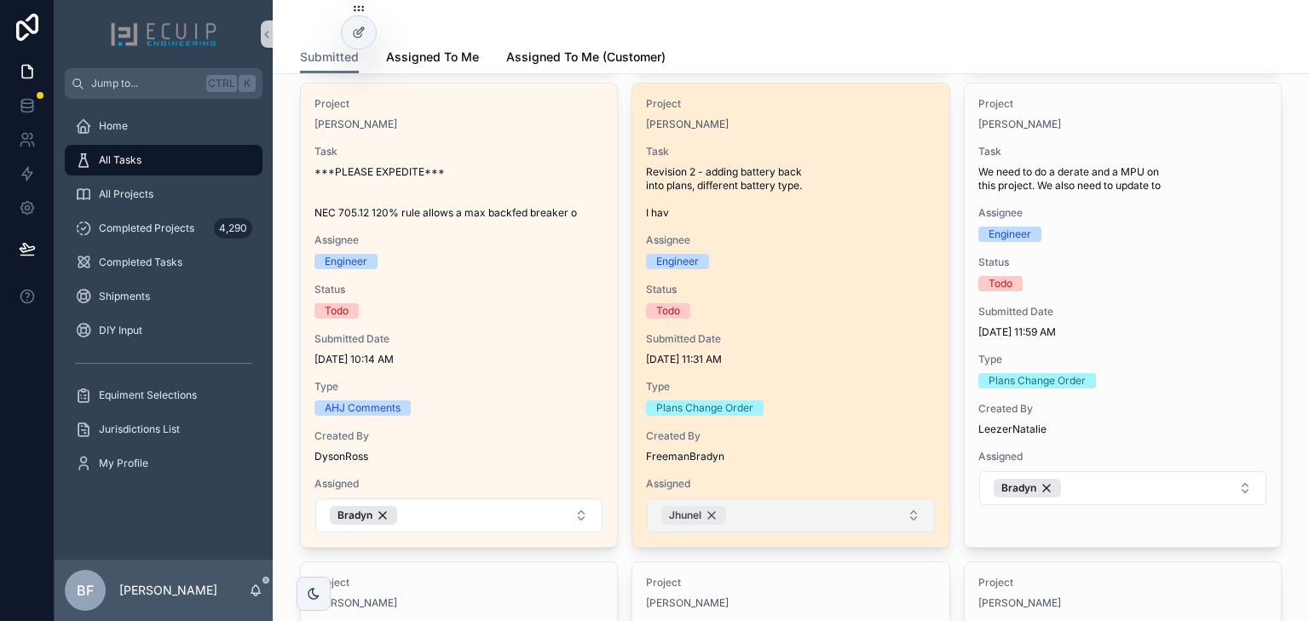
click at [707, 515] on div "Jhunel" at bounding box center [693, 515] width 65 height 19
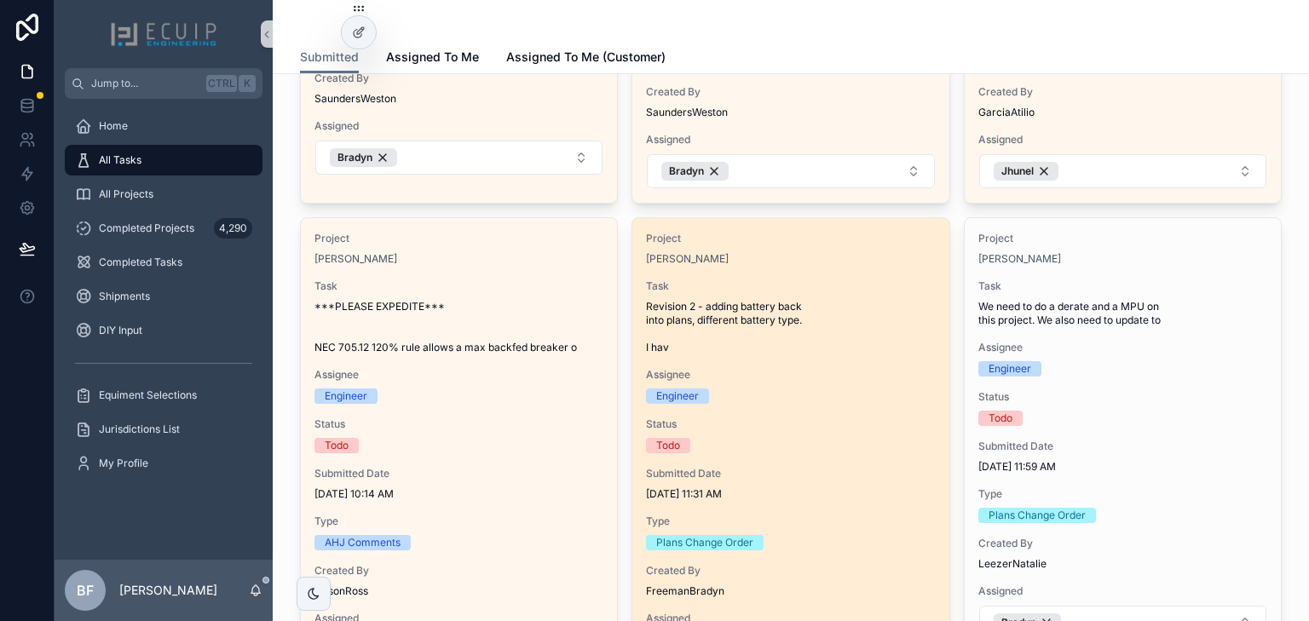
scroll to position [205, 0]
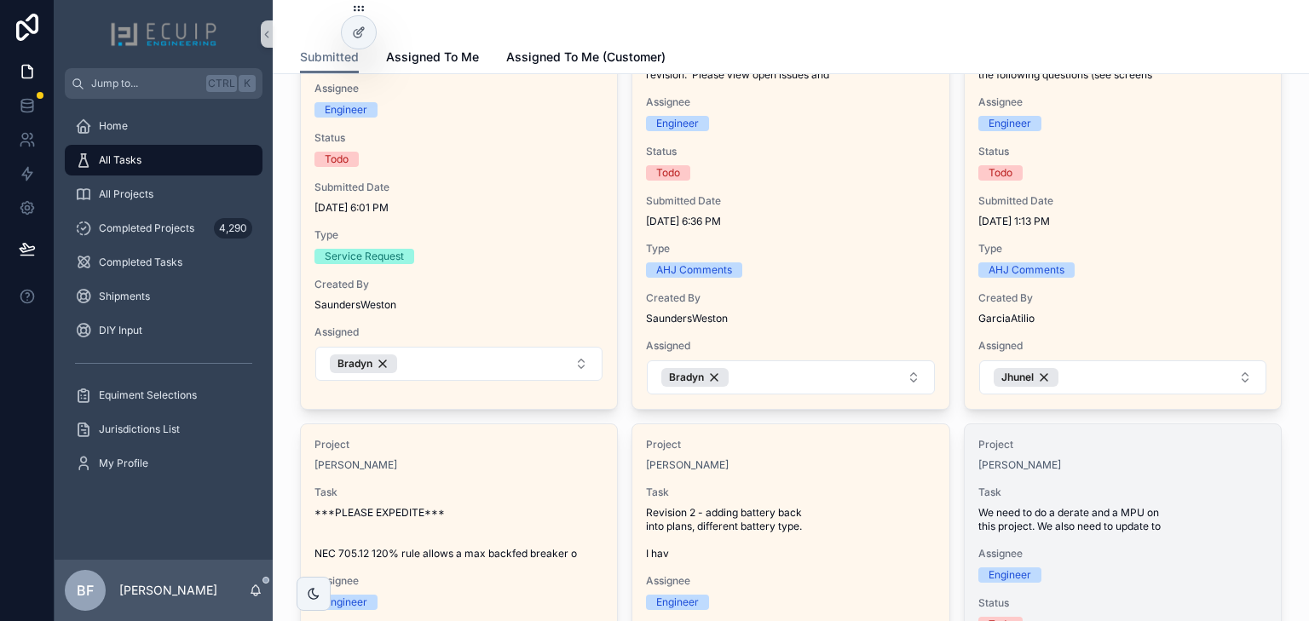
click at [1097, 441] on span "Project" at bounding box center [1122, 445] width 289 height 14
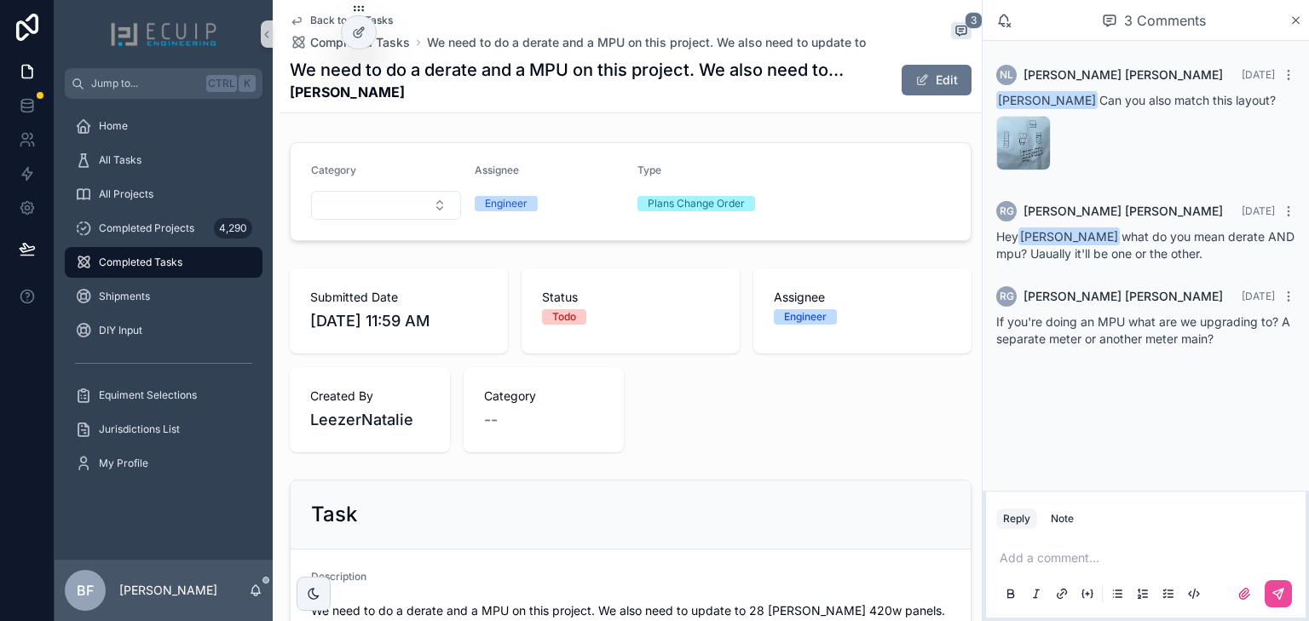
scroll to position [477, 0]
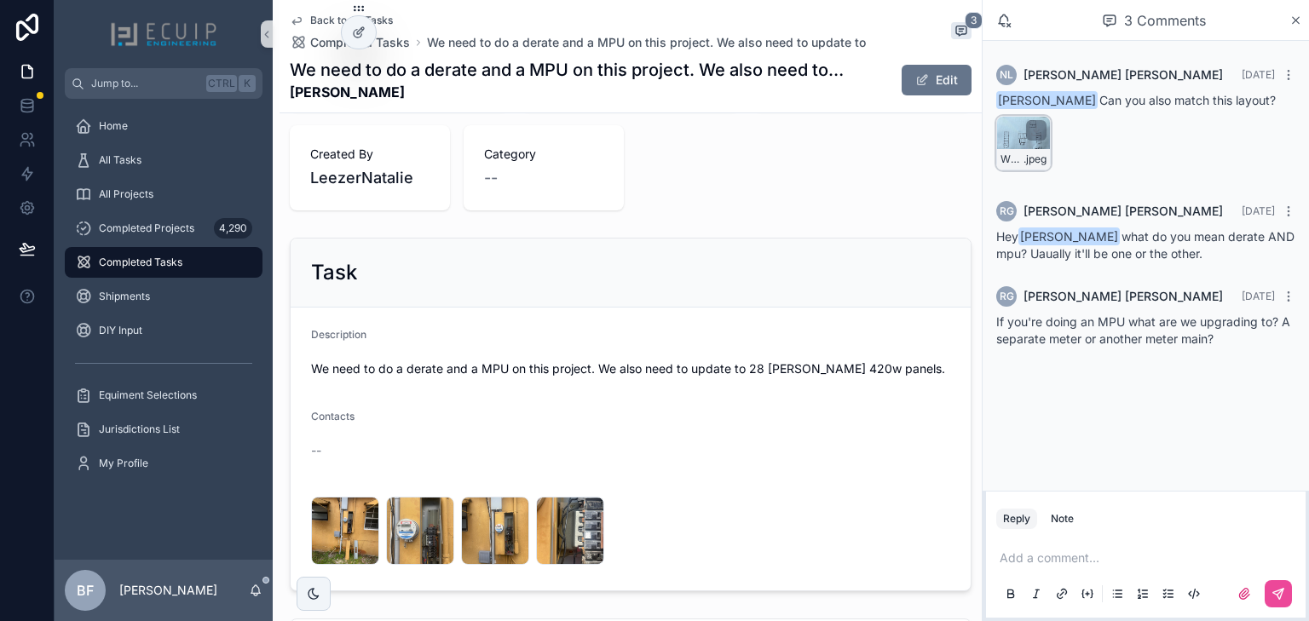
click at [1002, 141] on div "WhatsApp-Image-2025-08-27-at-11.45.06 .jpeg" at bounding box center [1023, 143] width 55 height 55
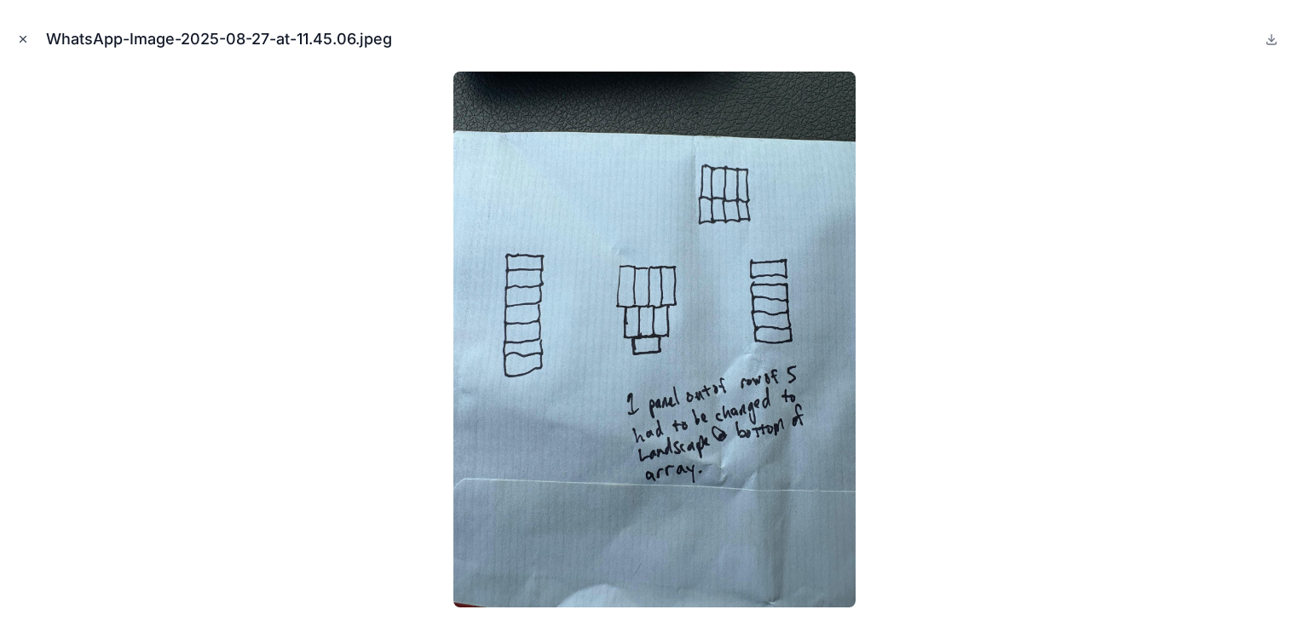
click at [24, 33] on icon "Close modal" at bounding box center [23, 39] width 12 height 12
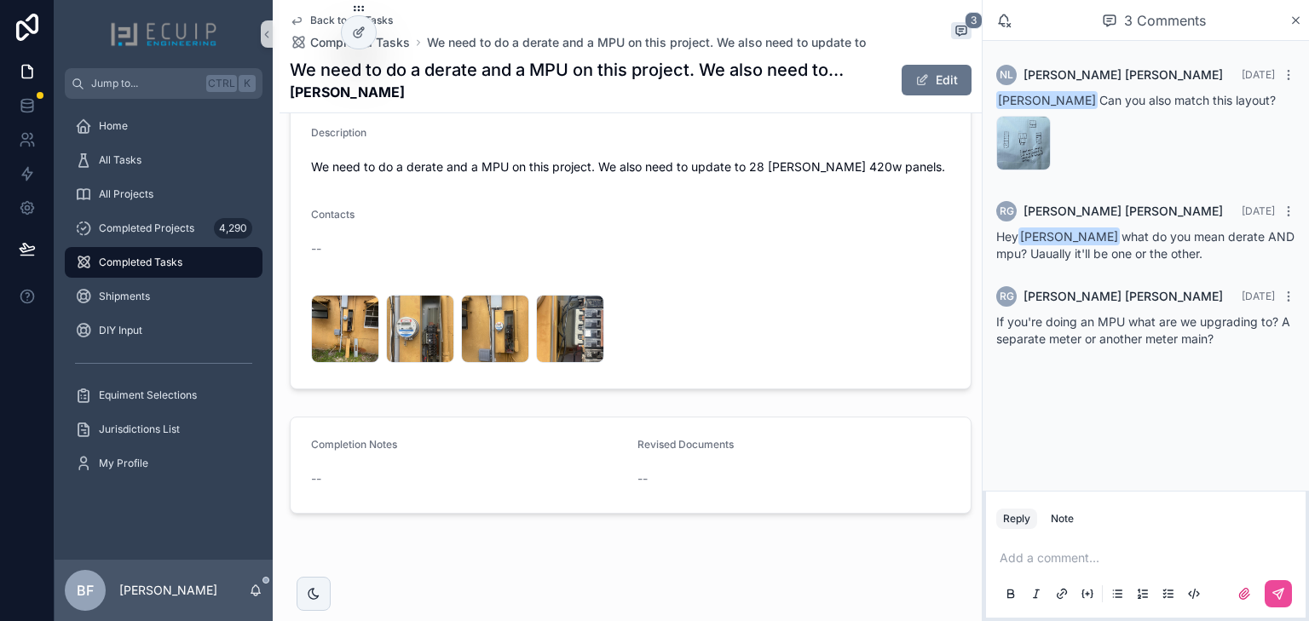
scroll to position [685, 0]
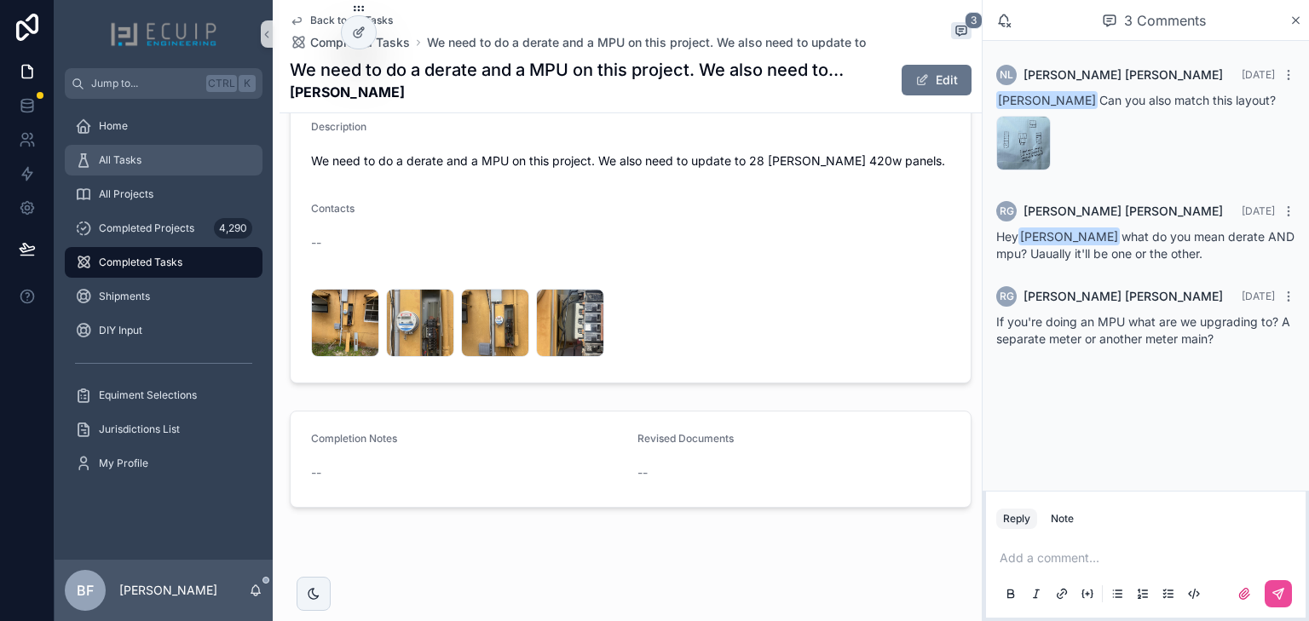
click at [153, 174] on link "All Tasks" at bounding box center [164, 160] width 198 height 31
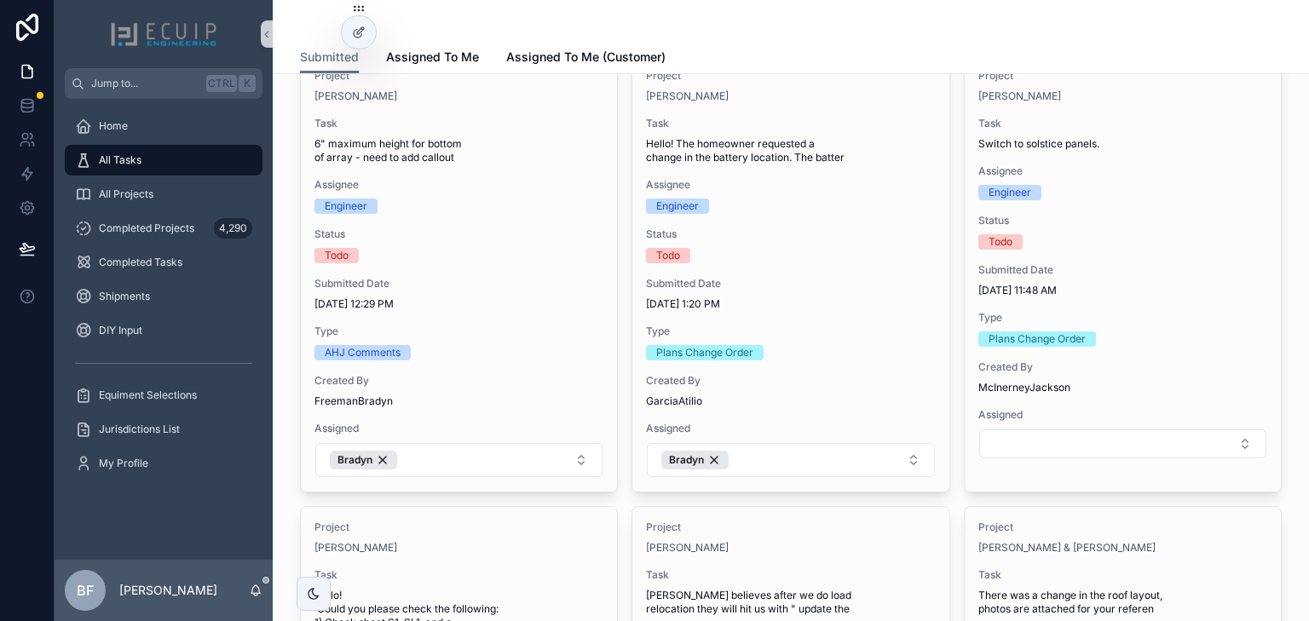
scroll to position [1091, 0]
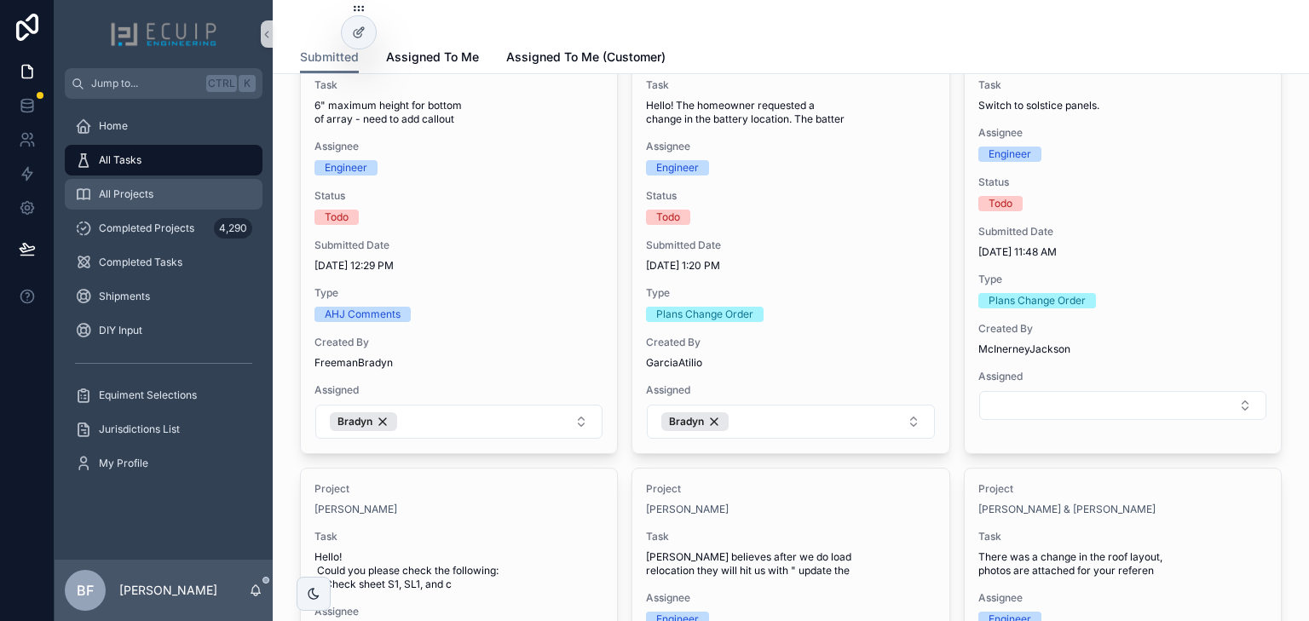
click at [222, 196] on div "All Projects" at bounding box center [163, 194] width 177 height 27
